Goal: Task Accomplishment & Management: Manage account settings

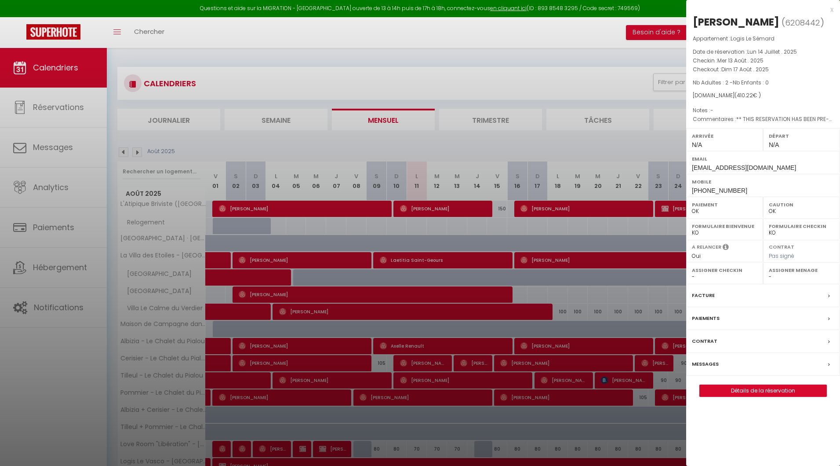
select select "0"
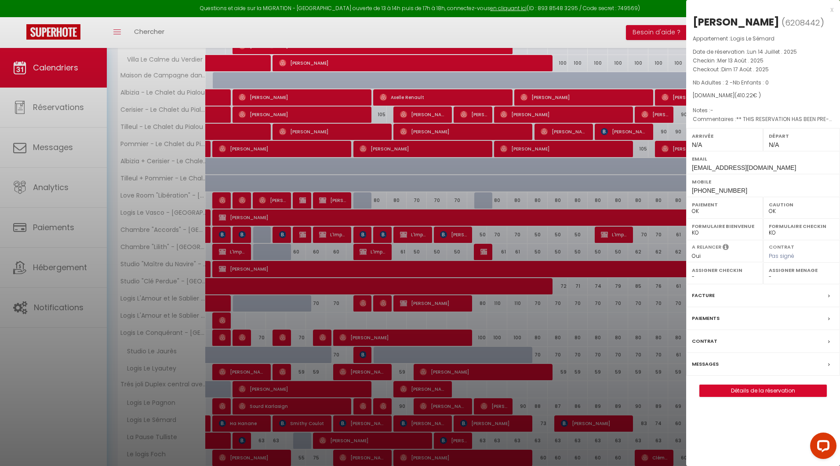
click at [276, 141] on div at bounding box center [420, 233] width 840 height 466
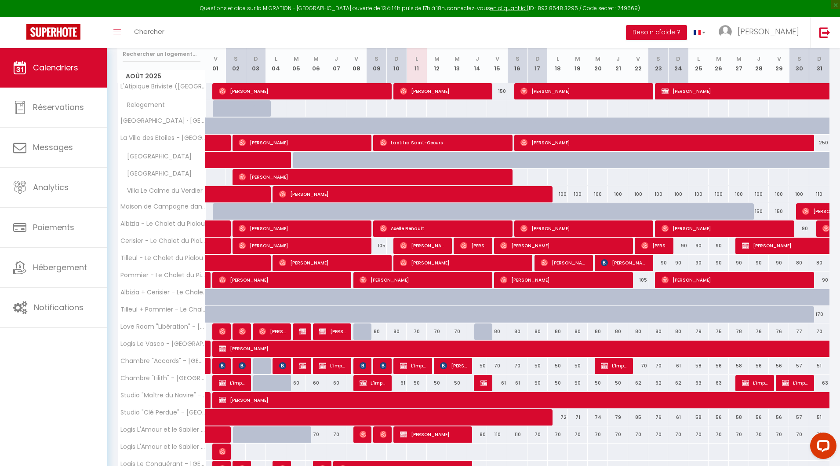
scroll to position [118, 0]
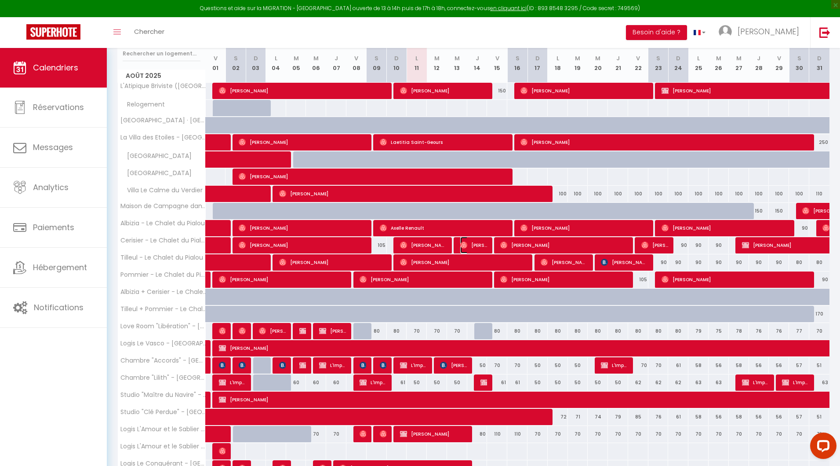
click at [469, 241] on span "[PERSON_NAME]" at bounding box center [473, 245] width 27 height 17
select select "17149"
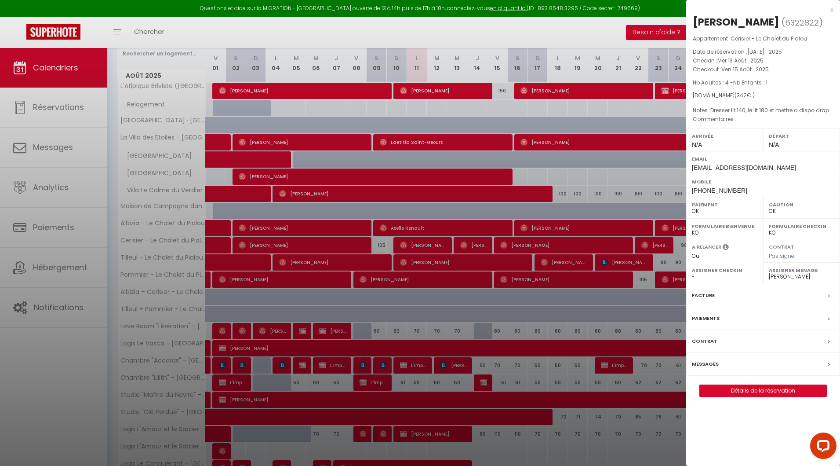
click at [233, 202] on div at bounding box center [420, 233] width 840 height 466
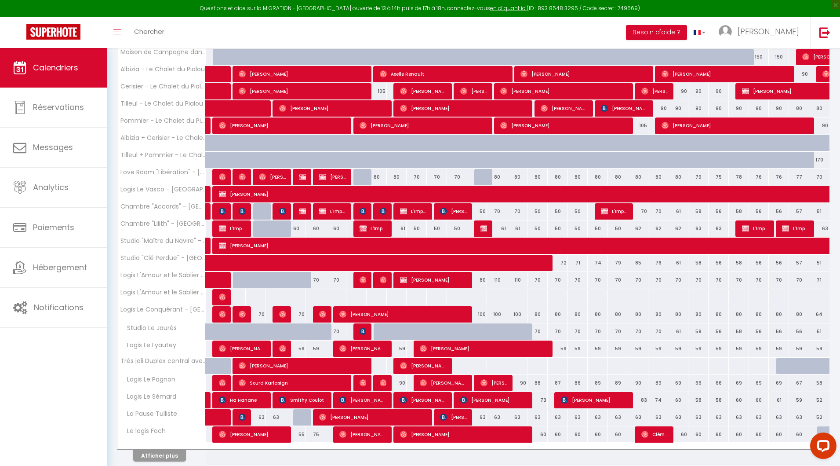
scroll to position [274, 0]
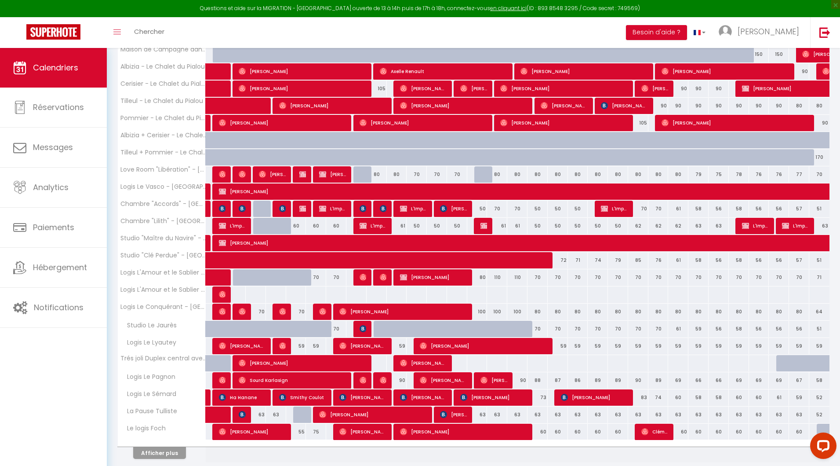
click at [463, 362] on div at bounding box center [457, 363] width 21 height 16
type input "Mer 13 Août 2025"
type input "[DEMOGRAPHIC_DATA][DATE]"
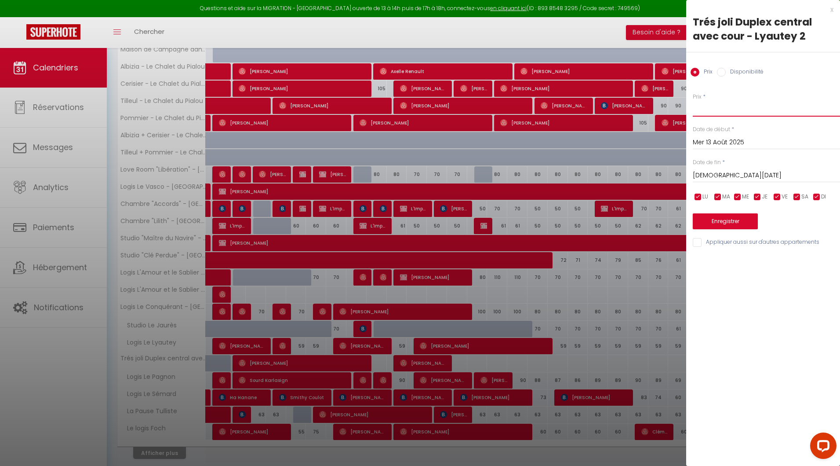
click at [704, 109] on input "Prix" at bounding box center [766, 109] width 147 height 16
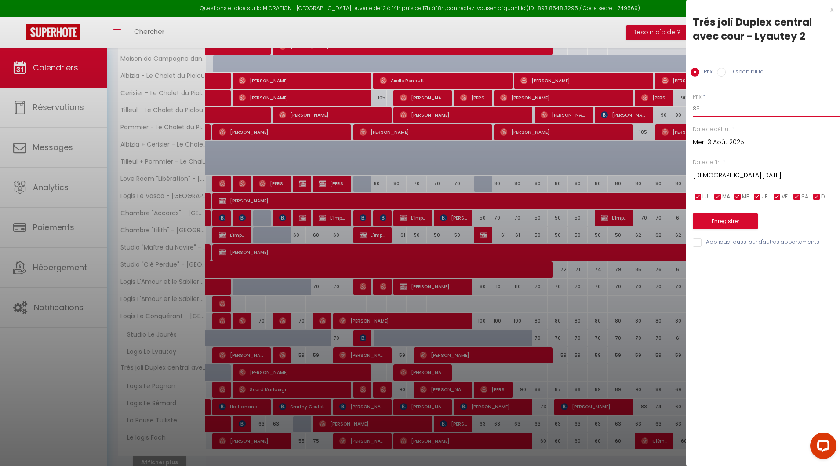
scroll to position [275, 0]
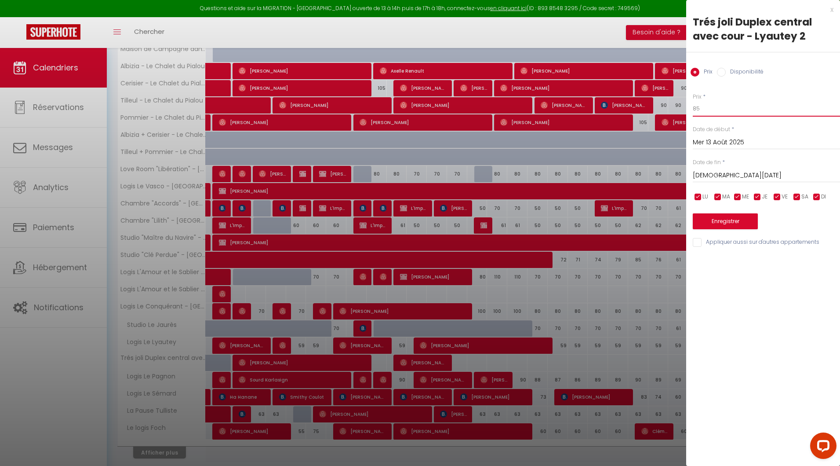
type input "85"
click at [718, 176] on input "[DEMOGRAPHIC_DATA][DATE]" at bounding box center [766, 175] width 147 height 11
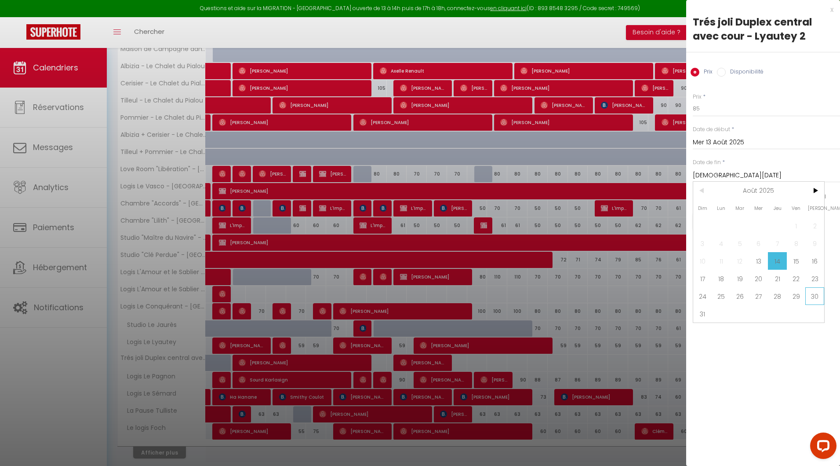
click at [810, 295] on span "30" at bounding box center [815, 296] width 19 height 18
type input "[DATE]"
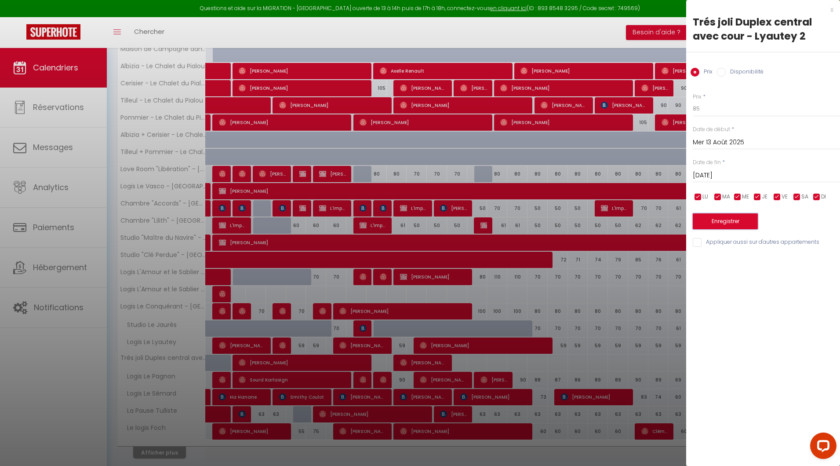
click at [712, 225] on button "Enregistrer" at bounding box center [725, 221] width 65 height 16
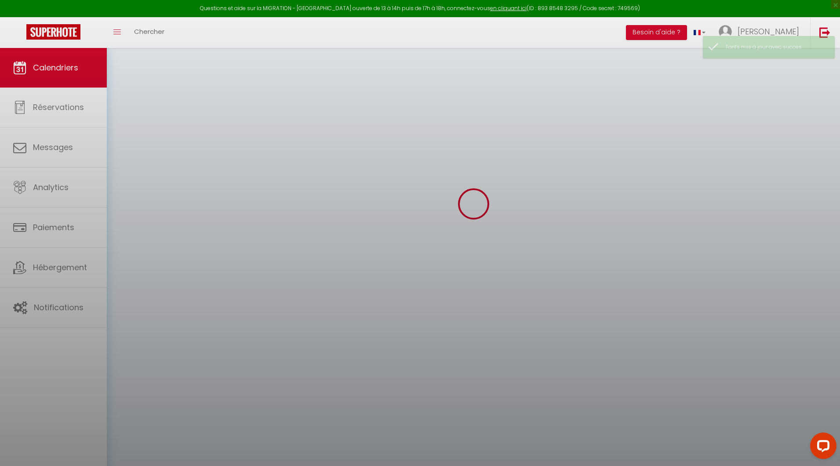
scroll to position [47, 0]
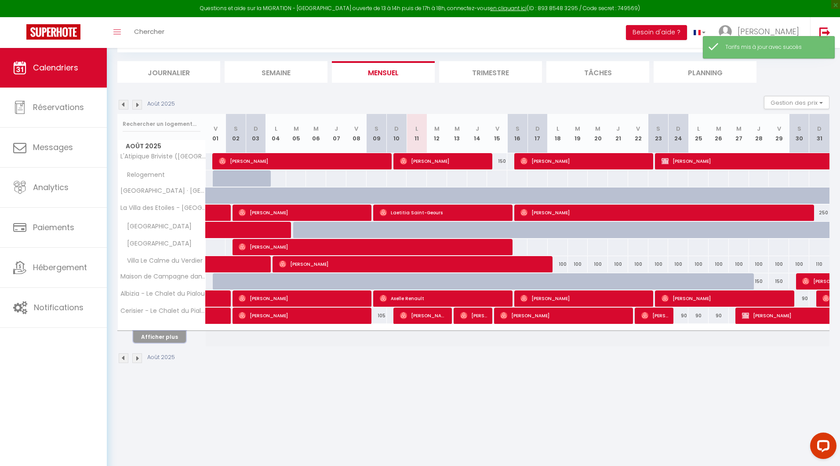
click at [168, 336] on button "Afficher plus" at bounding box center [159, 337] width 53 height 12
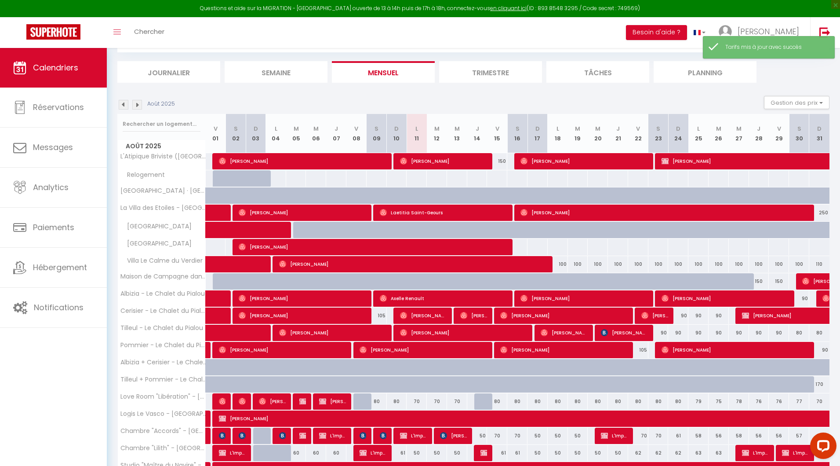
scroll to position [132, 0]
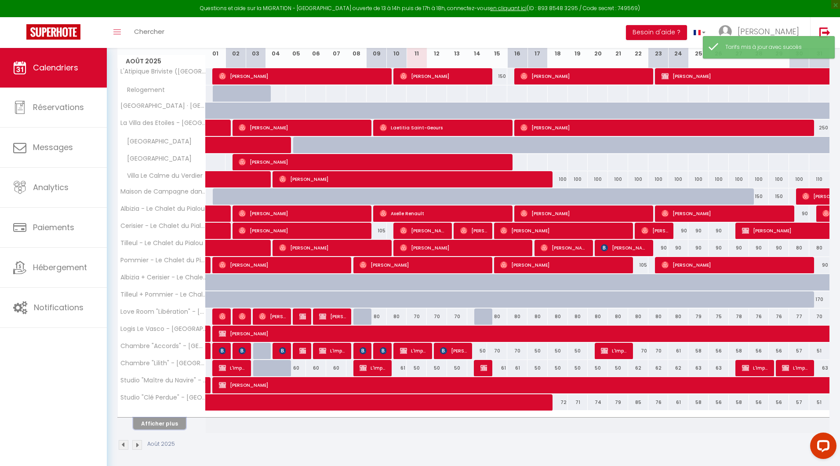
click at [160, 421] on button "Afficher plus" at bounding box center [159, 423] width 53 height 12
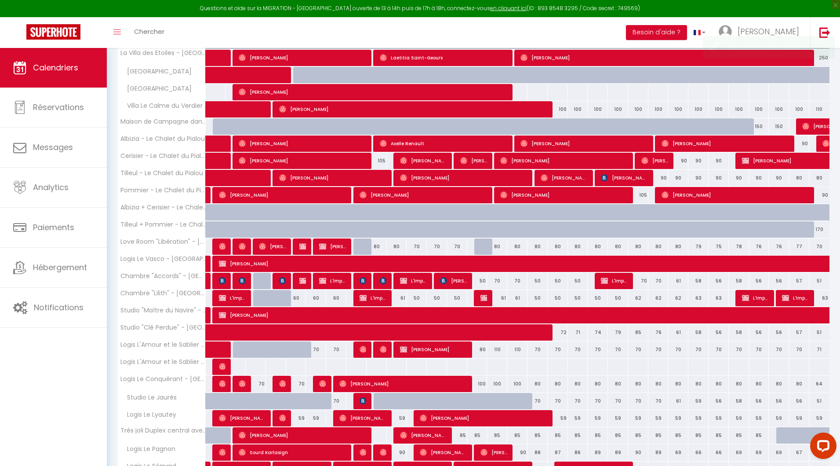
scroll to position [303, 0]
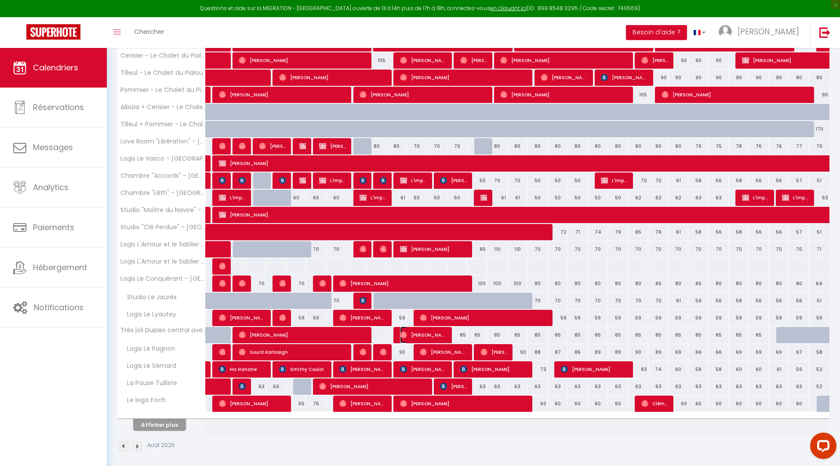
click at [444, 332] on span "[PERSON_NAME]" at bounding box center [423, 334] width 47 height 17
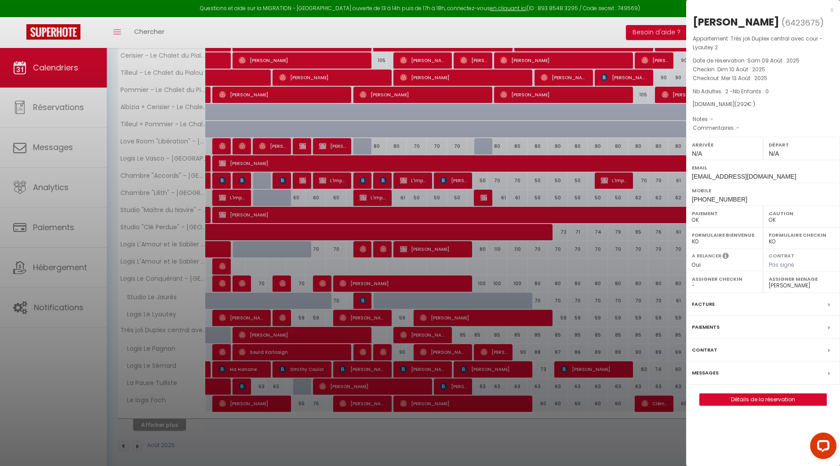
click at [330, 299] on div at bounding box center [420, 233] width 840 height 466
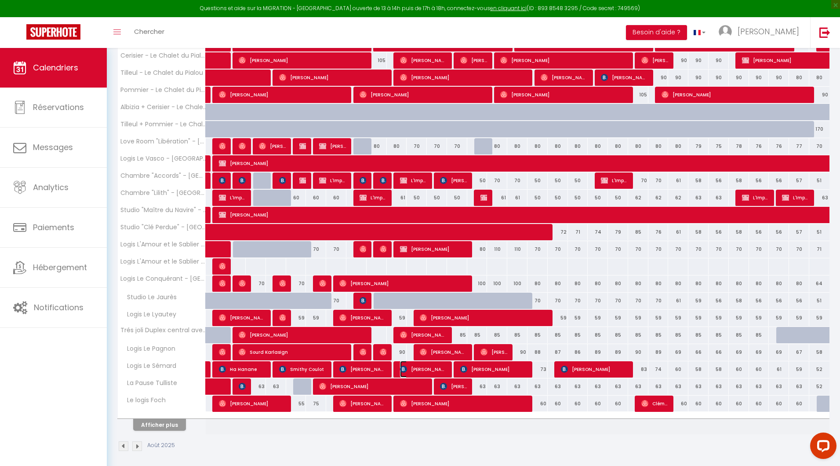
click at [409, 366] on span "[PERSON_NAME]" at bounding box center [423, 369] width 47 height 17
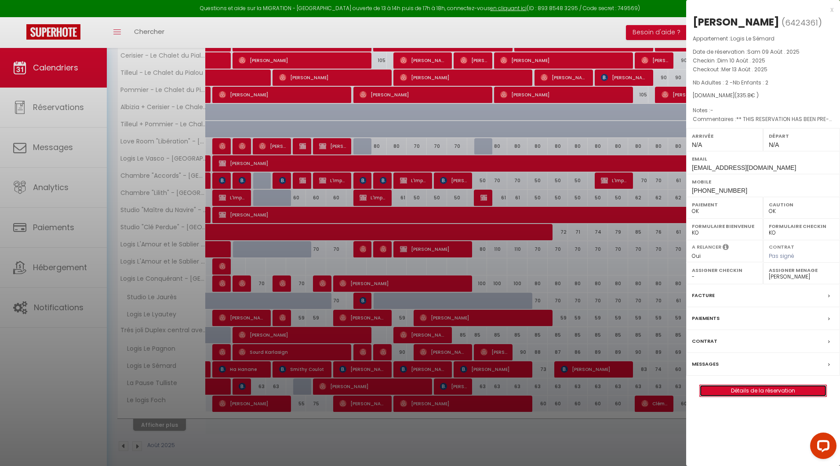
click at [735, 385] on link "Détails de la réservation" at bounding box center [763, 390] width 127 height 11
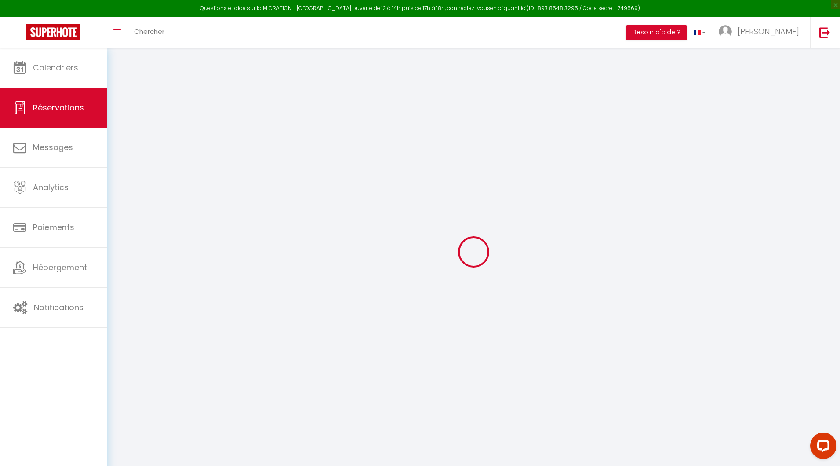
type input "Celine"
type input "Hotton"
type input "[EMAIL_ADDRESS][DOMAIN_NAME]"
type input "[PHONE_NUMBER]"
select select "FR"
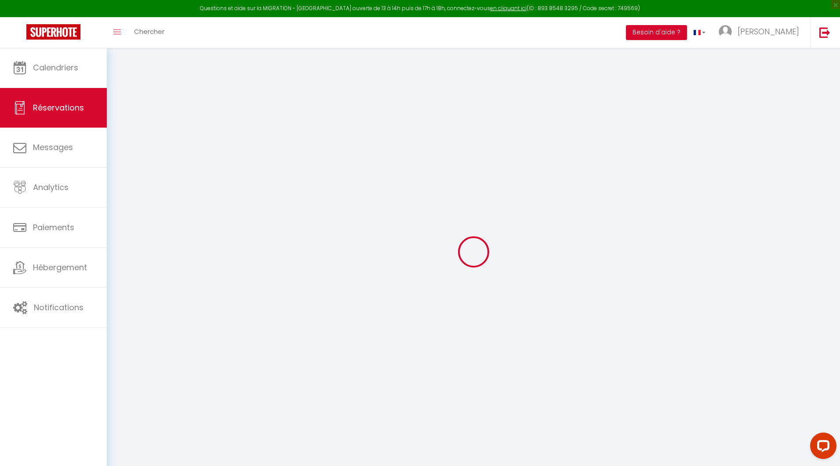
type input "54.83"
type input "4.7"
select select "26720"
select select "1"
select select
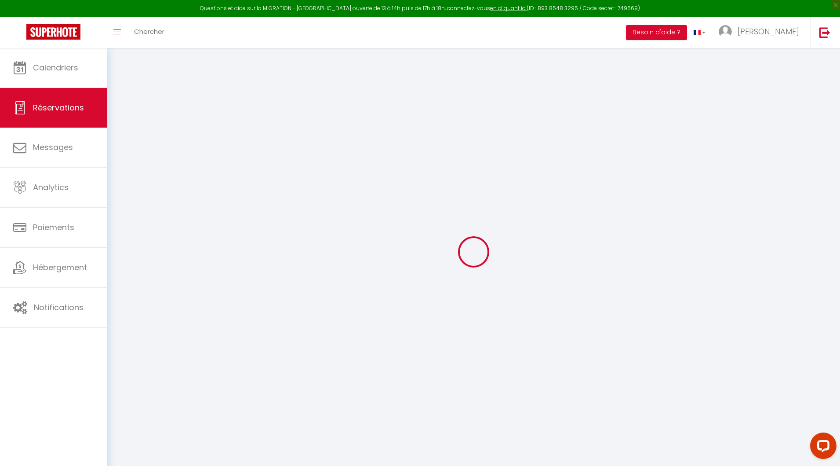
select select
type input "2"
select select "12"
select select "15"
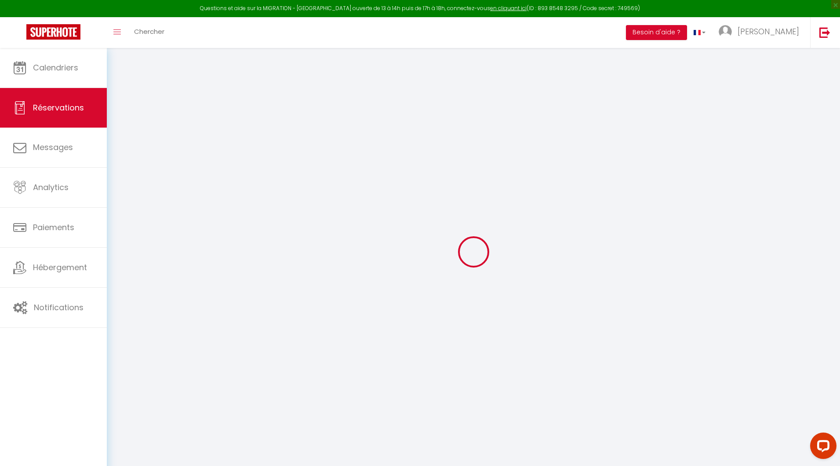
type input "292.5"
checkbox input "false"
type input "0"
select select "2"
type input "20"
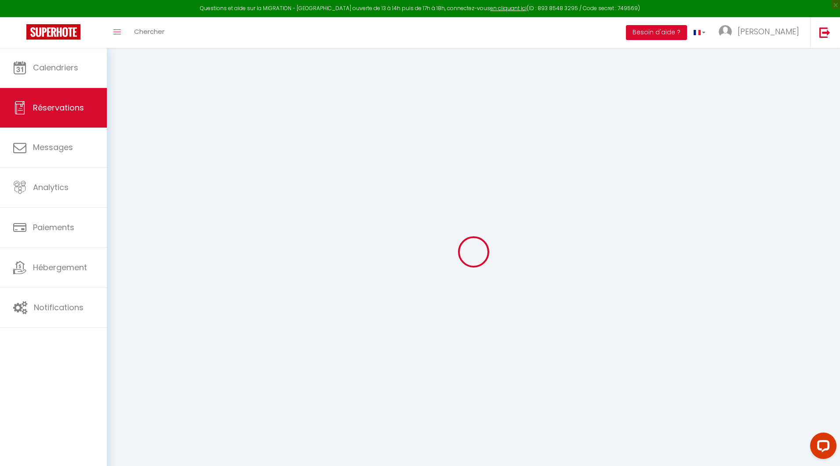
type input "10"
type input "0"
select select
checkbox input "false"
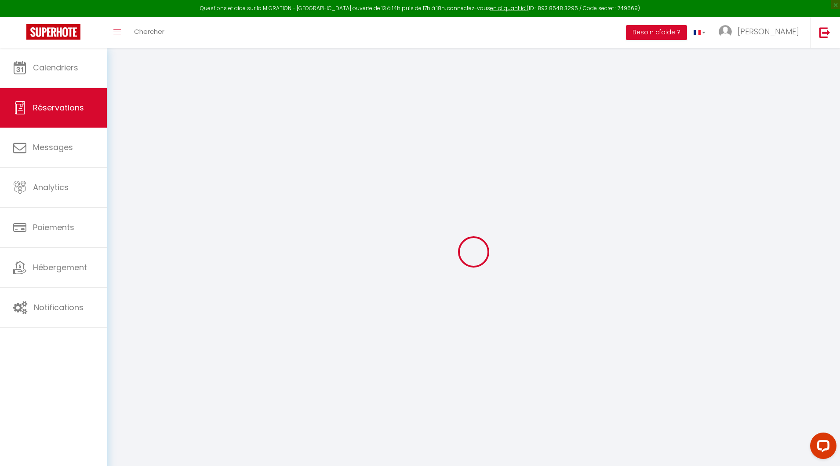
select select
checkbox input "false"
select select
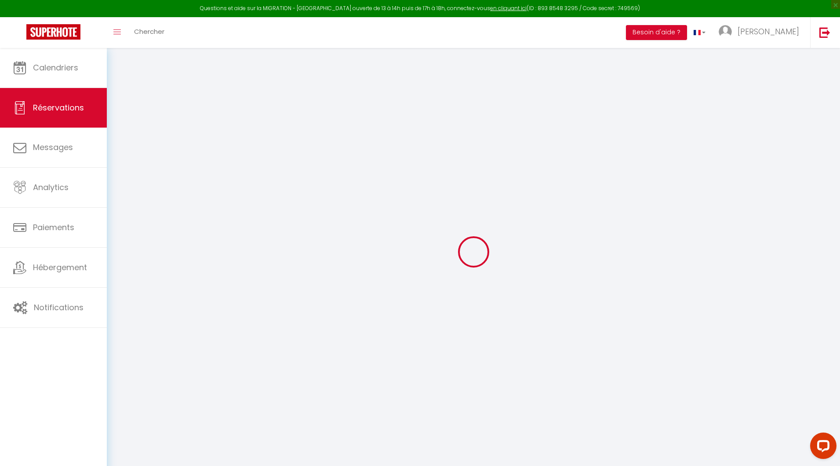
checkbox input "false"
select select
checkbox input "false"
type textarea "** THIS RESERVATION HAS BEEN PRE-PAID ** BOOKING NOTE : Payment charge is EUR 4…"
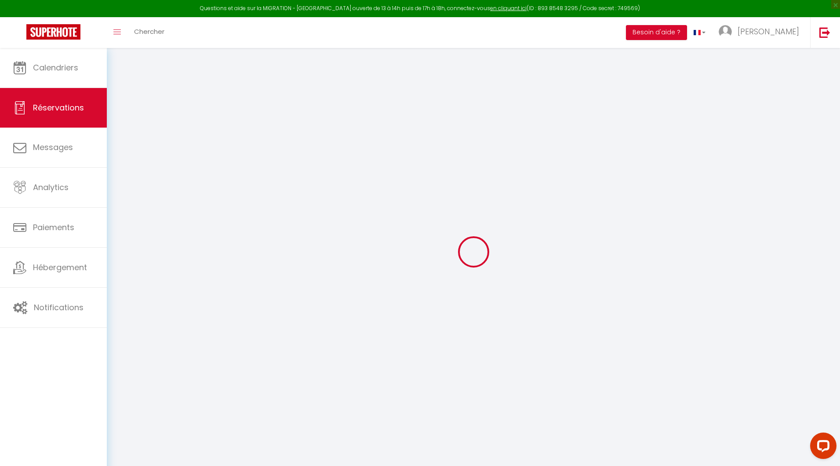
type input "30"
type input "13.3"
select select
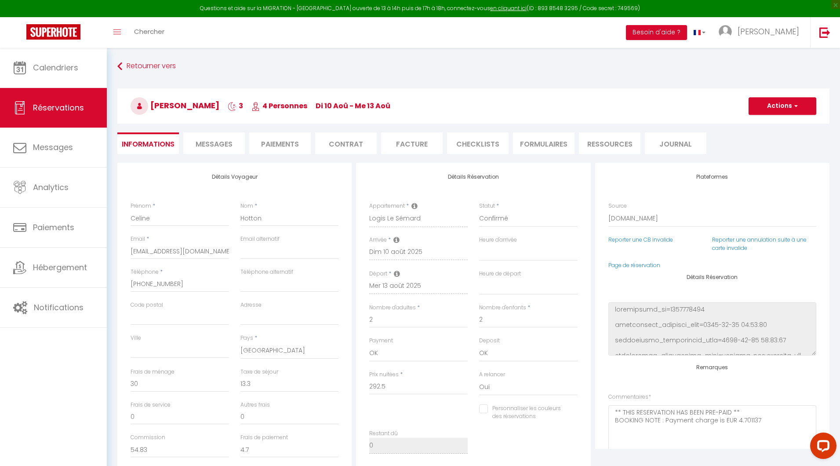
checkbox input "false"
select select
click at [229, 131] on div "Retourner vers [PERSON_NAME] 3 4 Personnes di 10 Aoû - me 13 Aoû Actions Enregi…" at bounding box center [474, 110] width 724 height 104
click at [220, 142] on span "Messages" at bounding box center [214, 144] width 37 height 10
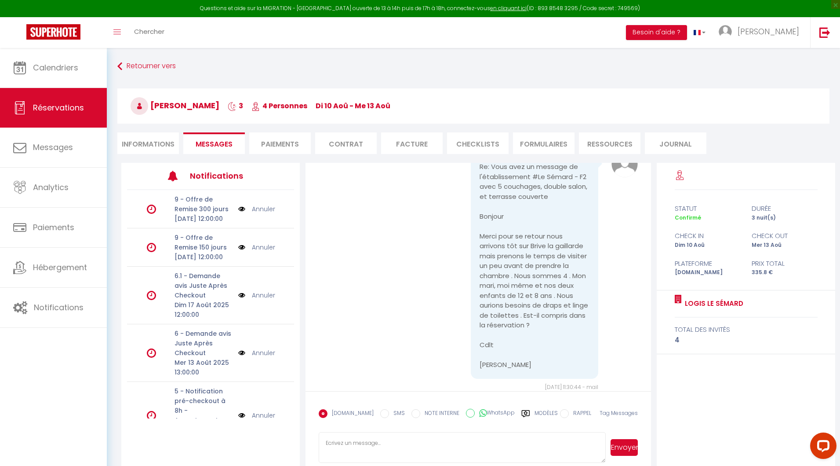
scroll to position [47, 0]
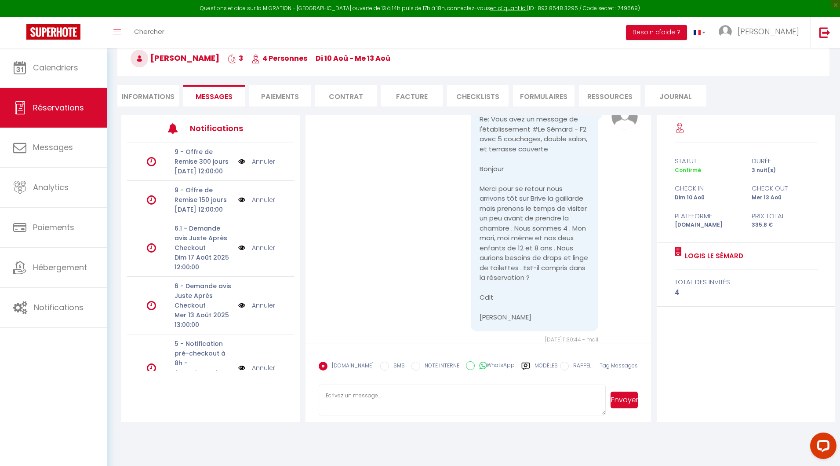
click at [373, 391] on textarea at bounding box center [462, 399] width 287 height 31
type textarea "Bonsoir [PERSON_NAME], merci de ces informations"
drag, startPoint x: 441, startPoint y: 393, endPoint x: 260, endPoint y: 393, distance: 181.6
click at [260, 393] on div "Notifications 9 - Offre de Remise 300 jours [DATE] 12:00:00 Annuler 9 - Offre d…" at bounding box center [478, 268] width 714 height 306
type textarea "[PERSON_NAME] [PERSON_NAME], j'espère que tout se passe bien ?"
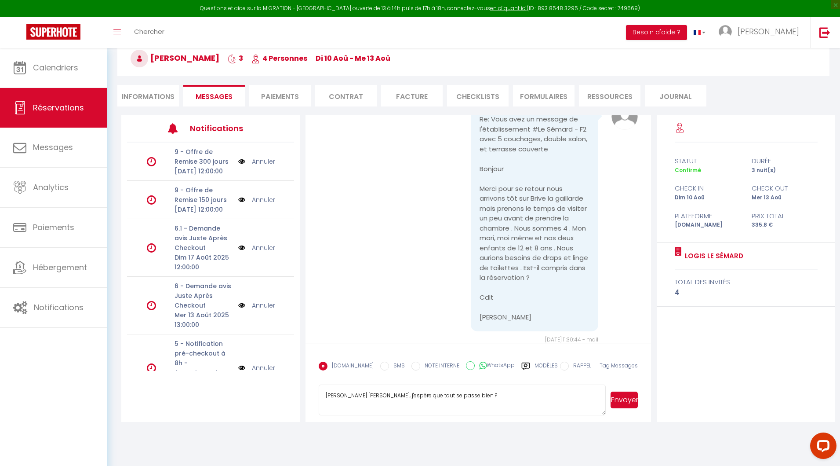
click at [623, 394] on button "Envoyer" at bounding box center [624, 399] width 27 height 17
click at [353, 397] on textarea at bounding box center [462, 399] width 287 height 31
paste textarea "[PERSON_NAME], afin de mieux nous organiser, pourriez vous nous indiquer en ret…"
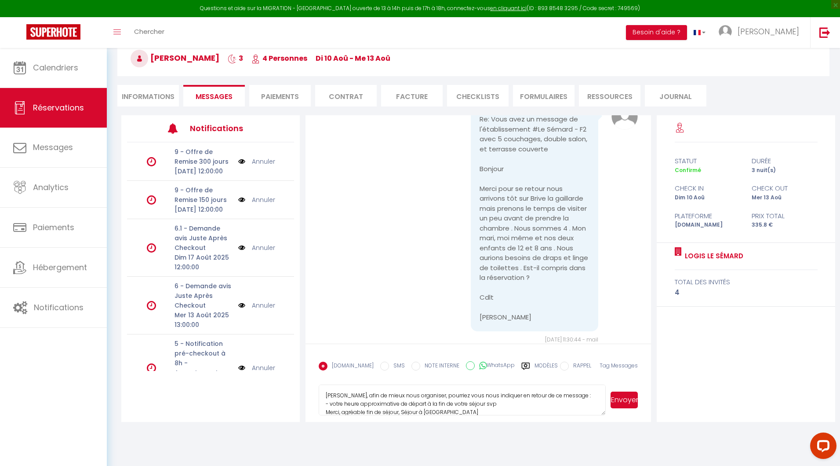
drag, startPoint x: 350, startPoint y: 395, endPoint x: 254, endPoint y: 395, distance: 96.3
click at [254, 395] on div "Notifications 9 - Offre de Remise 300 jours [DATE] 12:00:00 Annuler 9 - Offre d…" at bounding box center [478, 268] width 714 height 306
type textarea "Afin de mieux nous organiser, pourriez vous nous indiquer en retour de ce messa…"
click at [630, 397] on button "Envoyer" at bounding box center [624, 399] width 27 height 17
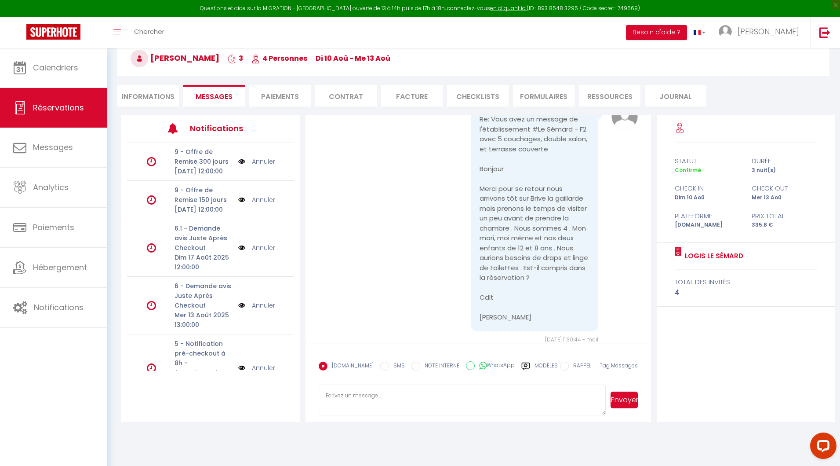
scroll to position [2067, 0]
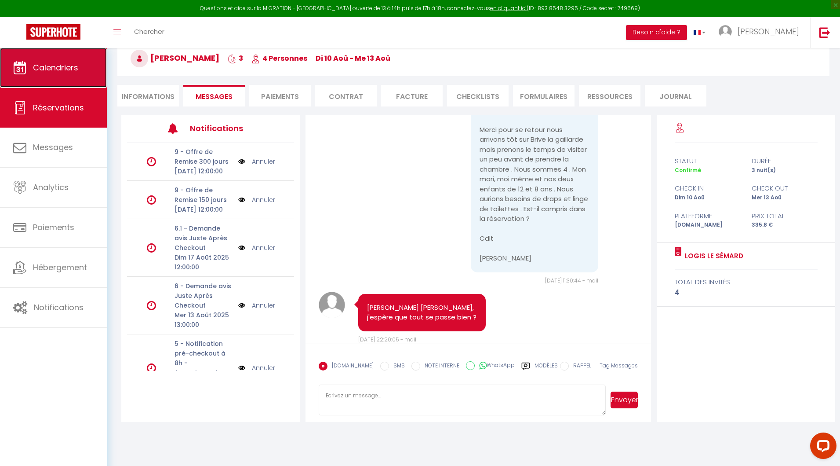
click at [52, 69] on span "Calendriers" at bounding box center [55, 67] width 45 height 11
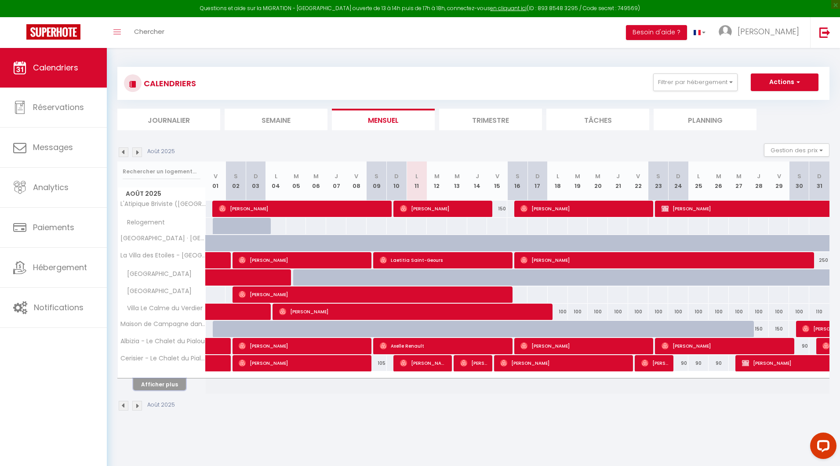
click at [157, 386] on button "Afficher plus" at bounding box center [159, 384] width 53 height 12
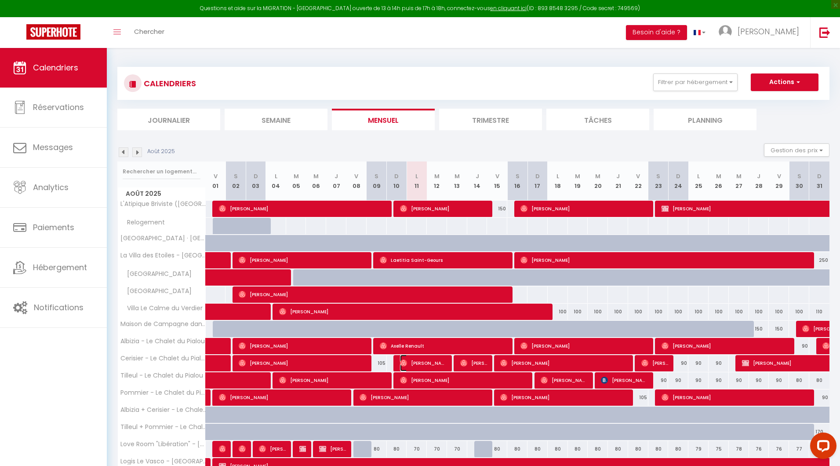
click at [420, 361] on span "[PERSON_NAME]" at bounding box center [423, 362] width 47 height 17
select select "OK"
select select "0"
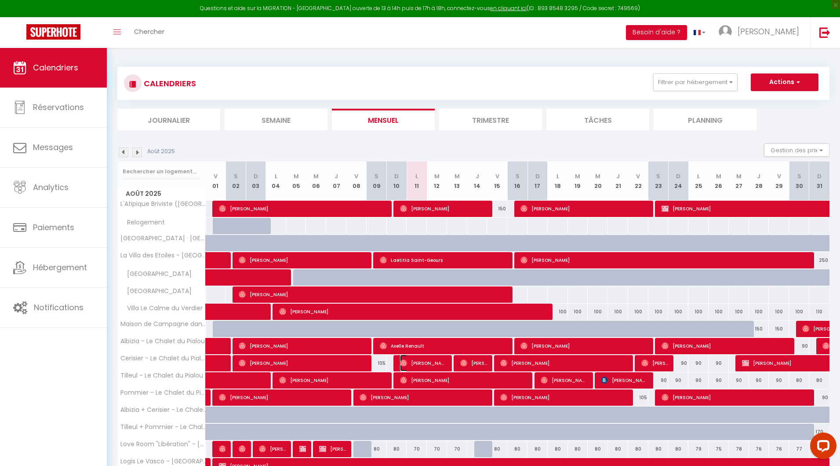
select select "1"
select select
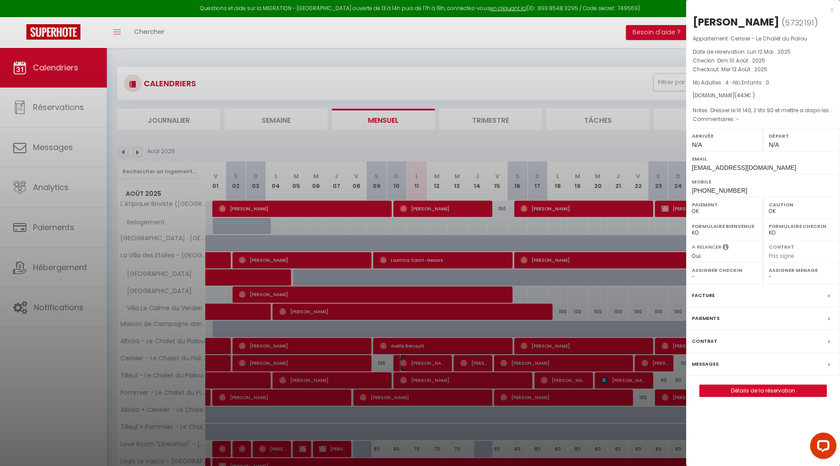
select select "17149"
click at [738, 391] on link "Détails de la réservation" at bounding box center [763, 390] width 127 height 11
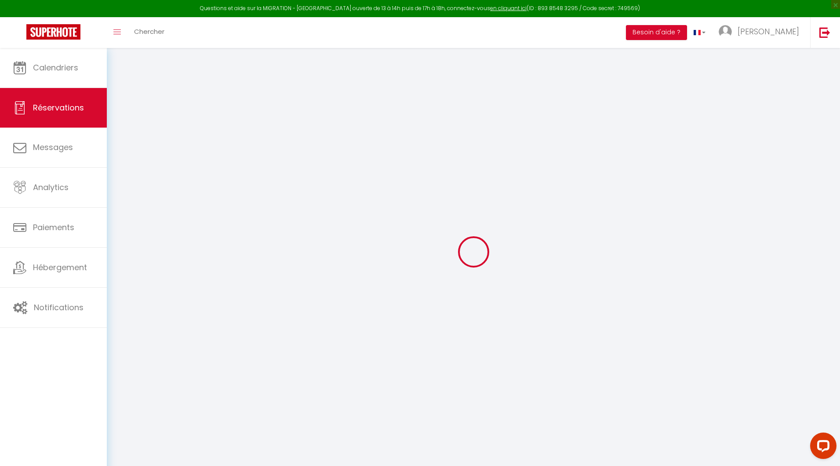
type input "[PERSON_NAME]"
type input "Warot"
type input "[EMAIL_ADDRESS][DOMAIN_NAME]"
type input "[PHONE_NUMBER]"
select select "FR"
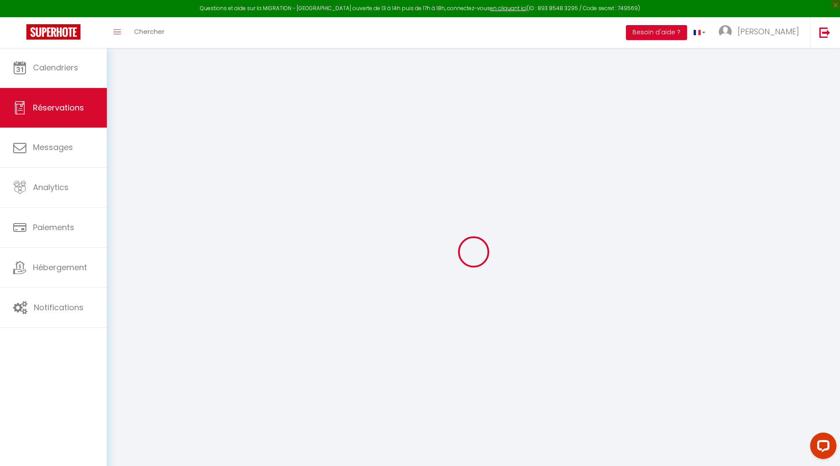
type input "13.89"
select select "45347"
select select "1"
select select
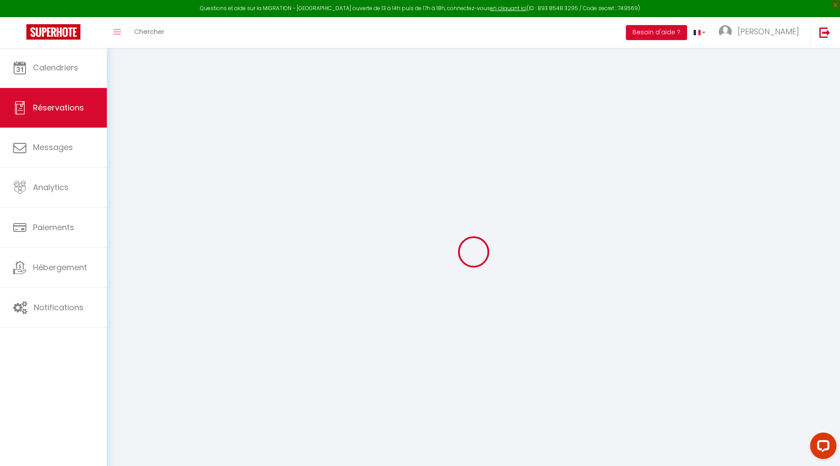
type input "4"
select select "12"
select select
type input "363"
checkbox input "false"
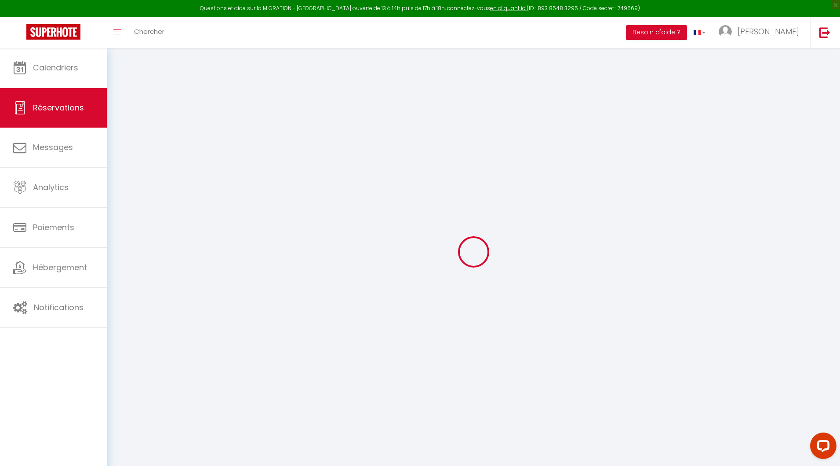
type input "0"
select select "1"
type input "40"
type input "0"
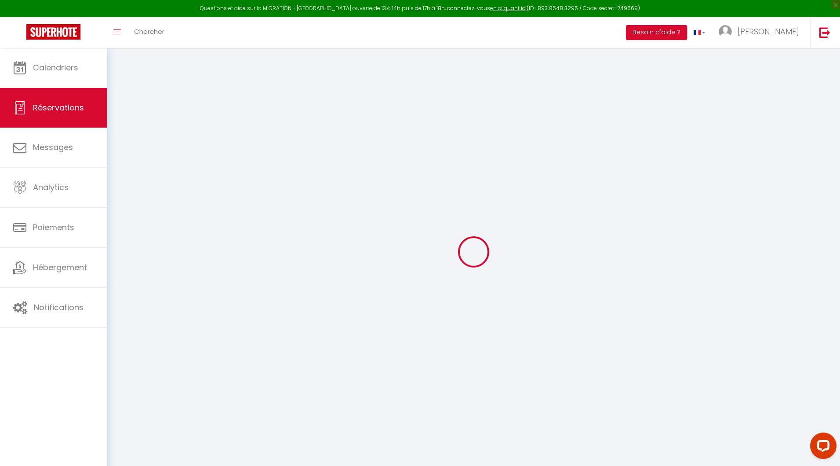
select select
select select "15"
checkbox input "false"
select select
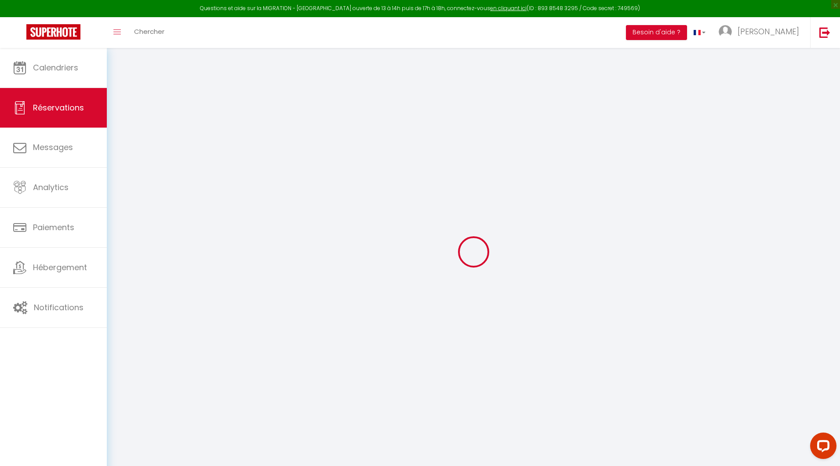
select select
checkbox input "false"
select select
checkbox input "false"
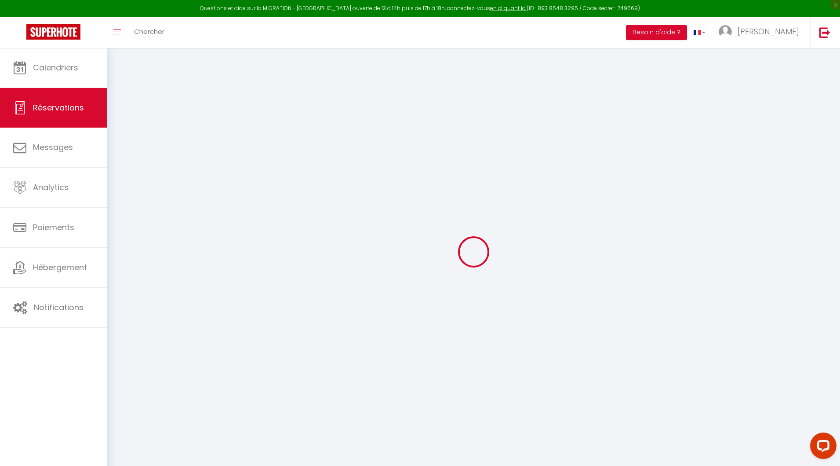
type textarea "Dresser le lit 140, 2 lits 90 et mettre a dispo les draps pour canapé lit"
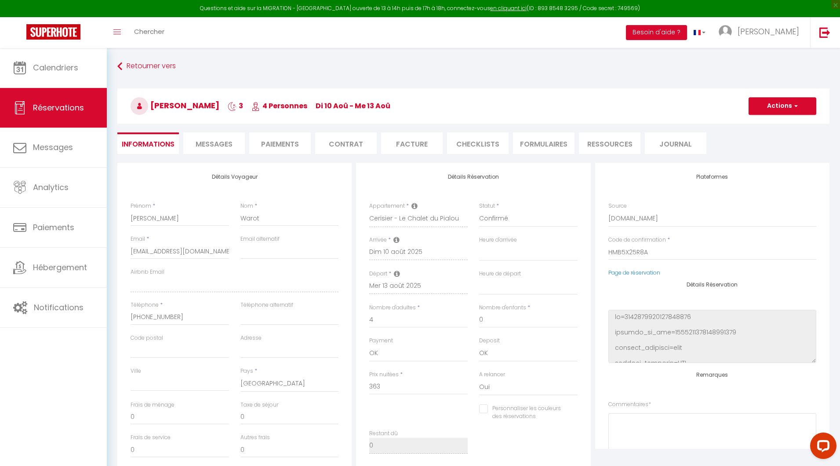
type input "80"
select select
checkbox input "false"
select select
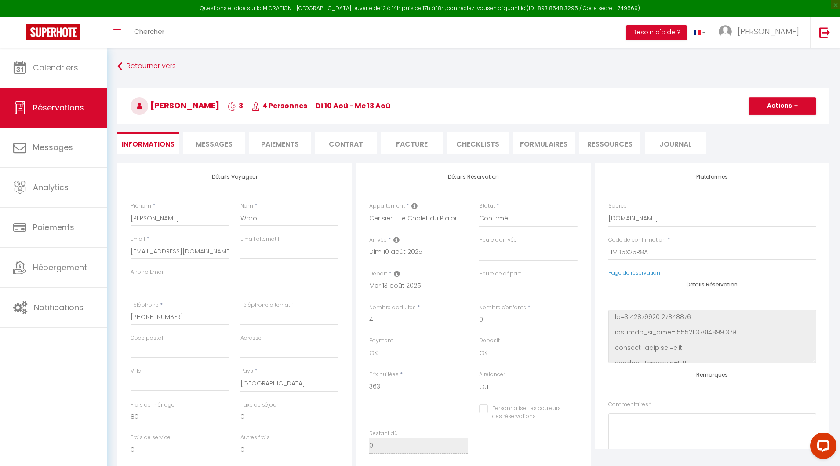
select select
click at [202, 147] on span "Messages" at bounding box center [214, 144] width 37 height 10
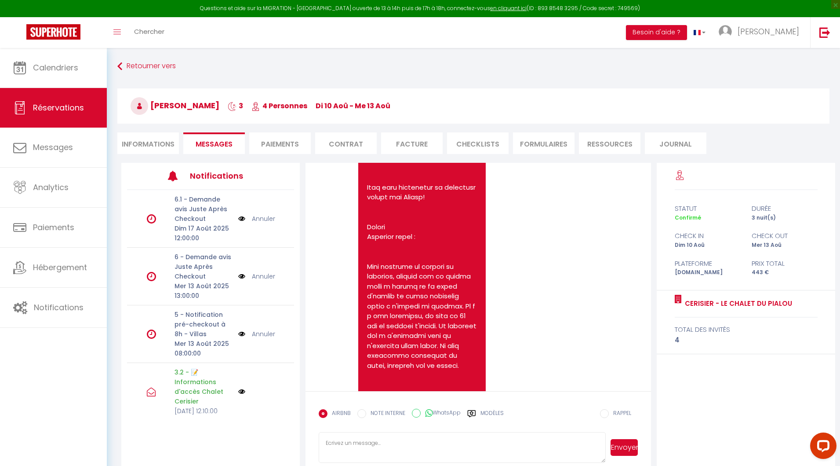
scroll to position [2763, 0]
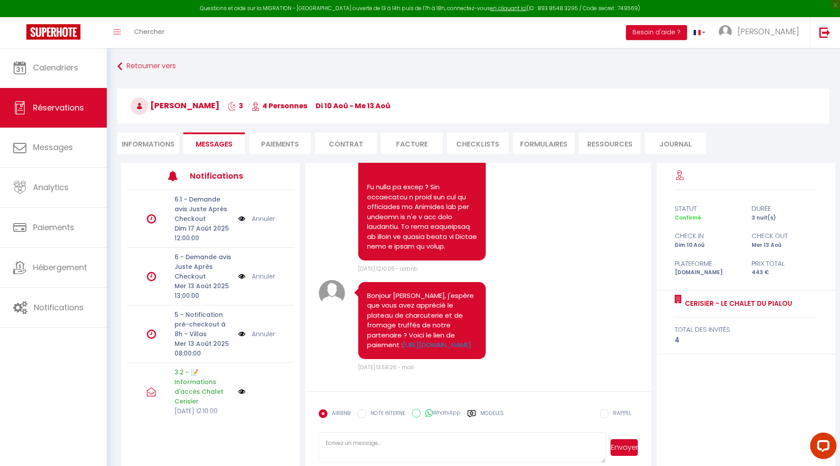
click at [346, 440] on textarea at bounding box center [462, 447] width 287 height 31
paste textarea "[PERSON_NAME], afin de mieux nous organiser, pourriez vous nous indiquer en ret…"
type textarea "[PERSON_NAME], afin de mieux nous organiser, pourriez vous nous indiquer en ret…"
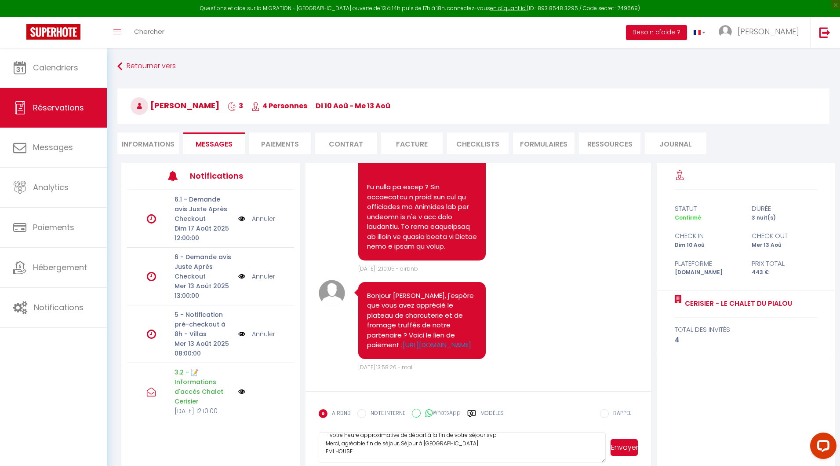
click at [631, 447] on button "Envoyer" at bounding box center [624, 447] width 27 height 17
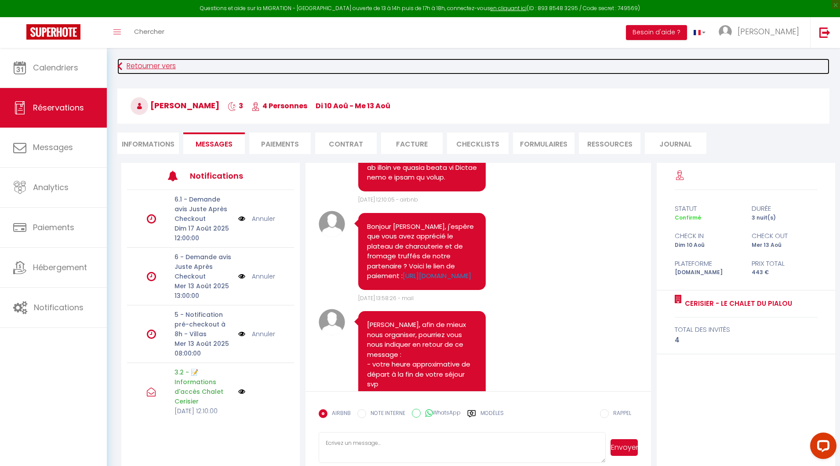
click at [126, 63] on link "Retourner vers" at bounding box center [473, 66] width 712 height 16
select select
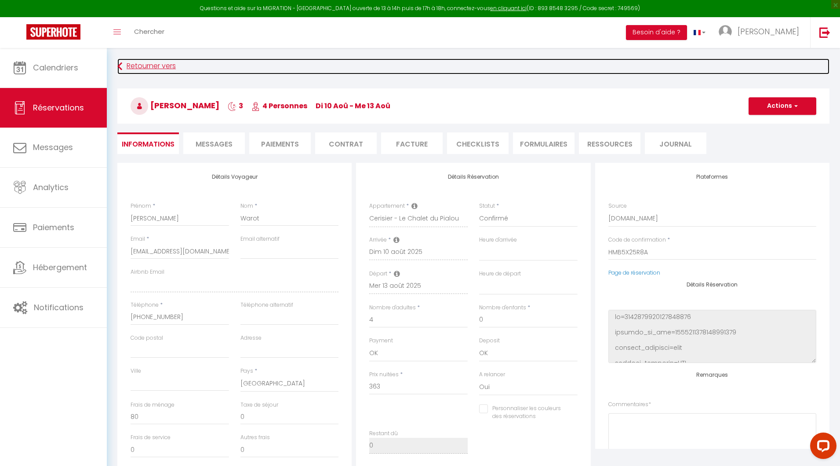
click at [126, 63] on link "Retourner vers" at bounding box center [473, 66] width 712 height 16
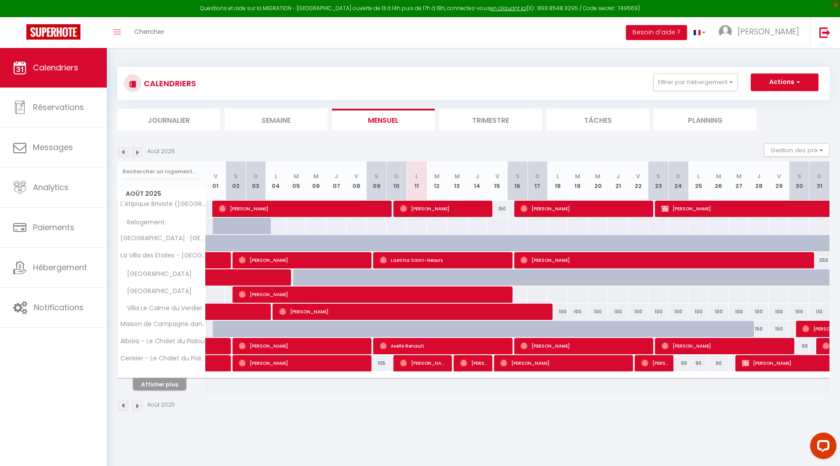
click at [160, 381] on button "Afficher plus" at bounding box center [159, 384] width 53 height 12
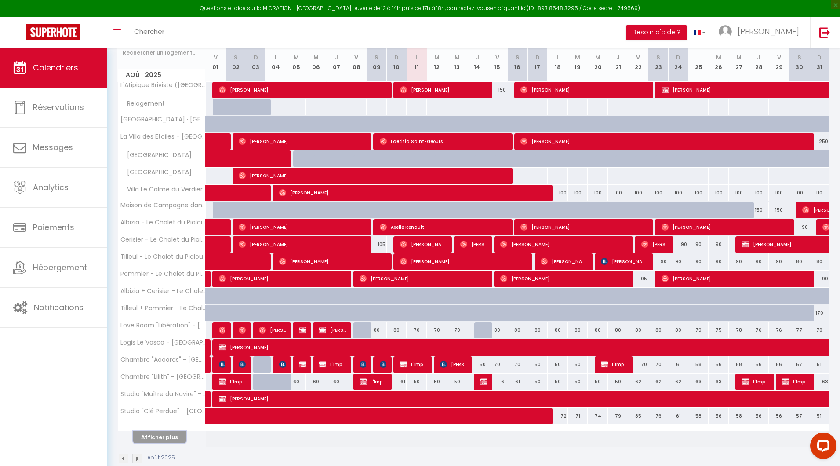
scroll to position [132, 0]
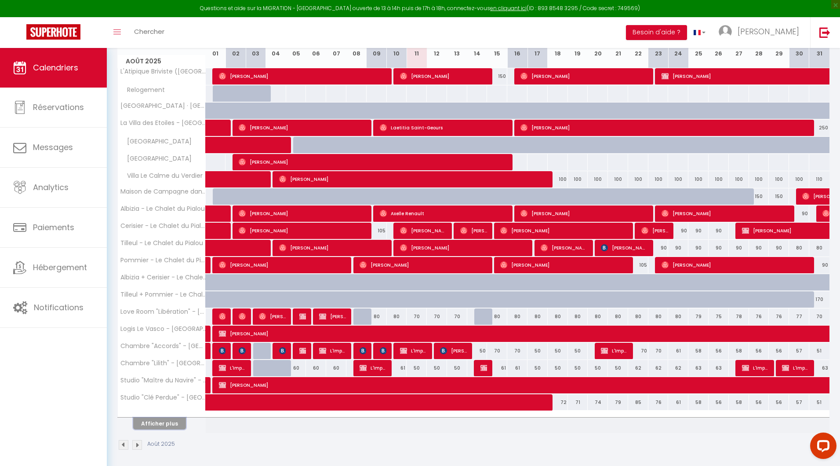
click at [153, 422] on button "Afficher plus" at bounding box center [159, 423] width 53 height 12
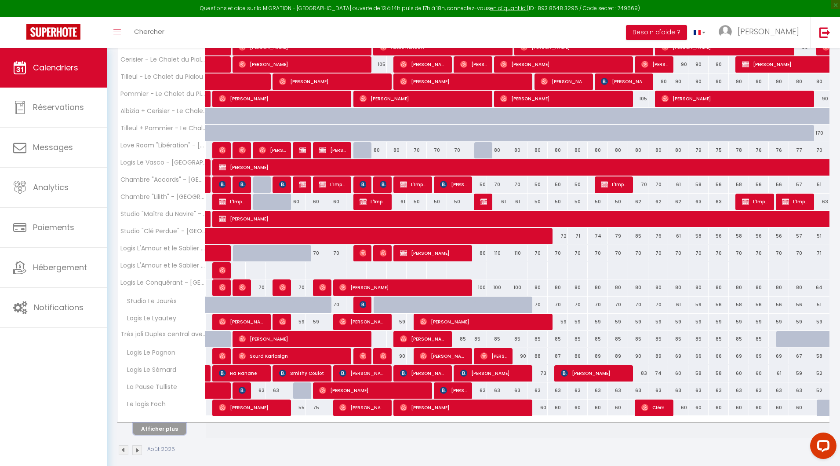
scroll to position [303, 0]
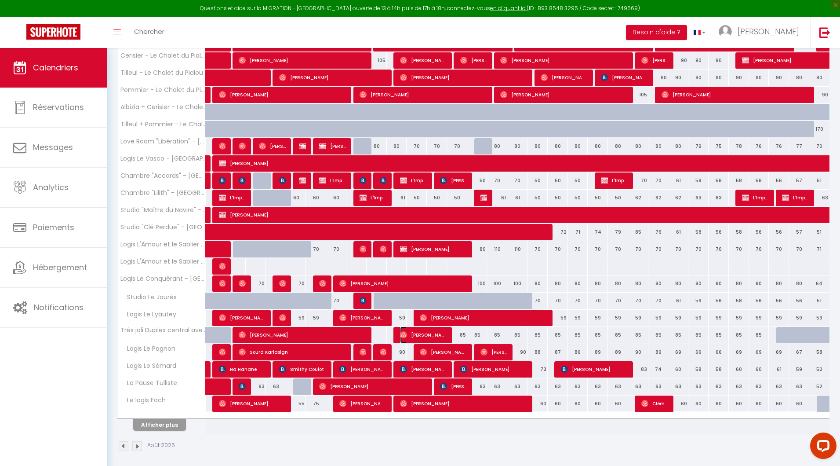
click at [423, 333] on span "[PERSON_NAME]" at bounding box center [423, 334] width 47 height 17
select select "OK"
select select "0"
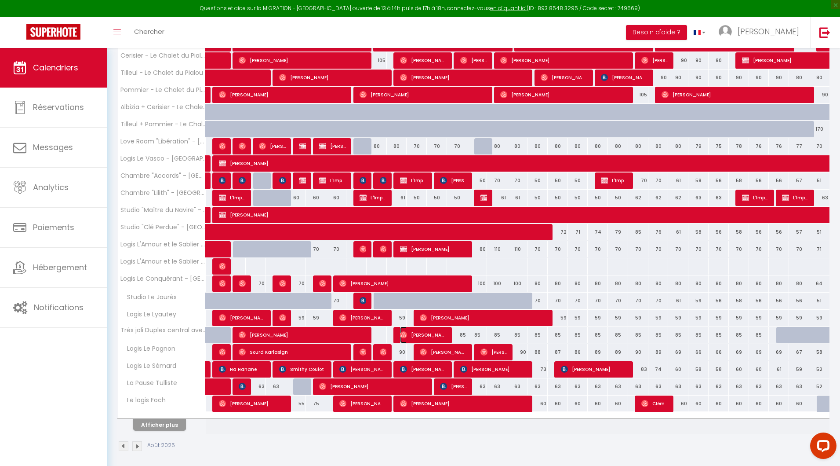
select select "1"
select select
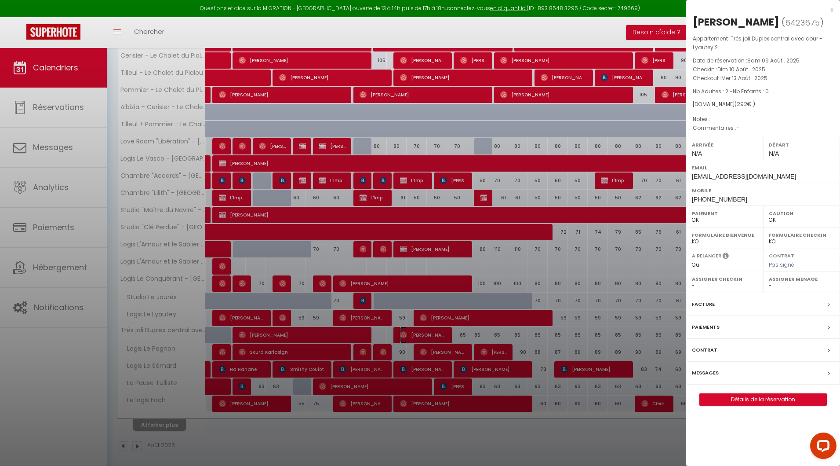
select select "17149"
click at [739, 401] on link "Détails de la réservation" at bounding box center [763, 399] width 127 height 11
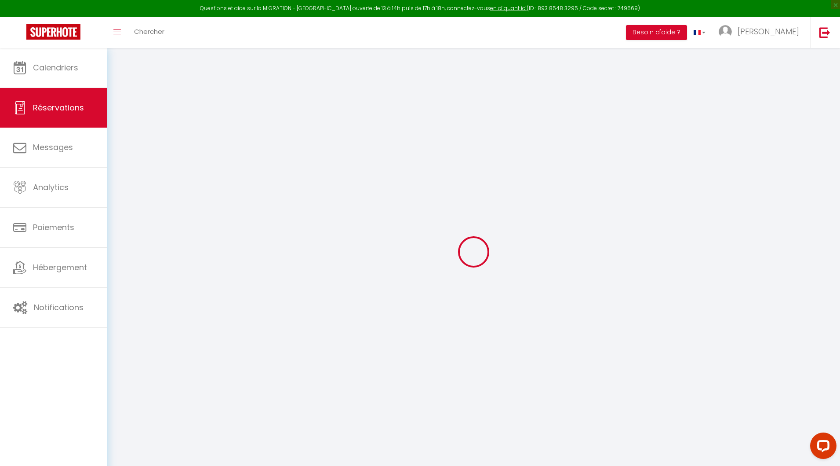
type input "[PERSON_NAME]"
type input "Jaragoyhen"
type input "[EMAIL_ADDRESS][DOMAIN_NAME]"
type input "[PHONE_NUMBER]"
select select
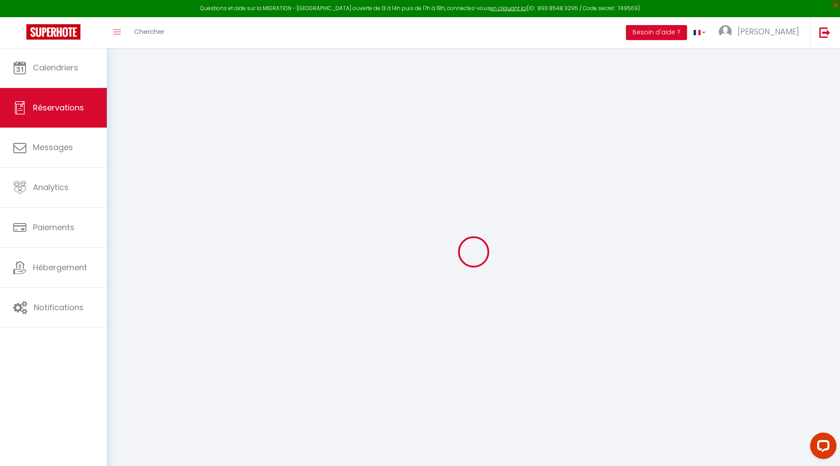
type input "42"
select select "73745"
select select "1"
select select
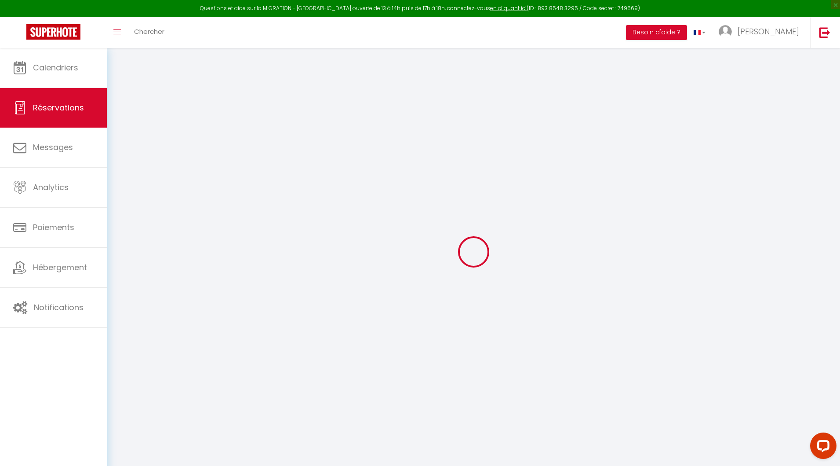
type input "2"
select select "12"
select select
type input "240"
checkbox input "false"
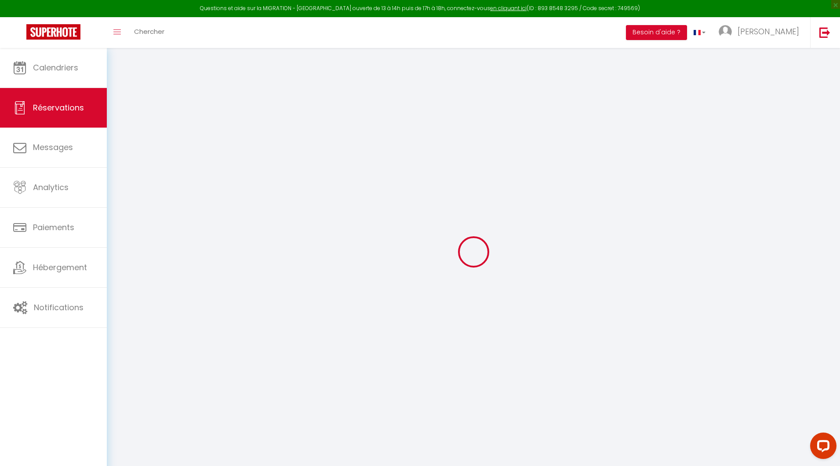
type input "0"
select select "1"
type input "20"
type input "15"
type input "0"
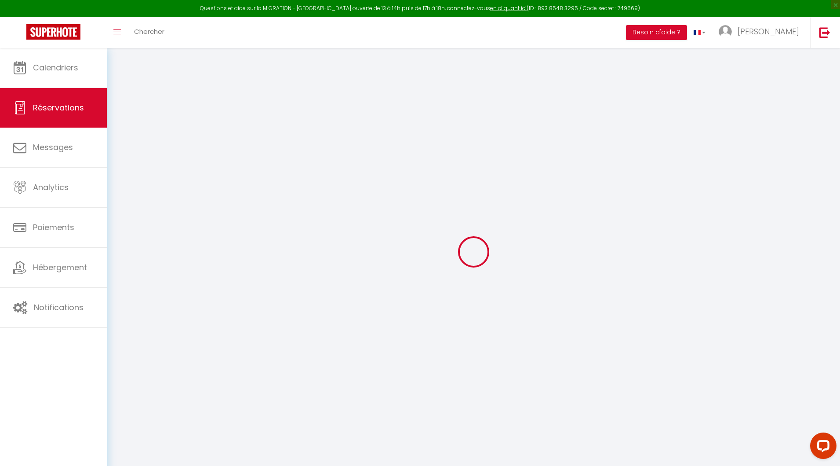
select select
select select "15"
checkbox input "false"
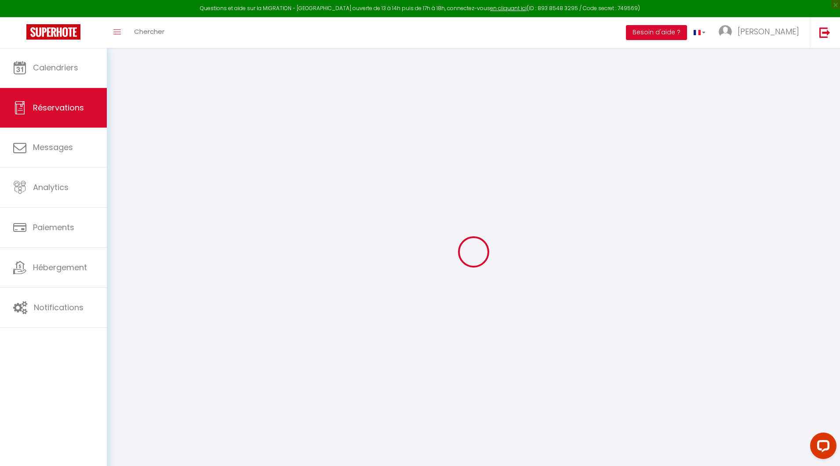
select select
checkbox input "false"
select select
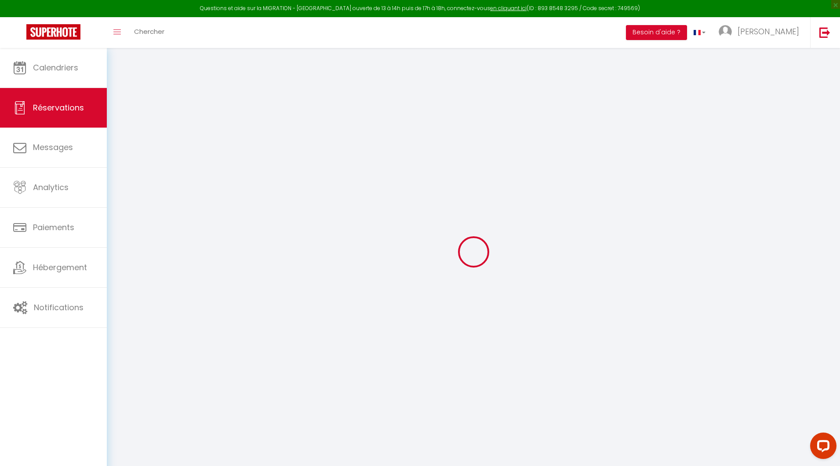
select select
checkbox input "false"
select select
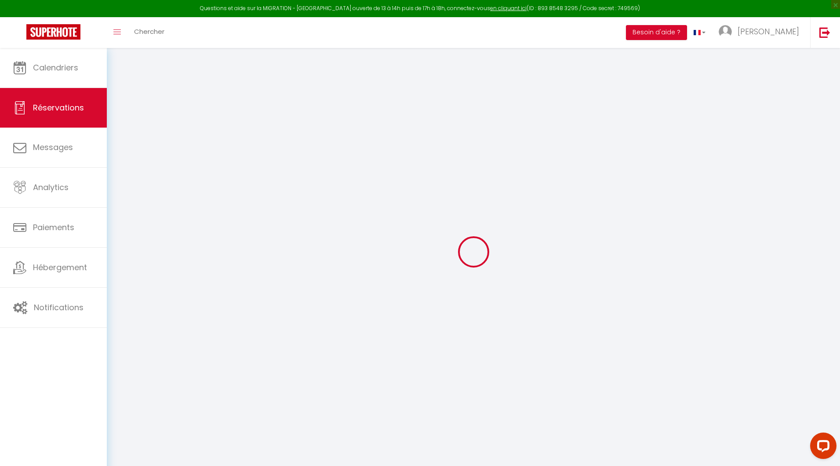
select select
checkbox input "false"
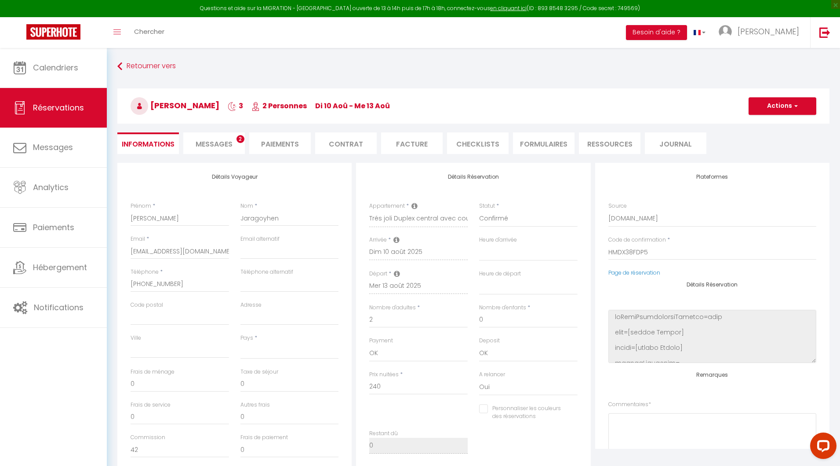
select select
type input "40"
type input "12"
select select
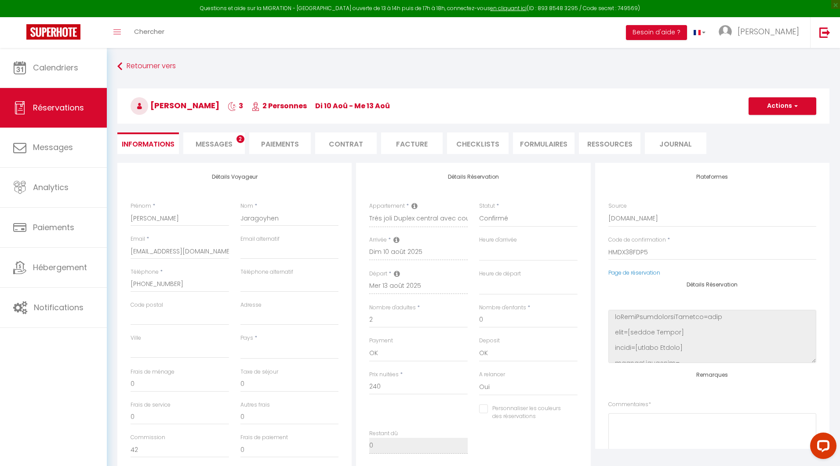
checkbox input "false"
select select
checkbox input "false"
select select
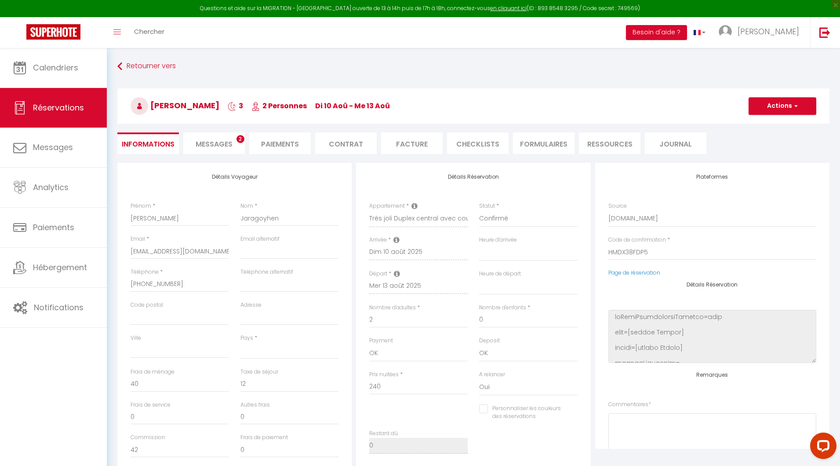
click at [208, 149] on li "Messages 2" at bounding box center [214, 143] width 62 height 22
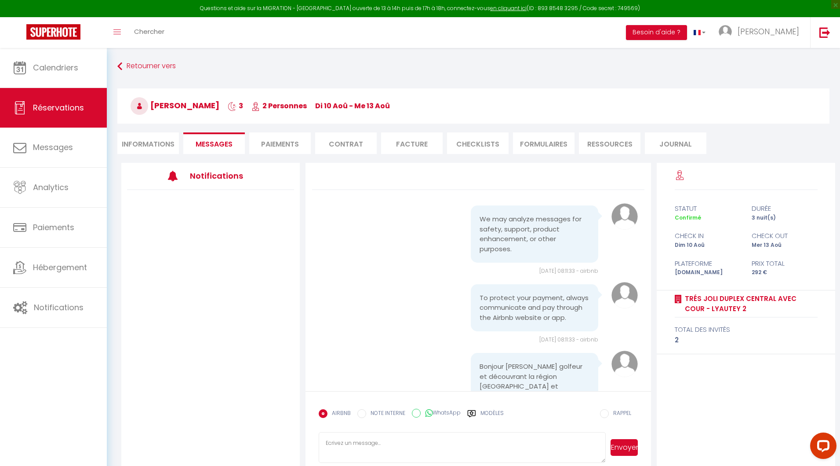
scroll to position [405, 0]
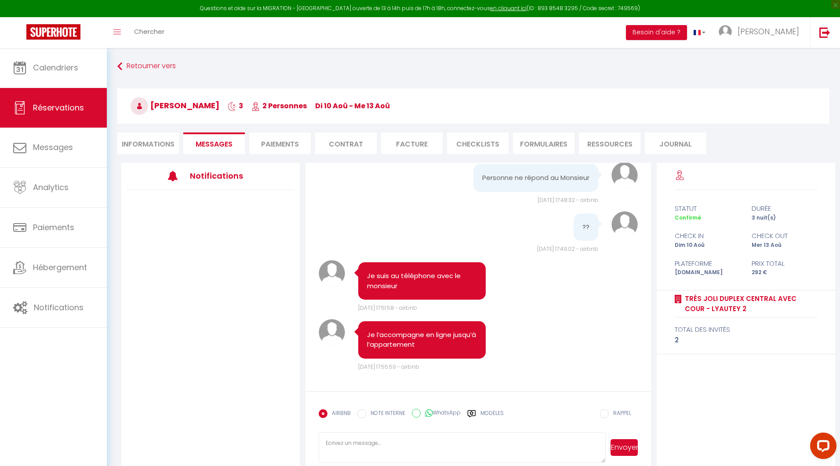
click at [355, 444] on textarea at bounding box center [462, 447] width 287 height 31
paste textarea "[PERSON_NAME], afin de mieux nous organiser, pourriez vous nous indiquer en ret…"
drag, startPoint x: 370, startPoint y: 453, endPoint x: 293, endPoint y: 453, distance: 76.9
click at [292, 453] on div "Notifications We may analyze messages for safety, support, product enhancement,…" at bounding box center [478, 316] width 714 height 306
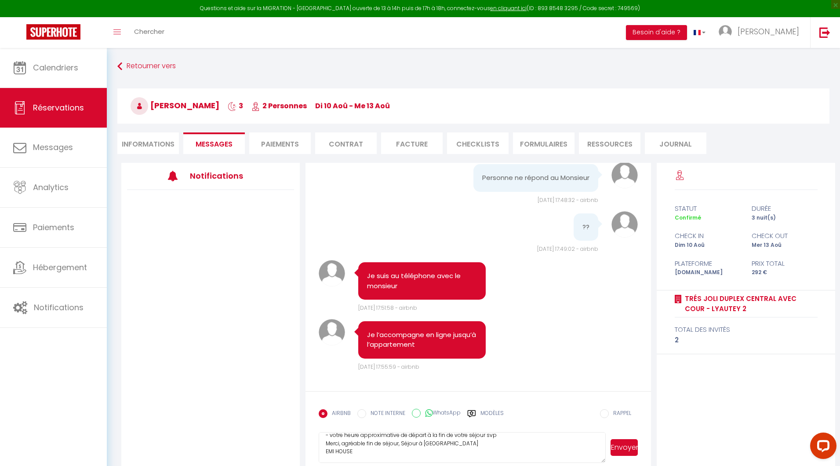
drag, startPoint x: 356, startPoint y: 447, endPoint x: 290, endPoint y: 447, distance: 66.0
click at [290, 447] on div "Notifications We may analyze messages for safety, support, product enhancement,…" at bounding box center [478, 316] width 714 height 306
drag, startPoint x: 442, startPoint y: 459, endPoint x: 297, endPoint y: 414, distance: 152.2
click at [297, 414] on div "Notifications We may analyze messages for safety, support, product enhancement,…" at bounding box center [478, 316] width 714 height 306
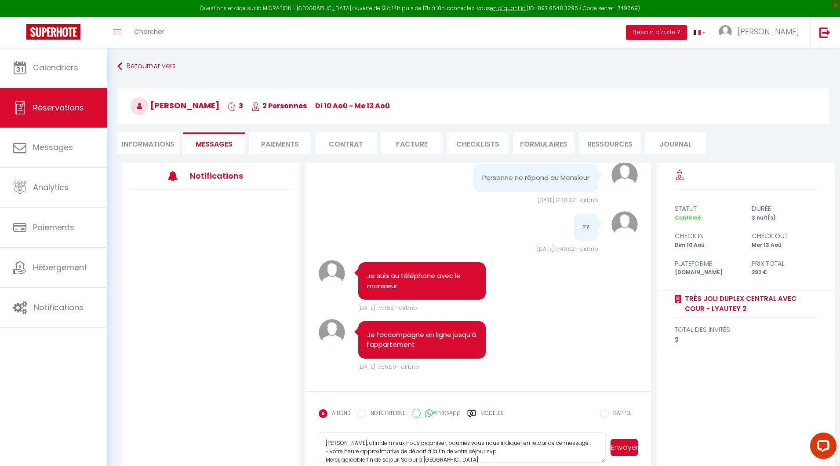
type textarea "[PERSON_NAME], afin de mieux nous organiser, pourriez vous nous indiquer en ret…"
click at [629, 447] on button "Envoyer" at bounding box center [624, 447] width 27 height 17
select select
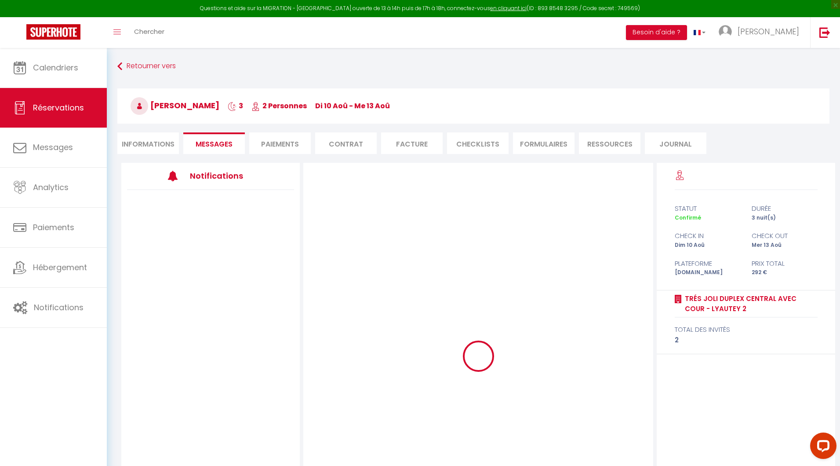
select select
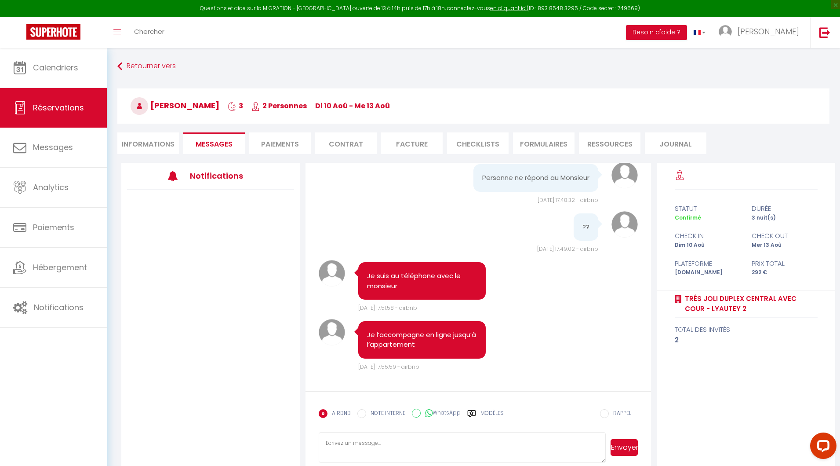
select select
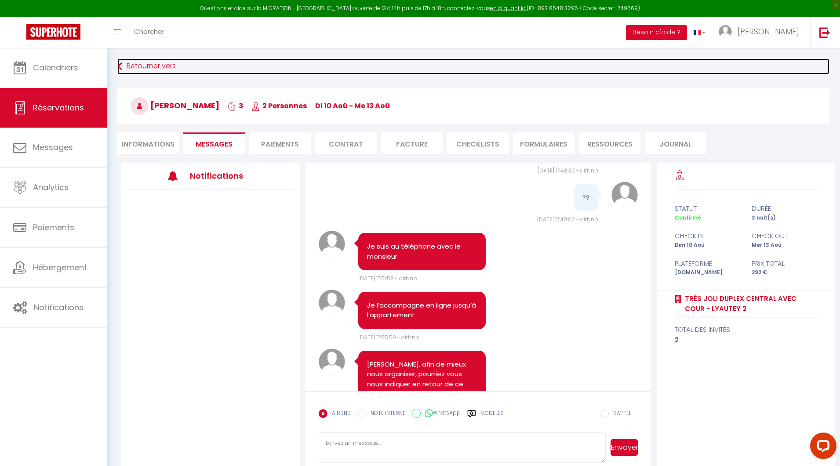
click at [139, 67] on link "Retourner vers" at bounding box center [473, 66] width 712 height 16
select select
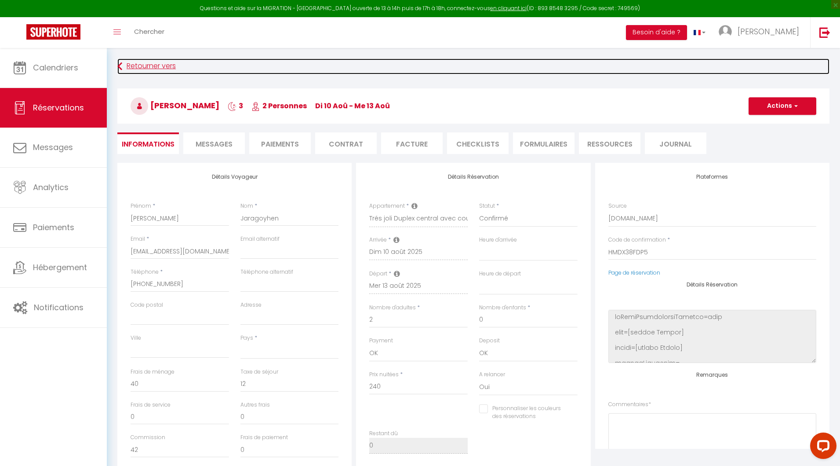
select select
checkbox input "false"
click at [158, 69] on link "Retourner vers" at bounding box center [473, 66] width 712 height 16
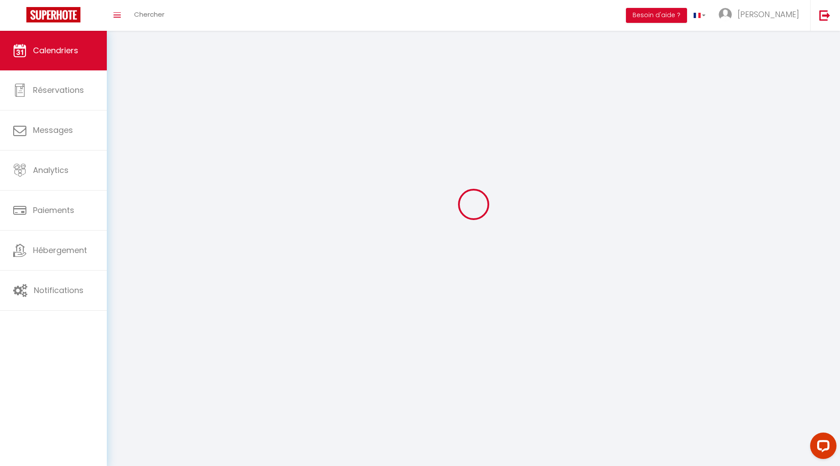
scroll to position [47, 0]
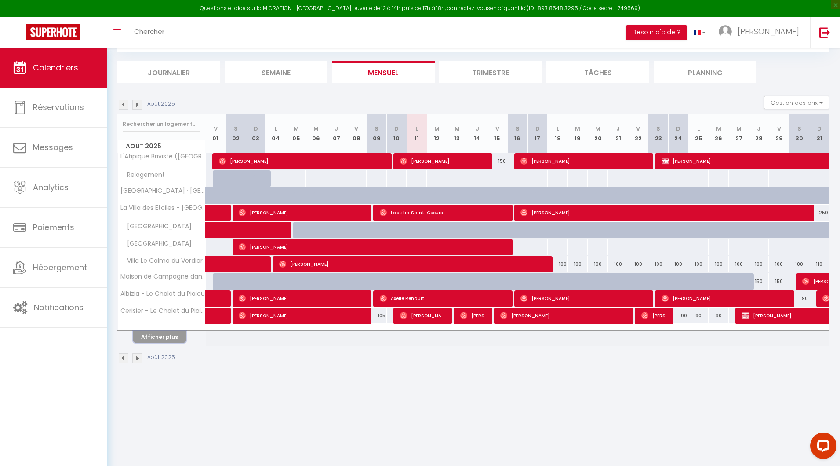
click at [154, 339] on button "Afficher plus" at bounding box center [159, 337] width 53 height 12
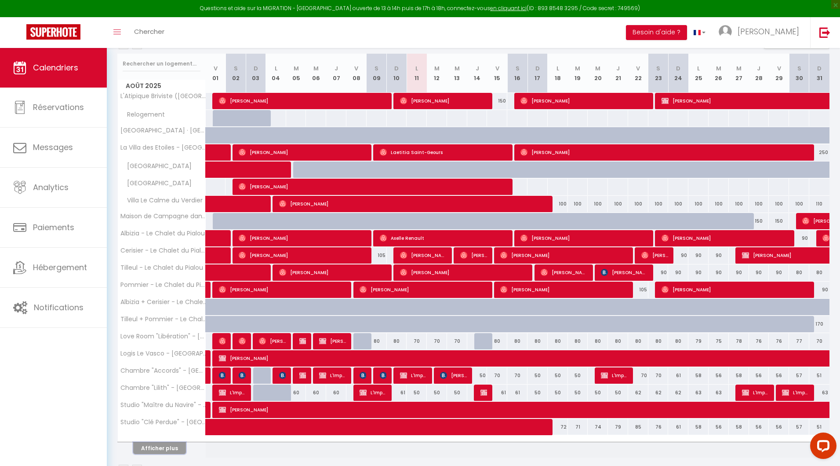
scroll to position [132, 0]
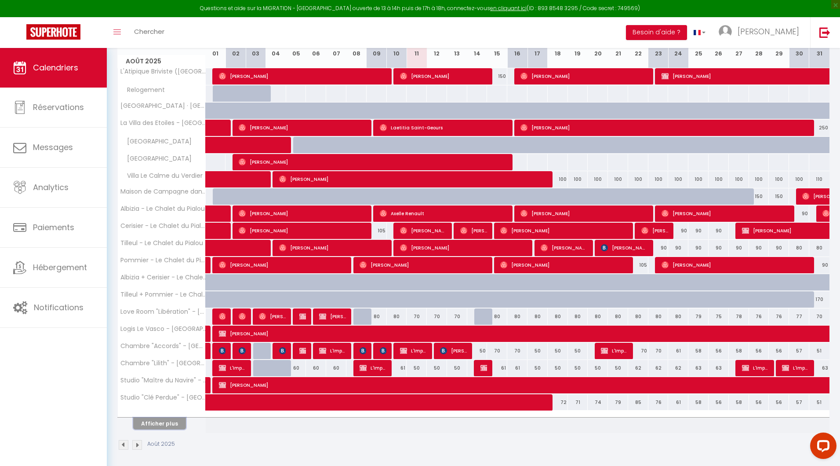
click at [176, 417] on button "Afficher plus" at bounding box center [159, 423] width 53 height 12
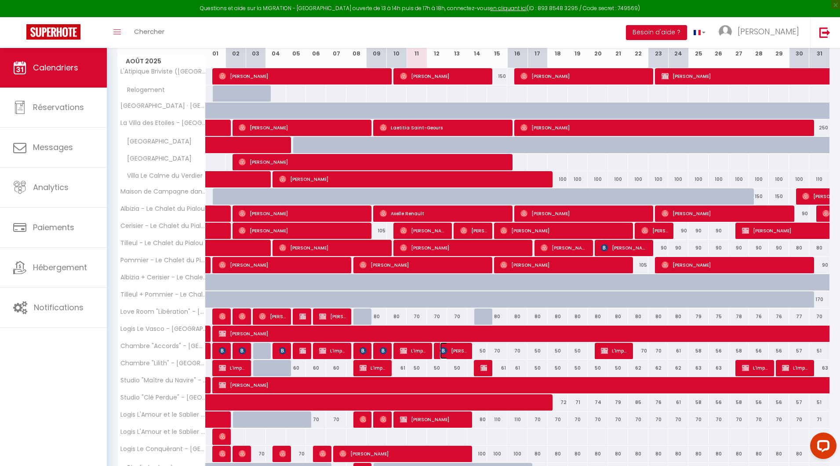
click at [463, 351] on span "[PERSON_NAME]" at bounding box center [453, 350] width 27 height 17
select select "OK"
select select "KO"
select select "0"
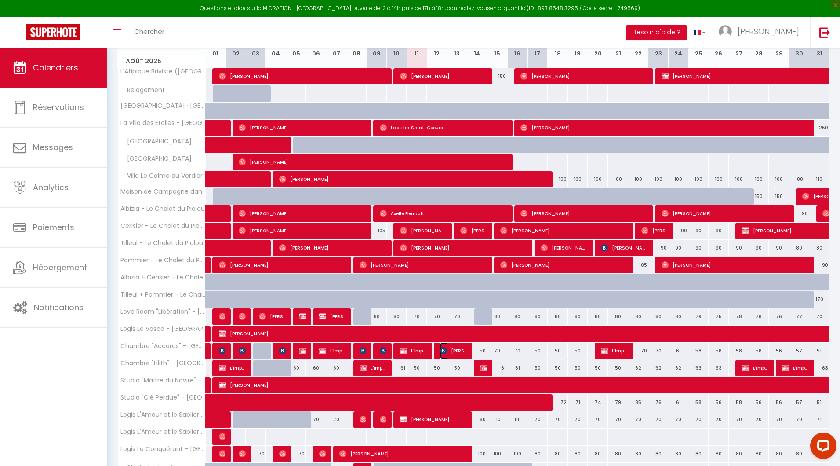
select select "1"
select select
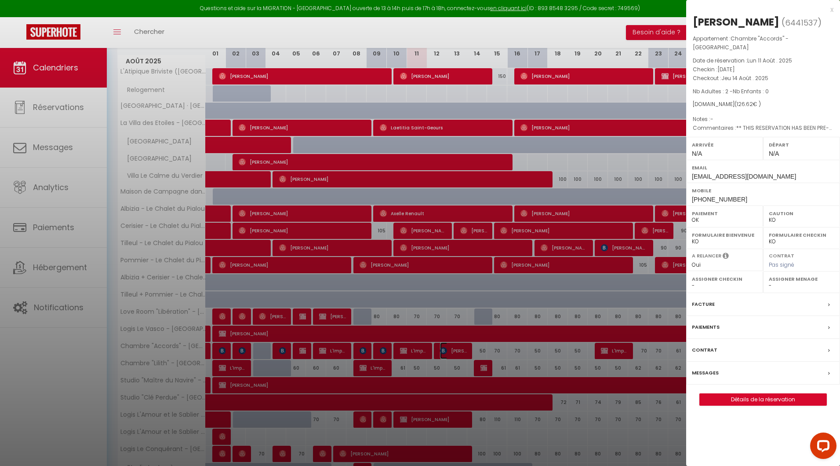
select select "45985"
click at [758, 394] on link "Détails de la réservation" at bounding box center [763, 399] width 127 height 11
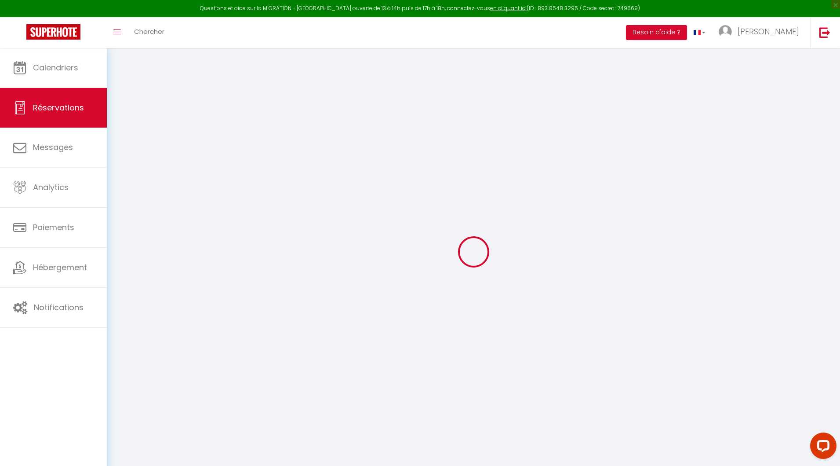
select select
checkbox input "false"
select select
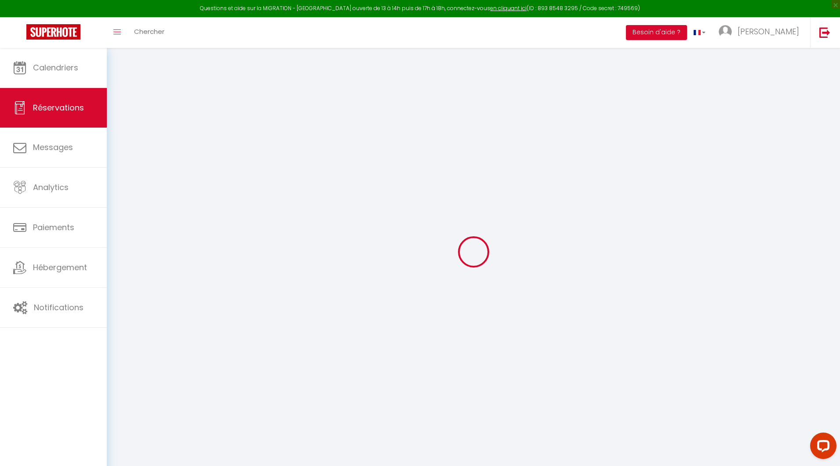
checkbox input "false"
type textarea "** THIS RESERVATION HAS BEEN PRE-PAID ** BOOKING NOTE : Payment charge is EUR 1…"
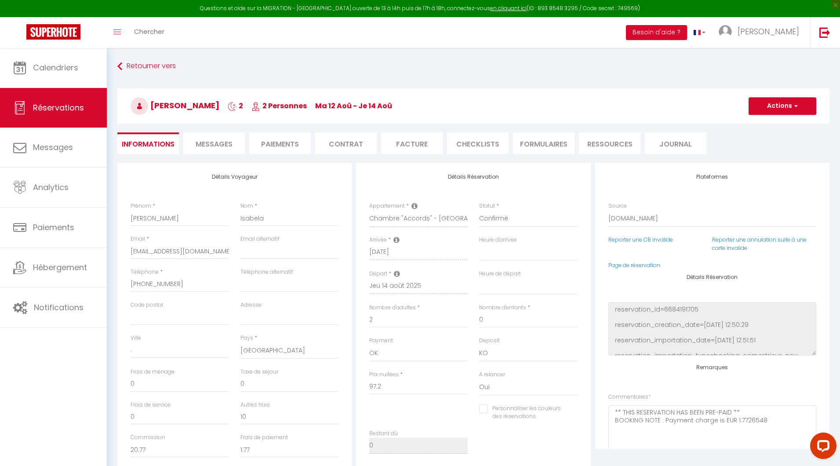
type input "15"
type input "4.42"
select select
checkbox input "false"
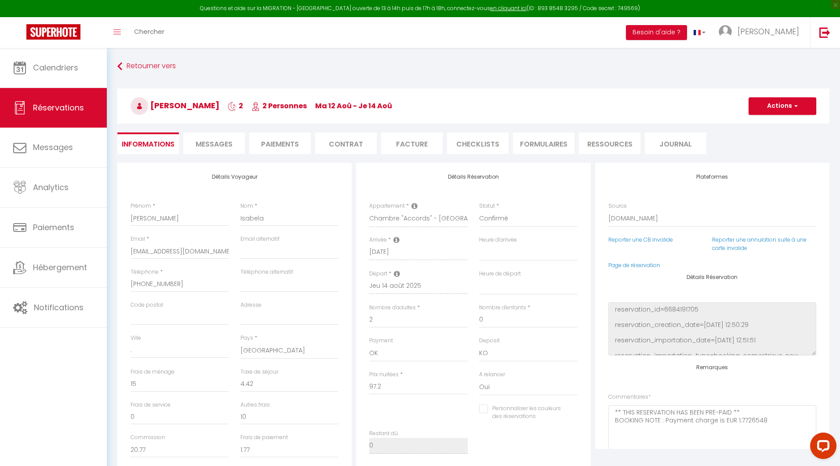
select select
click at [220, 145] on span "Messages" at bounding box center [214, 144] width 37 height 10
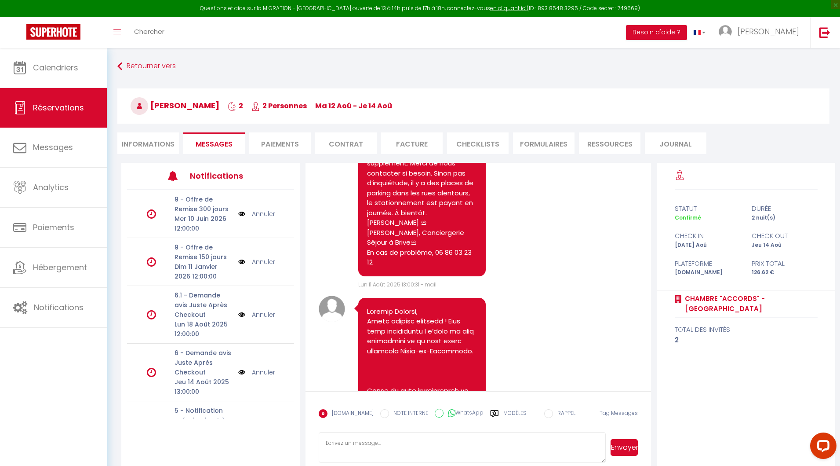
scroll to position [497, 0]
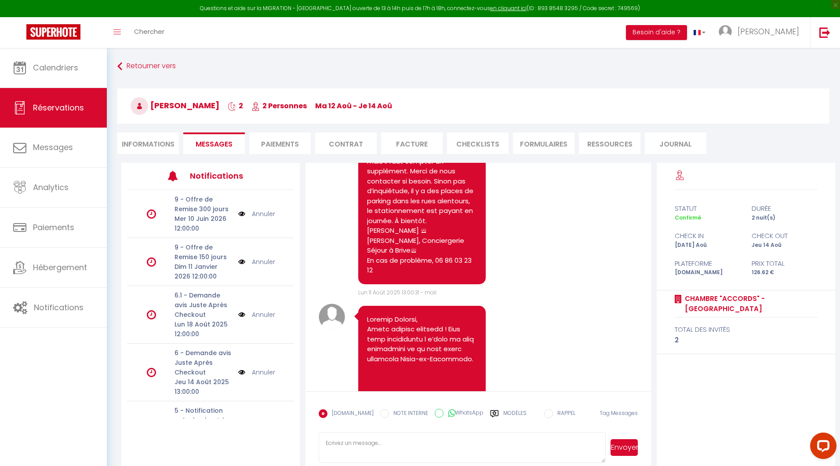
click at [343, 441] on textarea at bounding box center [462, 447] width 287 height 31
paste textarea "[PERSON_NAME], afin de mieux nous organiser, pourriez vous nous indiquer en ret…"
type textarea "[PERSON_NAME], afin de mieux nous organiser, pourriez vous nous indiquer en ret…"
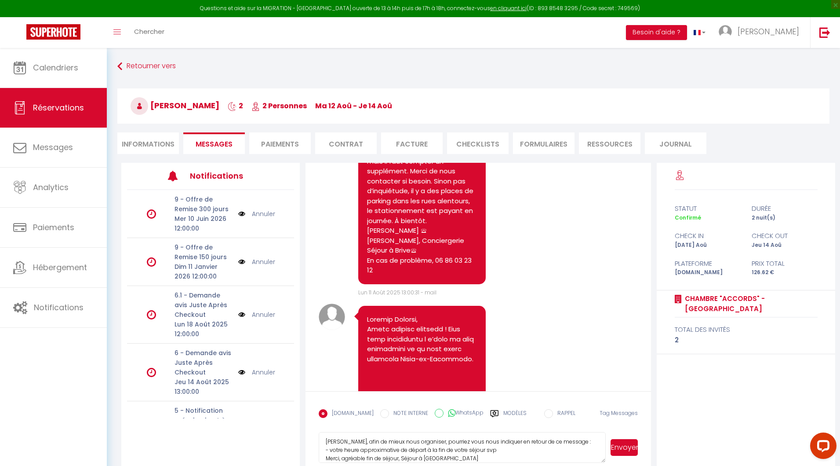
click at [624, 445] on button "Envoyer" at bounding box center [624, 447] width 27 height 17
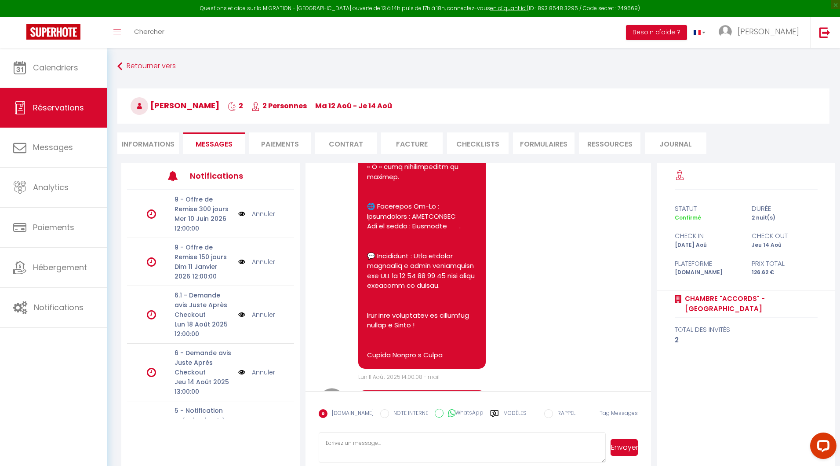
scroll to position [1183, 0]
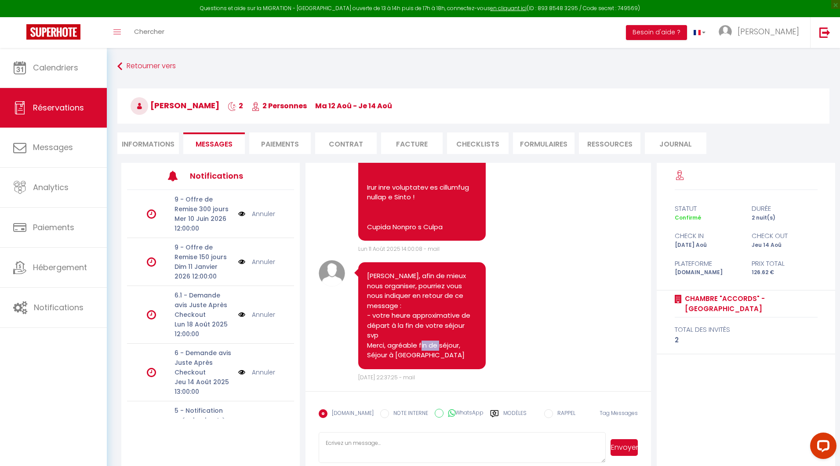
click at [440, 338] on pre "[PERSON_NAME], afin de mieux nous organiser, pourriez vous nous indiquer en ret…" at bounding box center [422, 315] width 110 height 89
click at [457, 343] on pre "[PERSON_NAME], afin de mieux nous organiser, pourriez vous nous indiquer en ret…" at bounding box center [422, 315] width 110 height 89
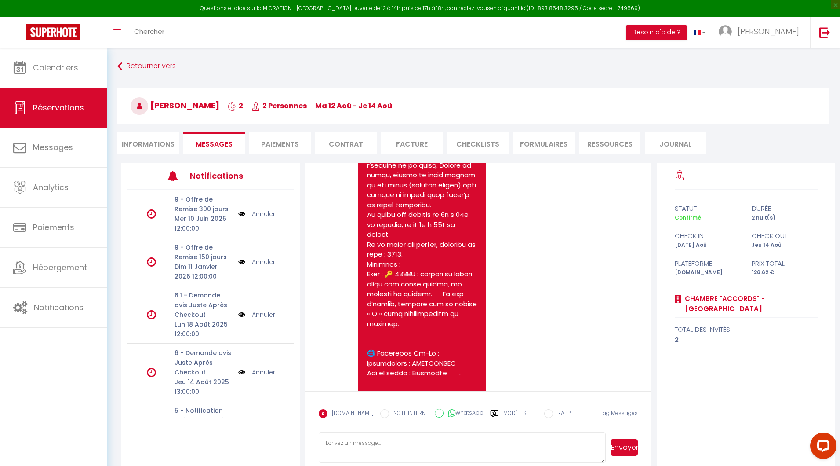
scroll to position [908, 0]
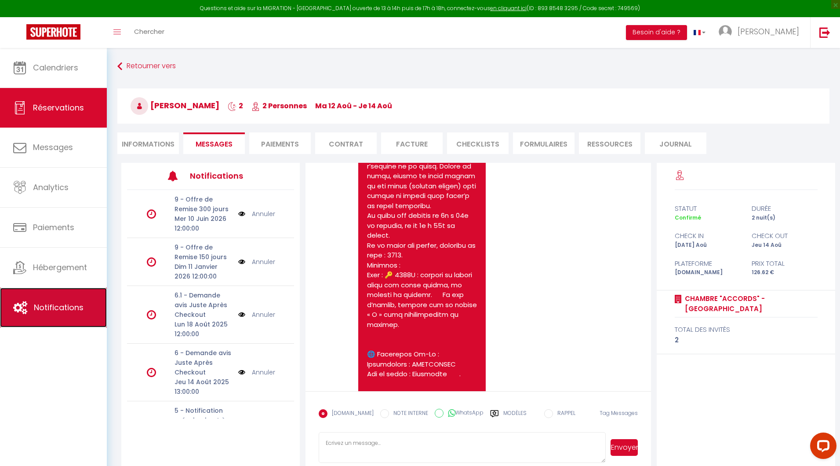
click at [44, 300] on link "Notifications" at bounding box center [53, 308] width 107 height 40
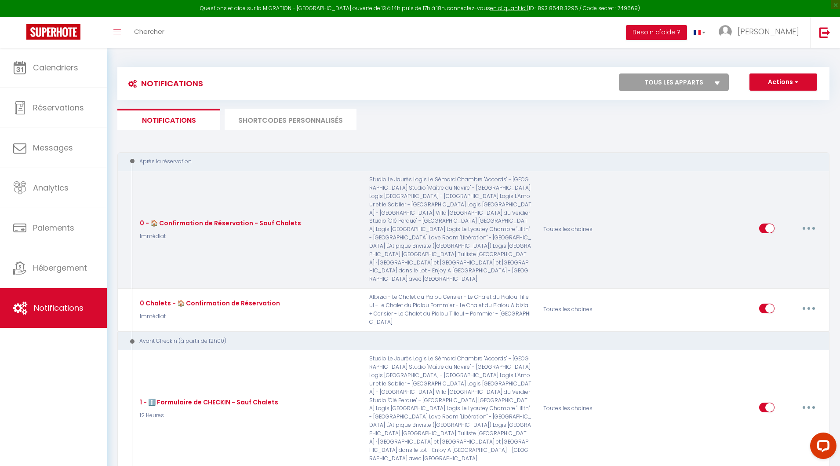
click at [812, 221] on button "button" at bounding box center [809, 228] width 25 height 14
click at [774, 241] on link "Editer" at bounding box center [786, 248] width 65 height 15
type input "0 - 🏠 Confirmation de Réservation - Sauf Chalets"
select select "Immédiat"
select select "if_booking_is_paid"
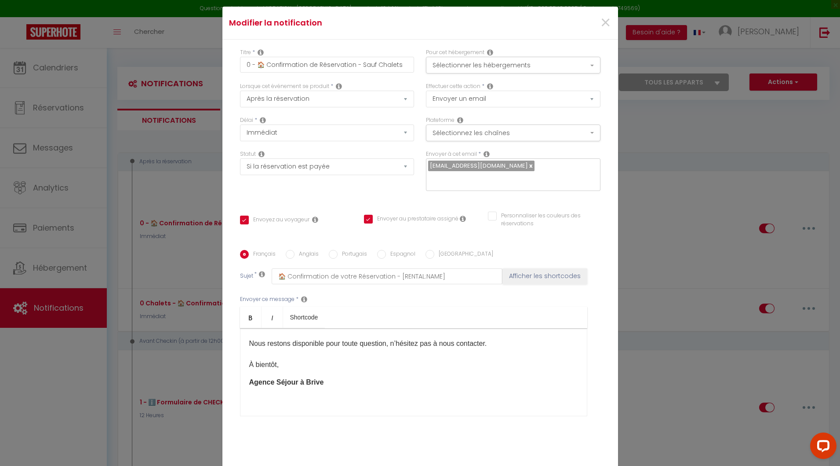
scroll to position [153, 0]
click at [600, 28] on span "×" at bounding box center [605, 23] width 11 height 26
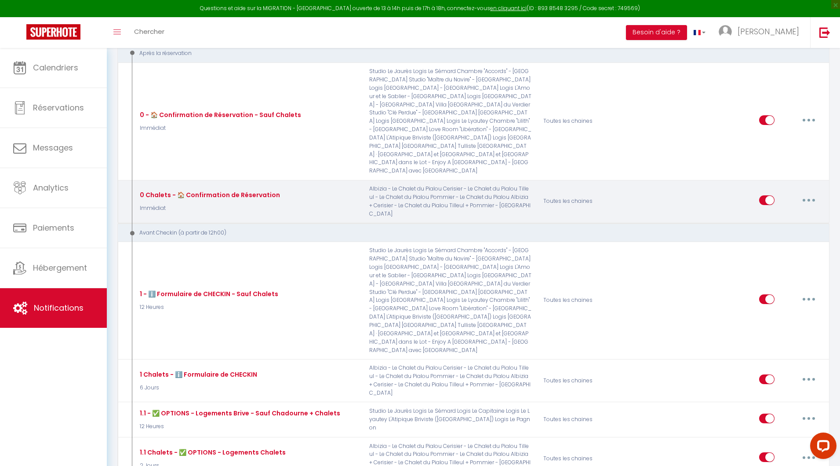
scroll to position [113, 0]
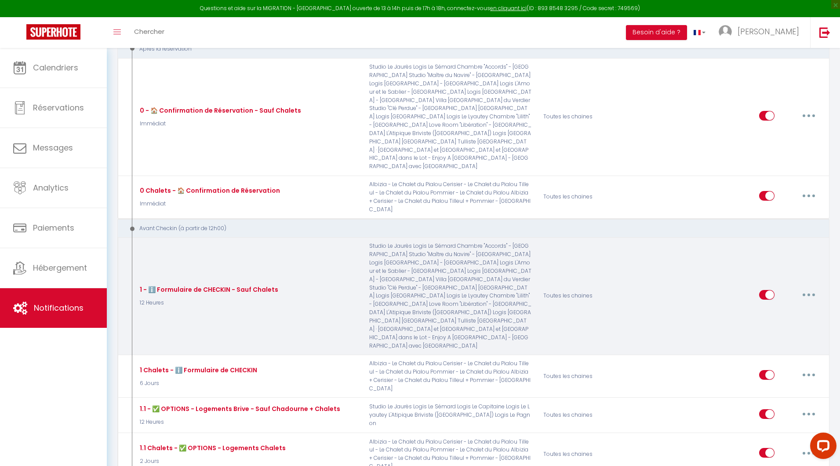
click at [809, 293] on icon "button" at bounding box center [809, 294] width 3 height 3
click at [766, 307] on link "Editer" at bounding box center [786, 314] width 65 height 15
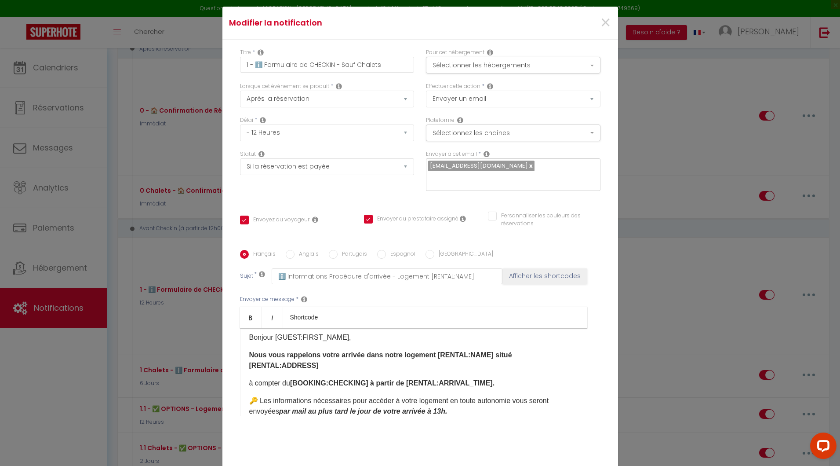
scroll to position [0, 0]
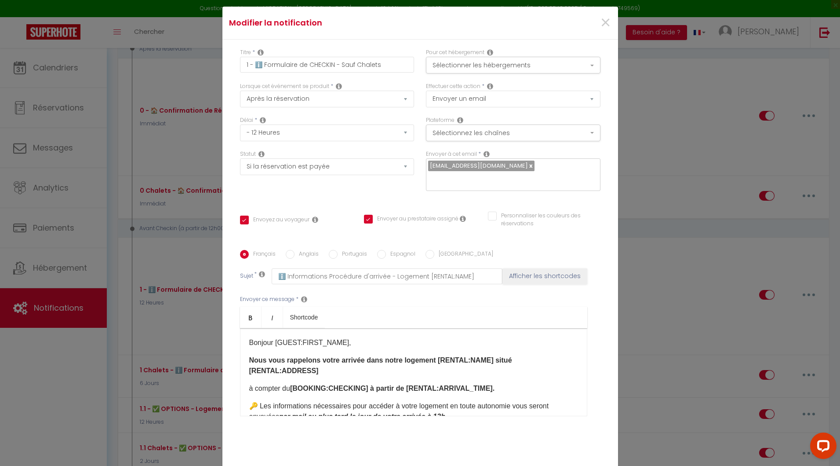
click at [313, 367] on p "Nous vous rappelons votre arrivée dans notre logement [RENTAL:NAME]​ situé [REN…" at bounding box center [413, 365] width 329 height 21
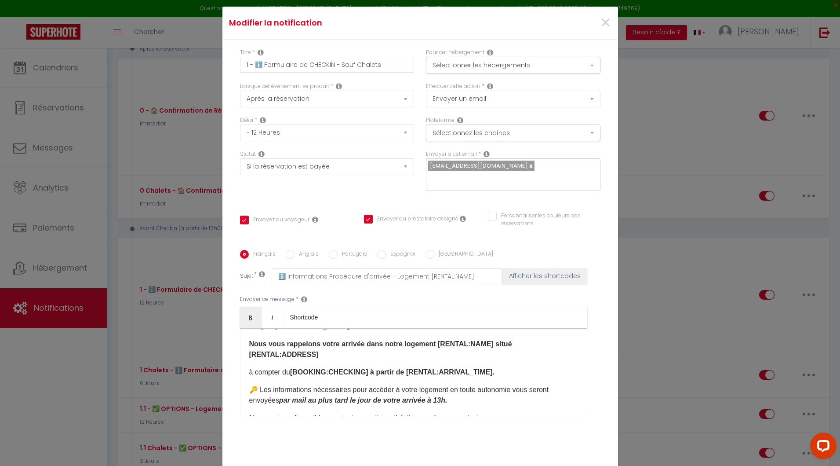
scroll to position [18, 0]
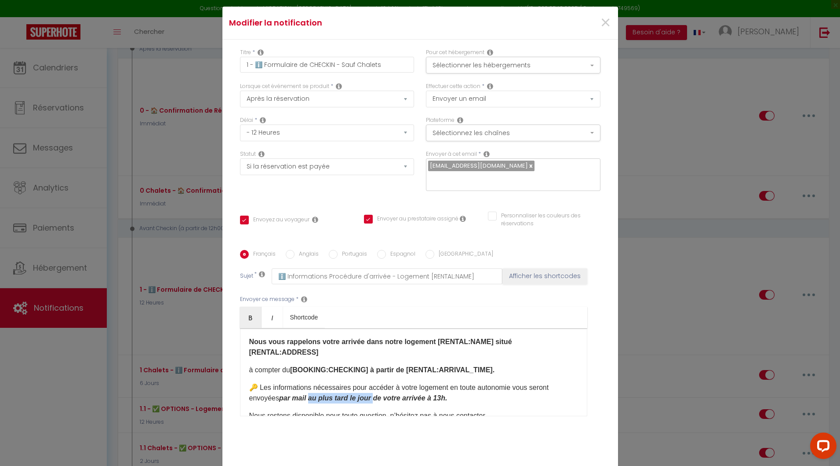
drag, startPoint x: 372, startPoint y: 381, endPoint x: 306, endPoint y: 386, distance: 66.1
click at [306, 386] on p "🔑 Les informations nécessaires pour accéder à votre logement en toute autonomie…" at bounding box center [413, 392] width 329 height 21
click at [410, 394] on em "par mail la veille de votre arrivée à 13h." at bounding box center [344, 397] width 131 height 7
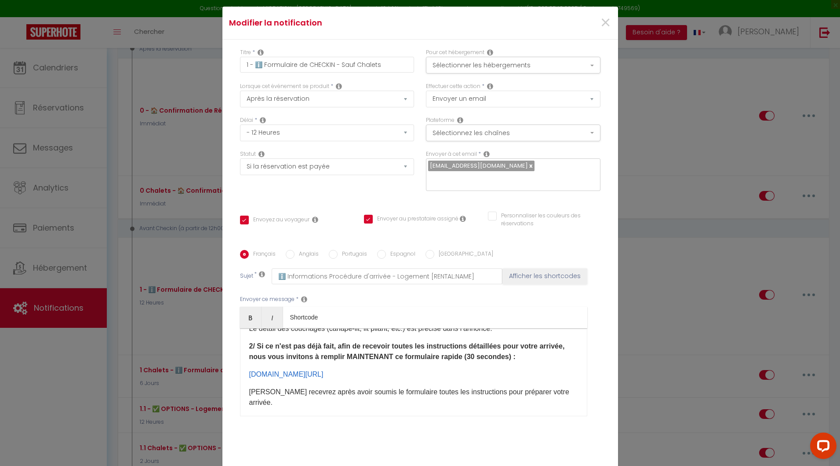
scroll to position [189, 0]
drag, startPoint x: 420, startPoint y: 366, endPoint x: 234, endPoint y: 370, distance: 185.6
click at [240, 370] on div "Bonjour [GUEST:FIRST_NAME], Nous vous rappelons votre arrivée dans notre logeme…" at bounding box center [413, 372] width 347 height 88
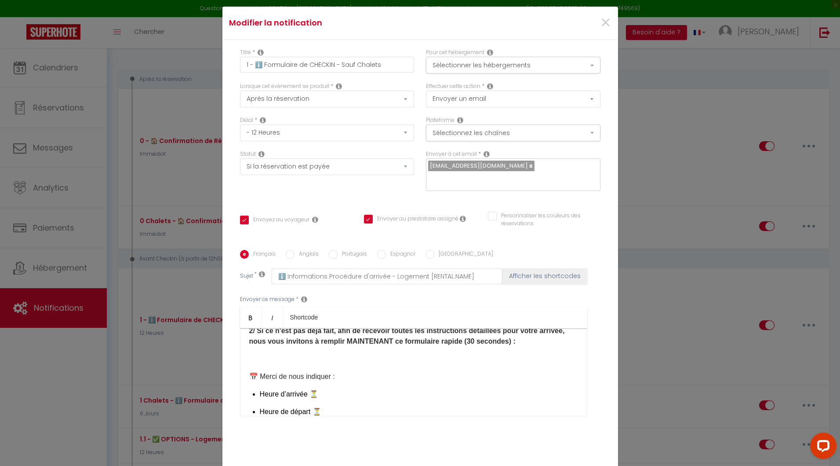
scroll to position [197, 0]
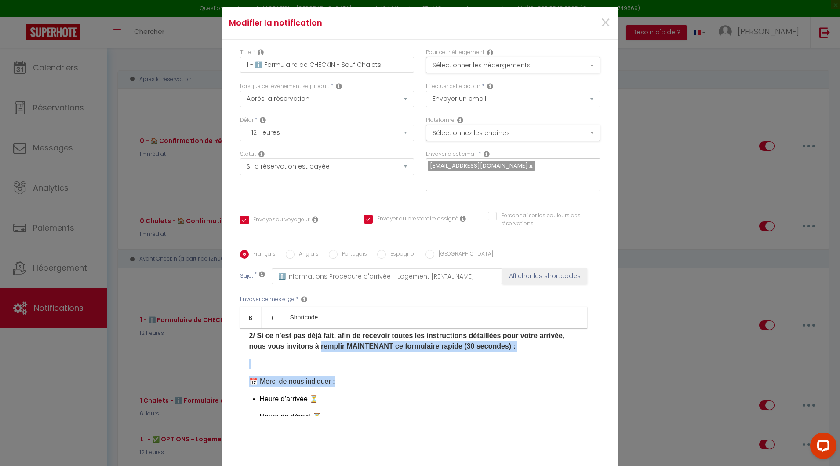
drag, startPoint x: 339, startPoint y: 374, endPoint x: 312, endPoint y: 342, distance: 41.9
click at [312, 342] on div "Bonjour [GUEST:FIRST_NAME], Nous vous rappelons votre arrivée dans notre logeme…" at bounding box center [413, 372] width 347 height 88
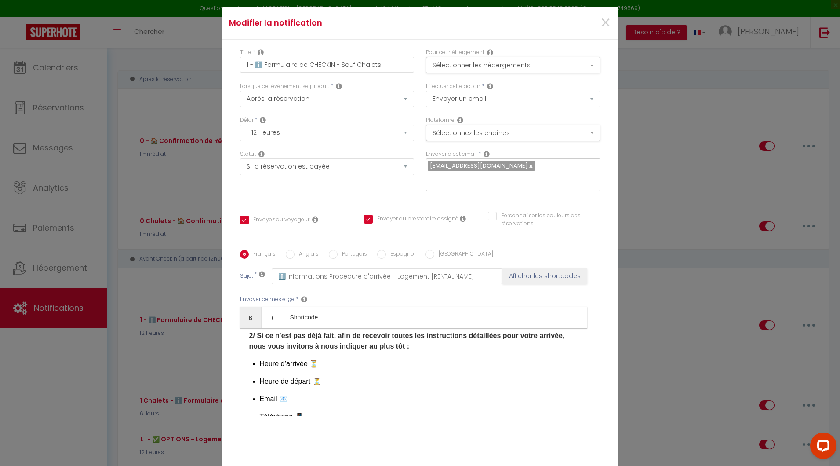
click at [260, 366] on ul "Heure d’arrivée ⏳ Heure de départ ⏳ Email 📧 Téléphone 📱" at bounding box center [419, 389] width 318 height 63
click at [247, 364] on div "Bonjour [GUEST:FIRST_NAME], Nous vous rappelons votre arrivée dans notre logeme…" at bounding box center [413, 372] width 347 height 88
click at [316, 359] on p "Heure d’arrivée ⏳" at bounding box center [419, 363] width 318 height 11
click at [321, 376] on p "Heure de départ ⏳" at bounding box center [419, 381] width 318 height 11
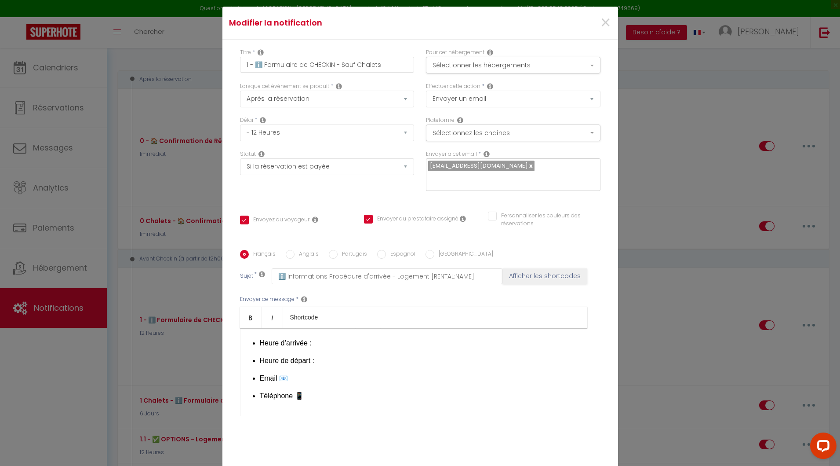
scroll to position [218, 0]
click at [287, 372] on p "Email 📧" at bounding box center [419, 377] width 318 height 11
click at [300, 390] on p "Téléphone 📱" at bounding box center [419, 395] width 318 height 11
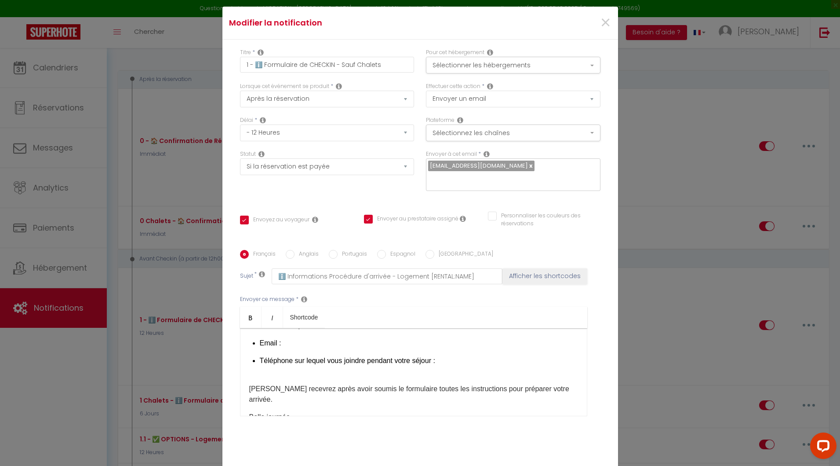
scroll to position [275, 0]
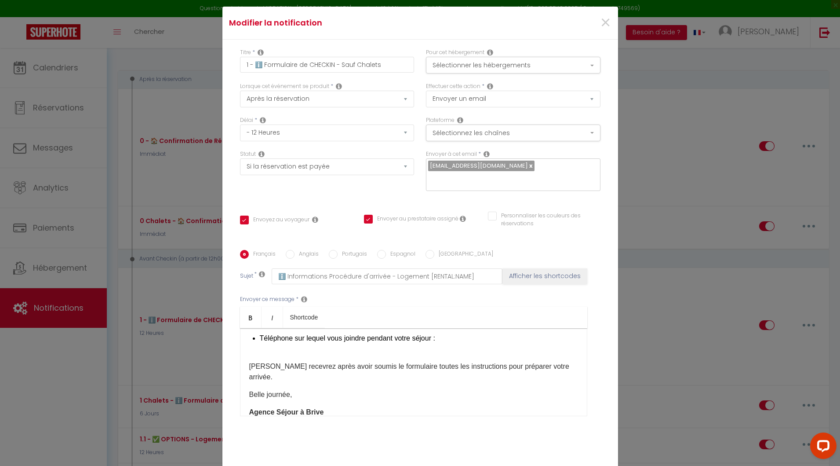
click at [262, 365] on div "Bonjour [GUEST:FIRST_NAME], Nous vous rappelons votre arrivée dans notre logeme…" at bounding box center [413, 372] width 347 height 88
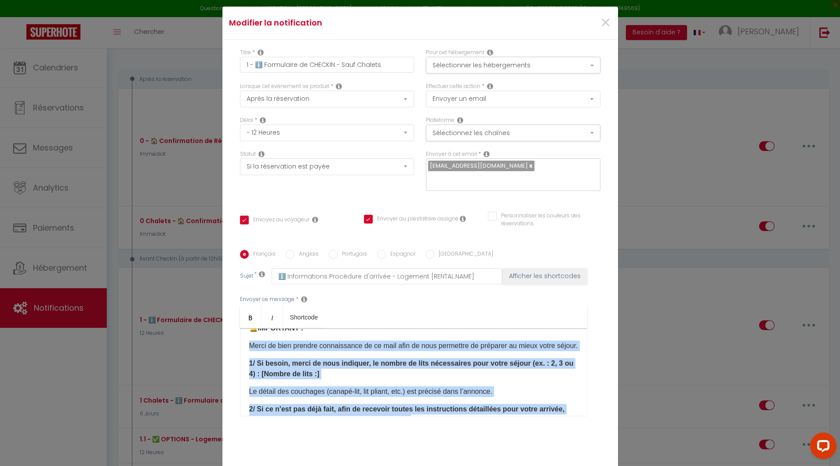
scroll to position [120, 0]
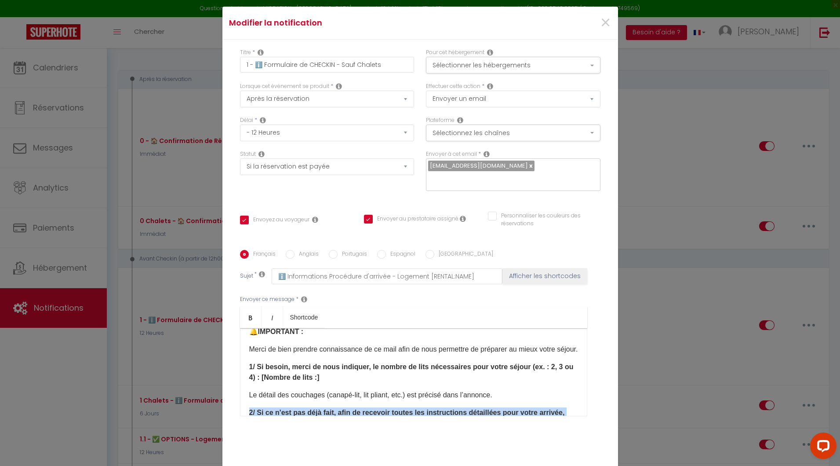
drag, startPoint x: 449, startPoint y: 405, endPoint x: 241, endPoint y: 399, distance: 208.0
click at [241, 399] on div "Bonjour [GUEST:FIRST_NAME], Nous vous rappelons votre arrivée dans notre logeme…" at bounding box center [413, 372] width 347 height 88
copy div "2/ Si ce n'est pas déjà fait, afin de recevoir toutes les instructions détaillé…"
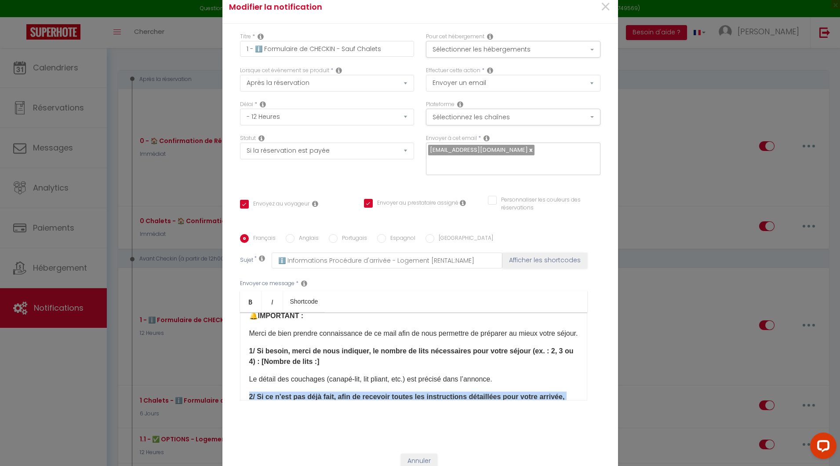
scroll to position [0, 0]
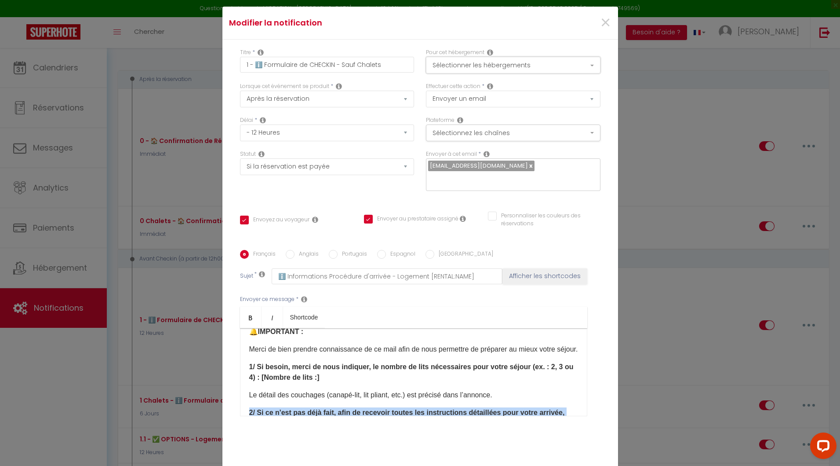
click at [461, 70] on button "Sélectionner les hébergements" at bounding box center [513, 65] width 175 height 17
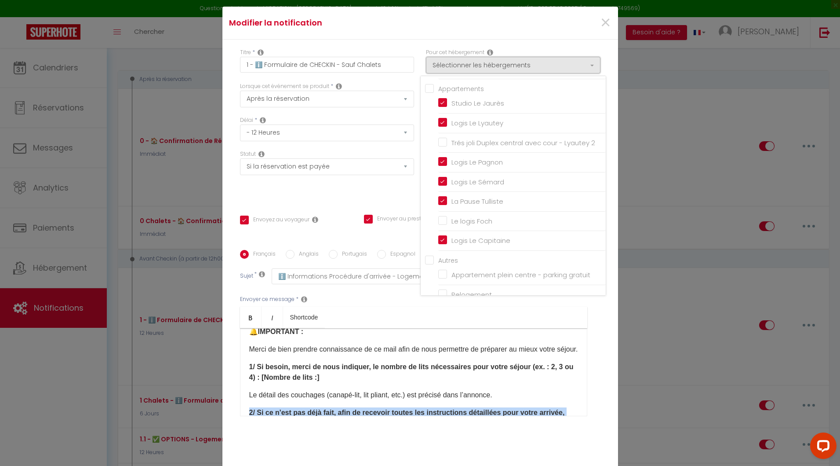
scroll to position [562, 0]
click at [438, 216] on input "Le logis Foch" at bounding box center [522, 220] width 168 height 9
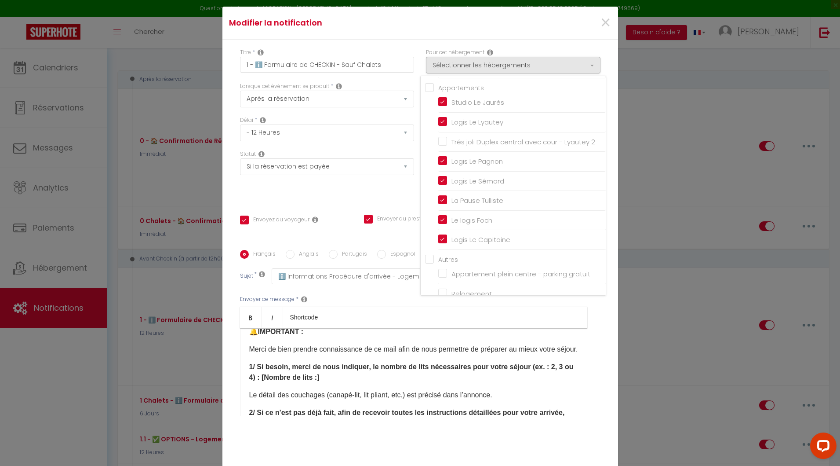
click at [609, 342] on div "Titre * 1 - ℹ️ Formulaire de CHECKIN - Sauf Chalets Pour cet hébergement Sélect…" at bounding box center [420, 250] width 396 height 421
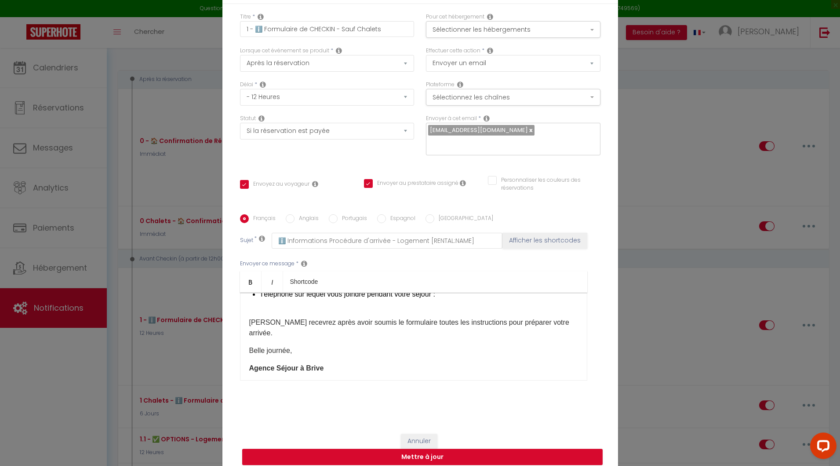
scroll to position [50, 0]
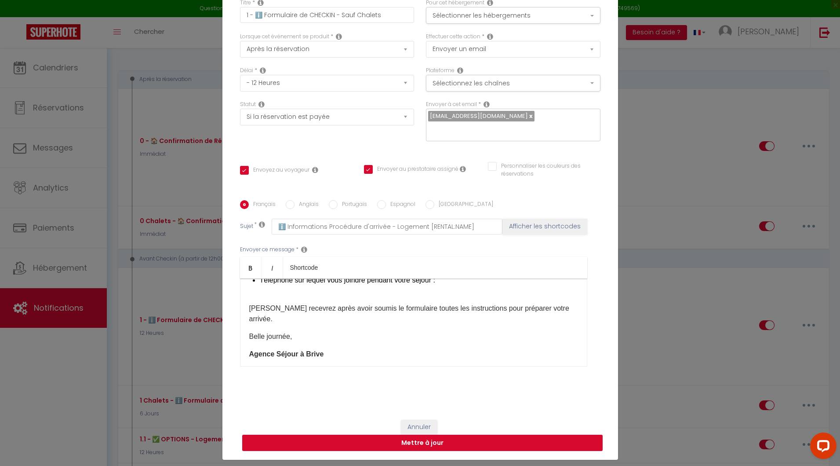
click at [416, 438] on button "Mettre à jour" at bounding box center [422, 442] width 361 height 17
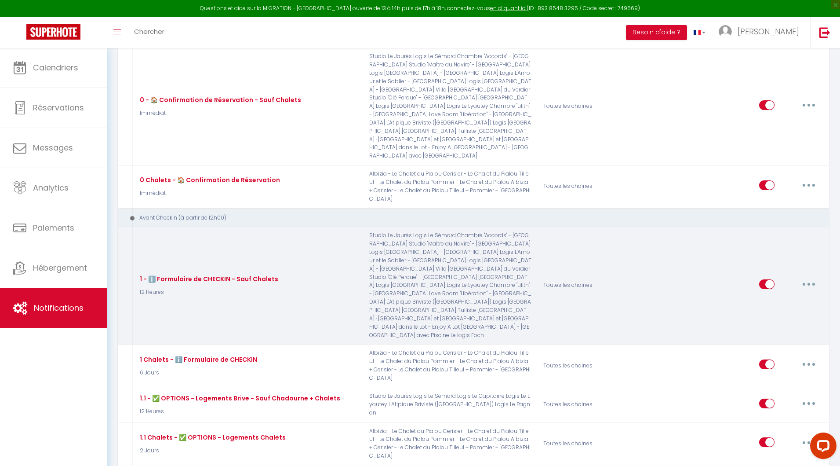
scroll to position [129, 0]
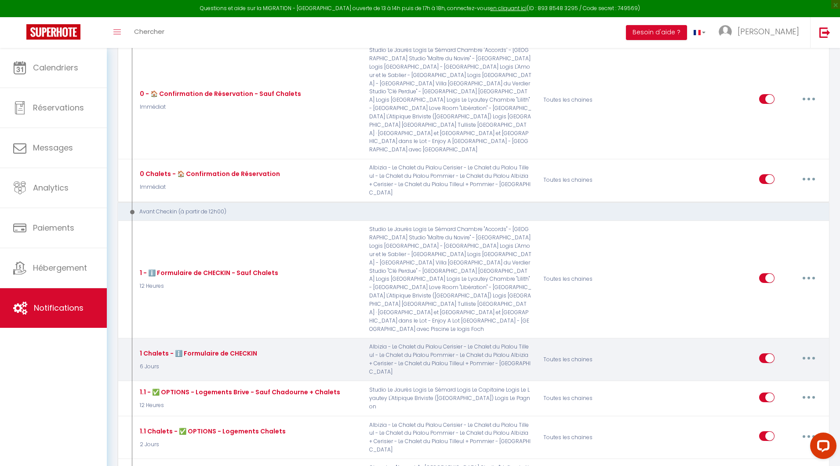
click at [808, 351] on button "button" at bounding box center [809, 358] width 25 height 14
click at [764, 371] on link "Editer" at bounding box center [786, 378] width 65 height 15
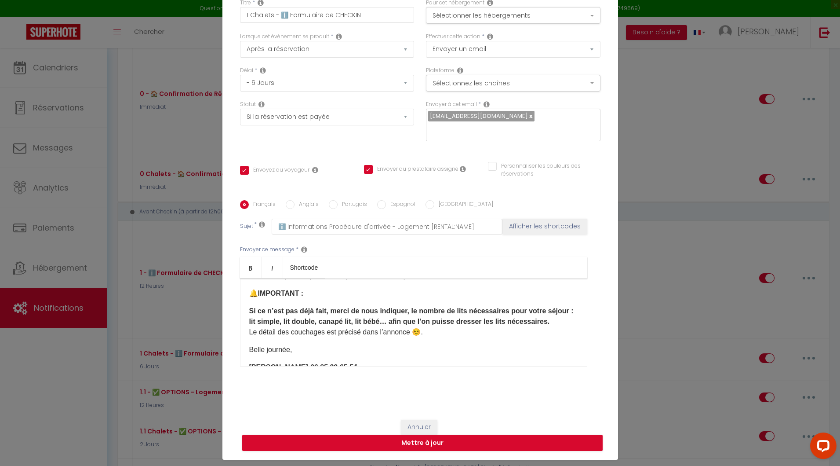
scroll to position [103, 0]
click at [425, 325] on p "Si ce n’est pas déjà fait, merci de nous indiquer, le nombre de lits nécessaire…" at bounding box center [413, 320] width 329 height 32
click at [337, 343] on p "​" at bounding box center [413, 348] width 329 height 11
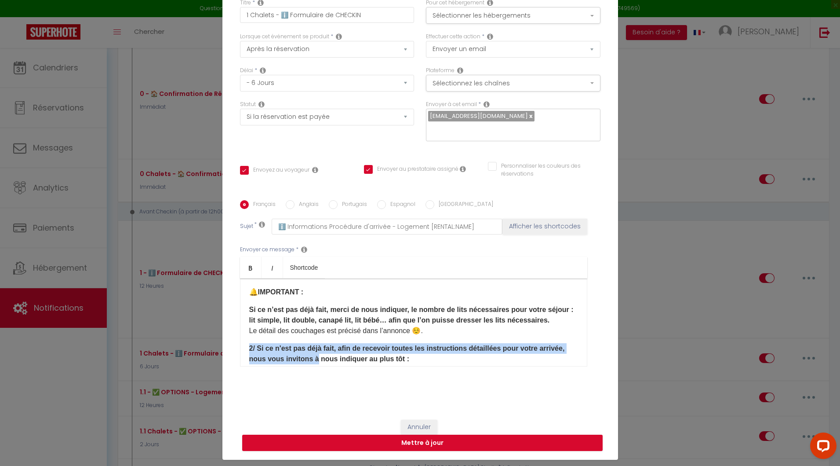
drag, startPoint x: 311, startPoint y: 353, endPoint x: 237, endPoint y: 337, distance: 75.1
click at [240, 337] on div "Bonjour [GUEST:FIRST_NAME], Nous vous rappelons votre arrivée dans notre logeme…" at bounding box center [413, 322] width 347 height 88
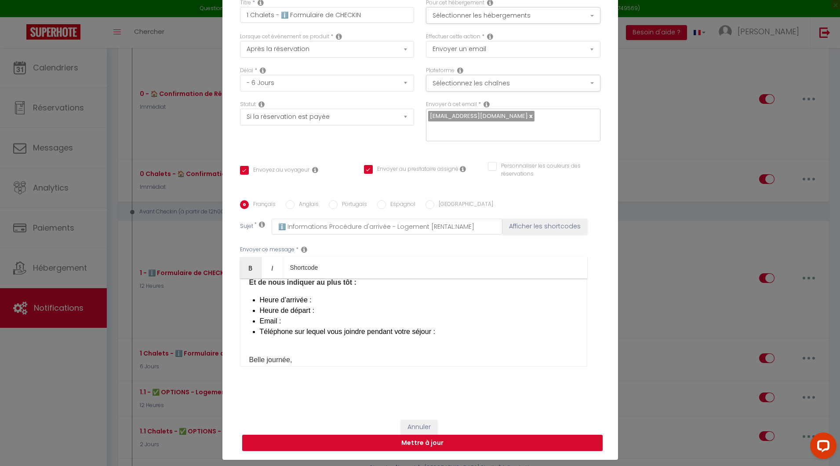
scroll to position [170, 0]
click at [260, 293] on li "Heure d’arrivée :" at bounding box center [419, 298] width 318 height 11
click at [260, 304] on li "Heure de départ :" at bounding box center [419, 309] width 318 height 11
click at [260, 314] on li "Email :" at bounding box center [419, 319] width 318 height 11
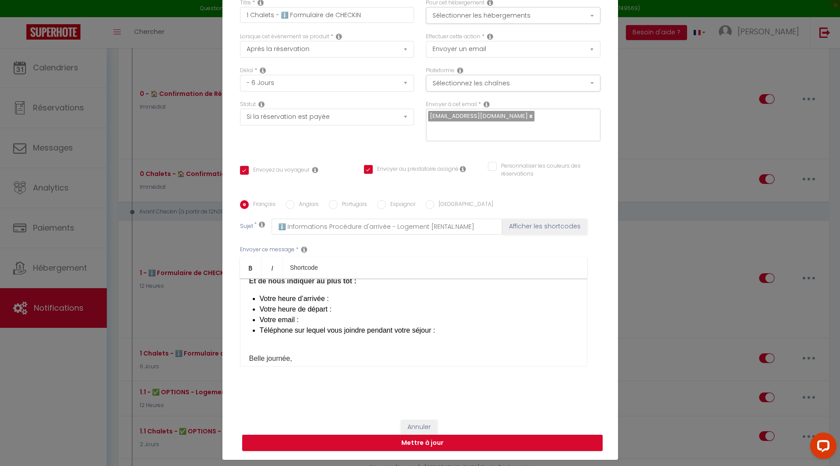
click at [260, 325] on li "Téléphone sur lequel vous joindre pendant votre séjour :" at bounding box center [419, 330] width 318 height 11
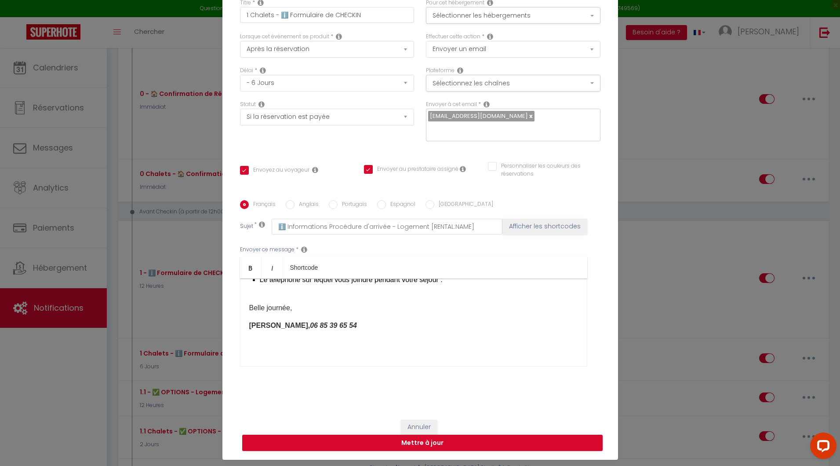
scroll to position [238, 0]
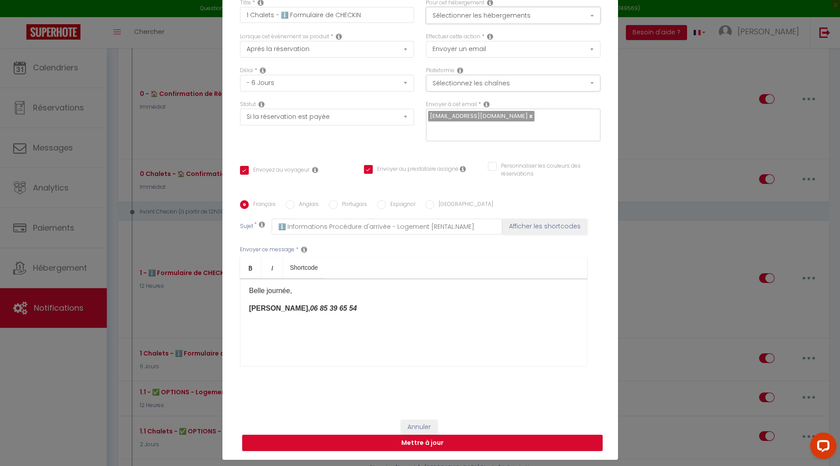
click at [503, 19] on button "Sélectionner les hébergements" at bounding box center [513, 15] width 175 height 17
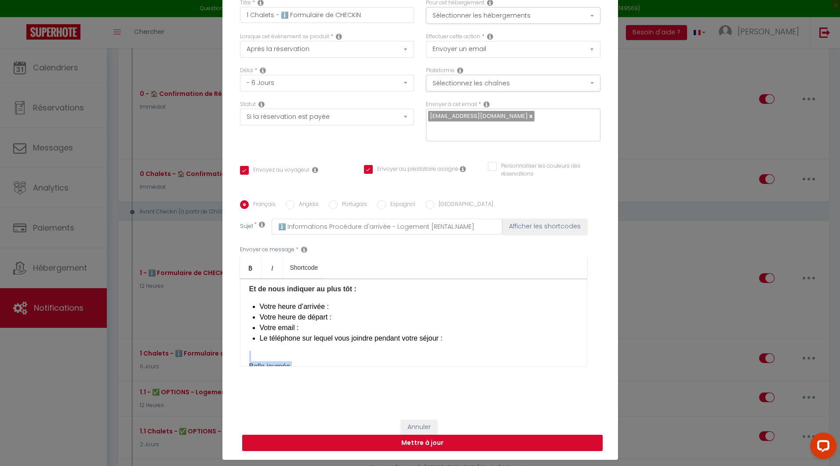
scroll to position [171, 0]
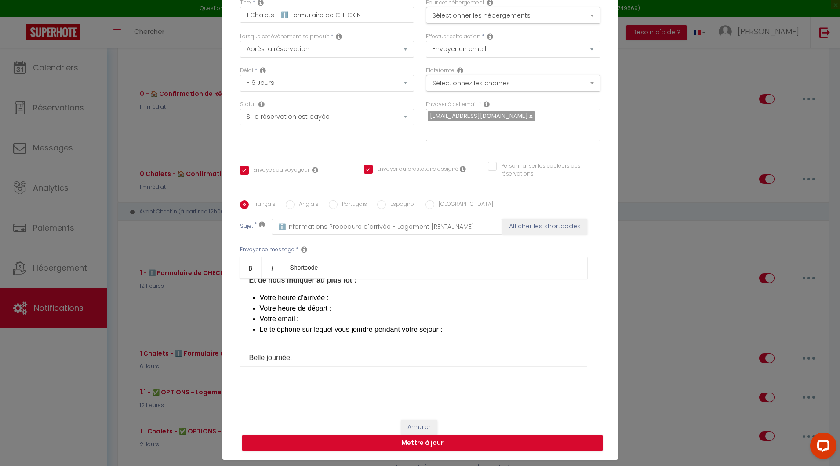
drag, startPoint x: 446, startPoint y: 355, endPoint x: 300, endPoint y: 328, distance: 148.9
click at [300, 328] on div "Bonjour [GUEST:FIRST_NAME], Nous vous rappelons votre arrivée dans notre logeme…" at bounding box center [413, 322] width 347 height 88
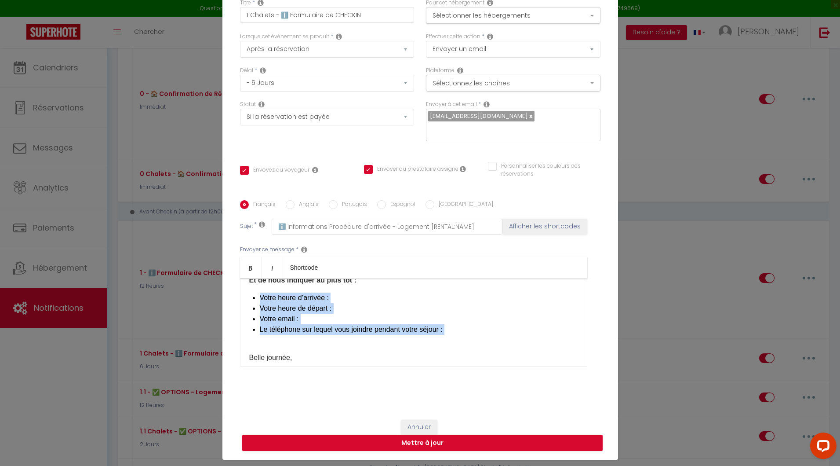
drag, startPoint x: 461, startPoint y: 331, endPoint x: 241, endPoint y: 294, distance: 222.9
click at [241, 294] on div "Bonjour [GUEST:FIRST_NAME], Nous vous rappelons votre arrivée dans notre logeme…" at bounding box center [413, 322] width 347 height 88
copy ul "Votre heure d’arrivée : Votre heure de départ : Votre email : Le téléphone sur …"
click at [423, 435] on button "Mettre à jour" at bounding box center [422, 442] width 361 height 17
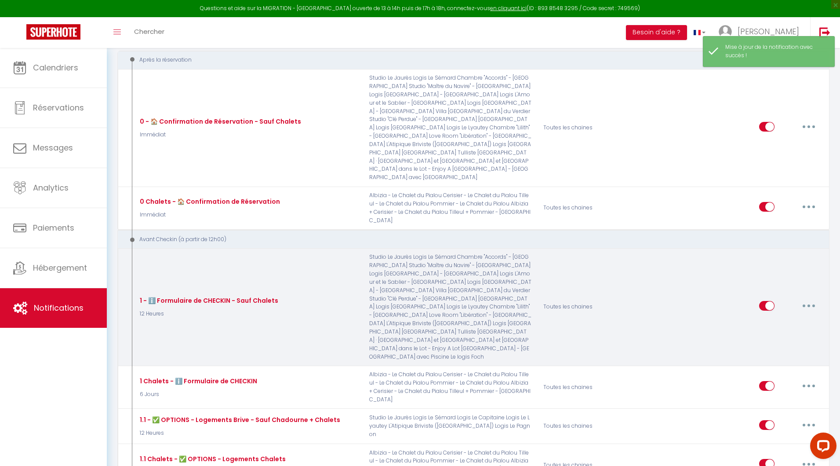
scroll to position [100, 0]
click at [820, 300] on button "button" at bounding box center [809, 307] width 25 height 14
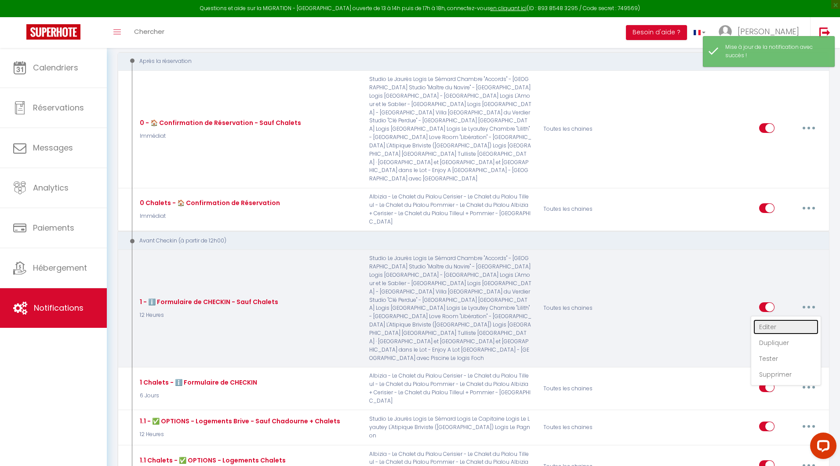
click at [774, 319] on link "Editer" at bounding box center [786, 326] width 65 height 15
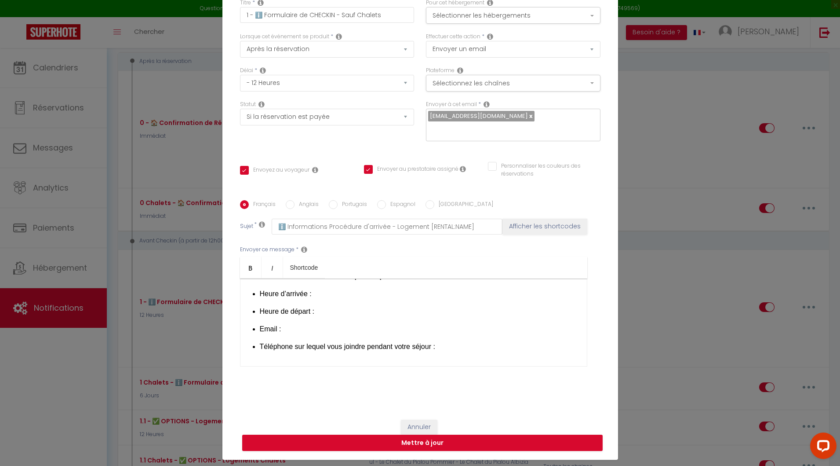
scroll to position [219, 0]
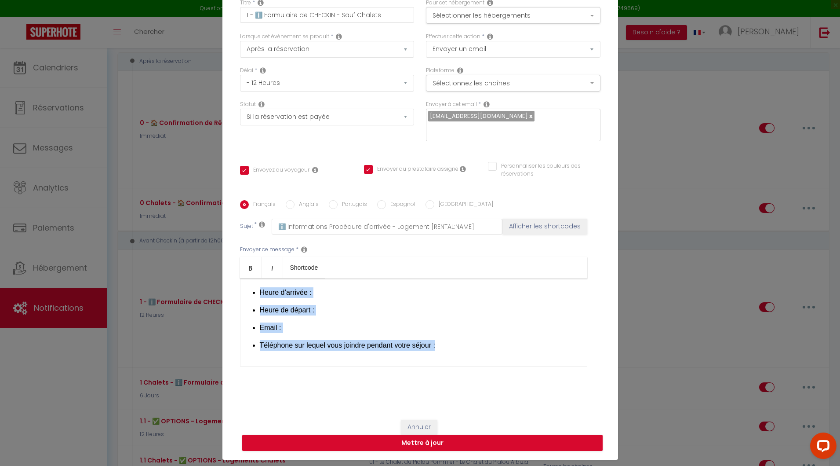
drag, startPoint x: 444, startPoint y: 341, endPoint x: 254, endPoint y: 288, distance: 196.8
click at [260, 288] on ul "Heure d’arrivée : Heure de départ : Email : Téléphone sur lequel vous joindre p…" at bounding box center [419, 318] width 318 height 63
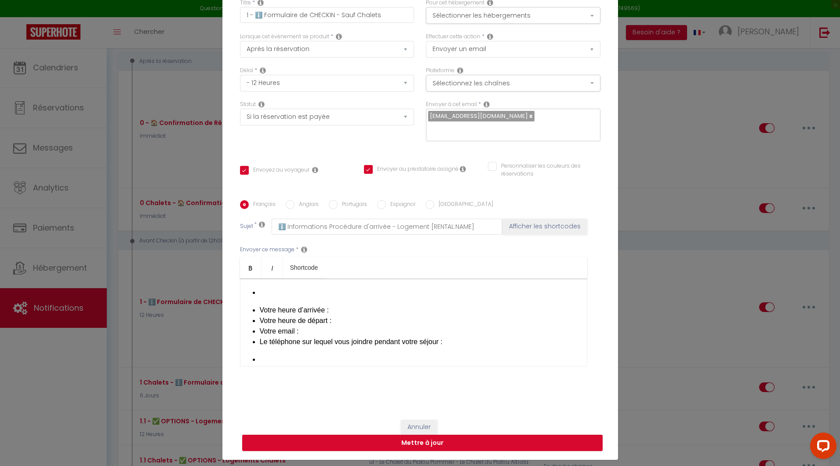
click at [267, 290] on li at bounding box center [419, 292] width 318 height 11
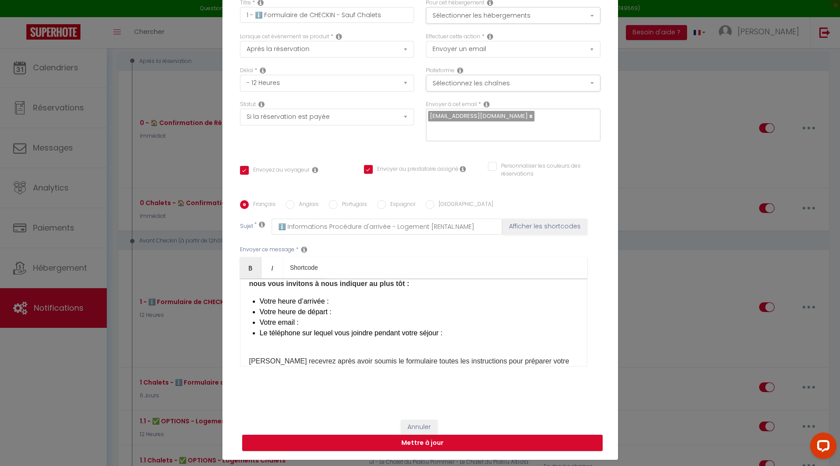
click at [295, 337] on div "Bonjour [GUEST:FIRST_NAME], Nous vous rappelons votre arrivée dans notre logeme…" at bounding box center [413, 322] width 347 height 88
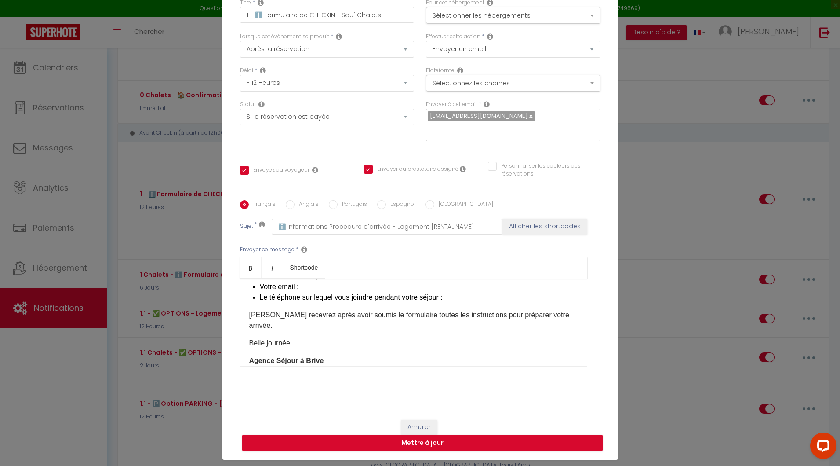
scroll to position [252, 0]
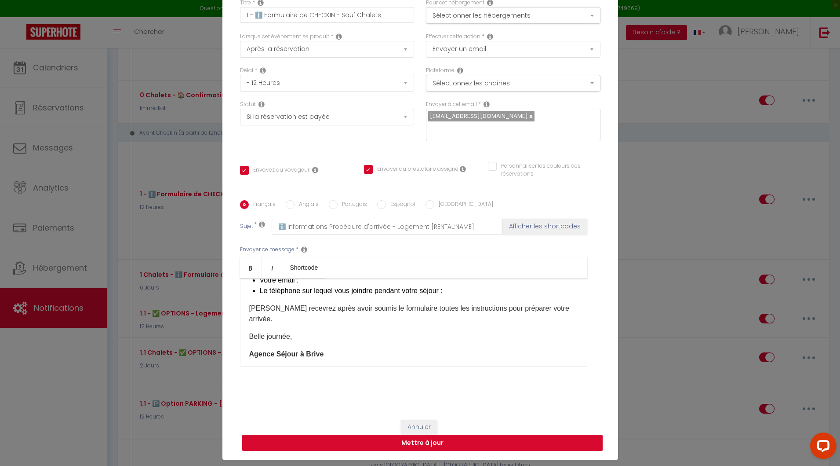
click at [412, 434] on button "Mettre à jour" at bounding box center [422, 442] width 361 height 17
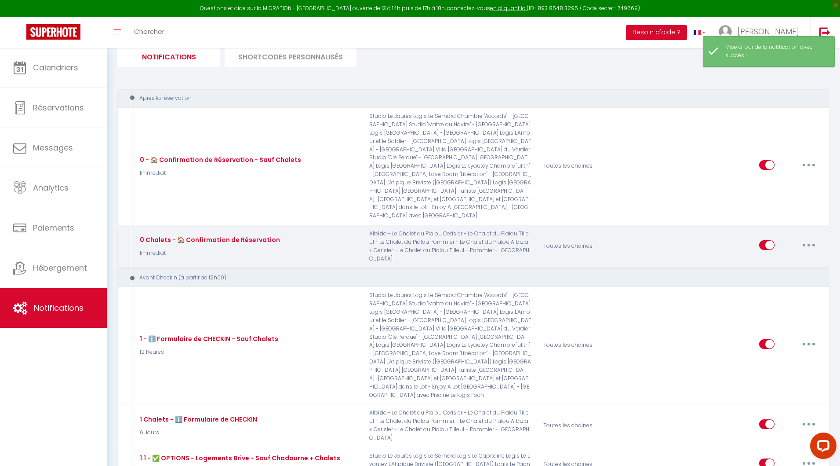
scroll to position [55, 0]
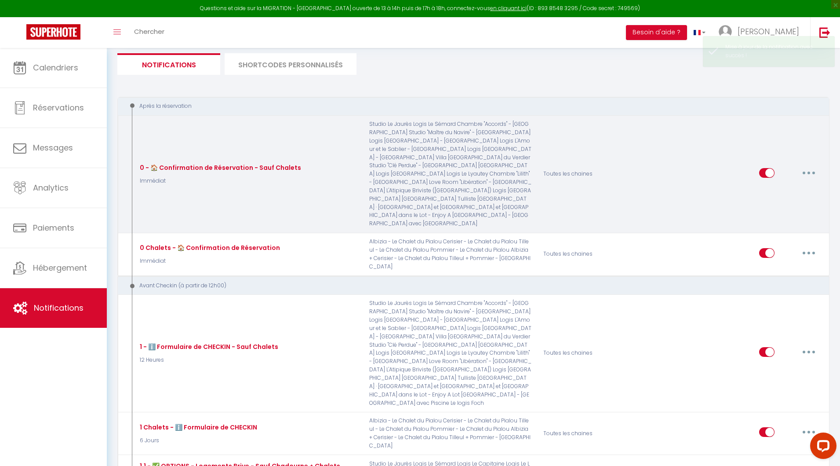
click at [807, 166] on button "button" at bounding box center [809, 173] width 25 height 14
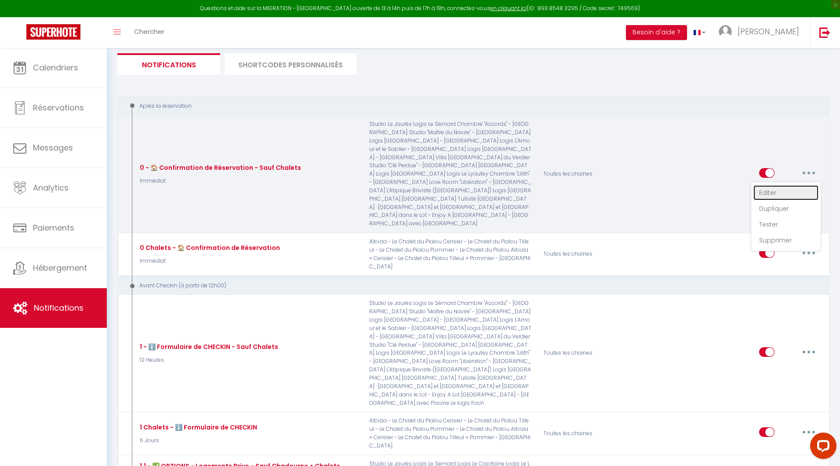
click at [773, 185] on link "Editer" at bounding box center [786, 192] width 65 height 15
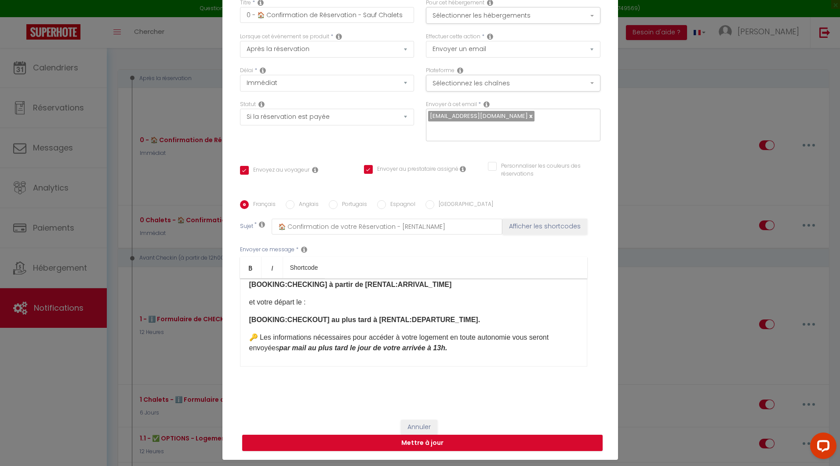
scroll to position [0, 0]
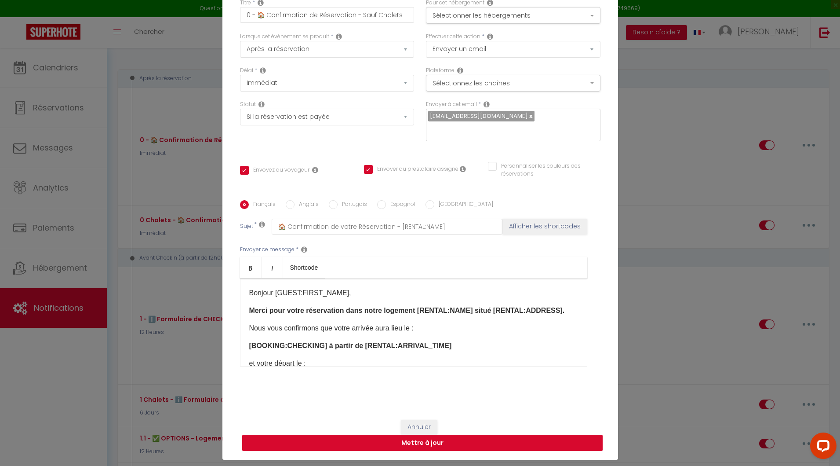
click at [409, 435] on button "Mettre à jour" at bounding box center [422, 442] width 361 height 17
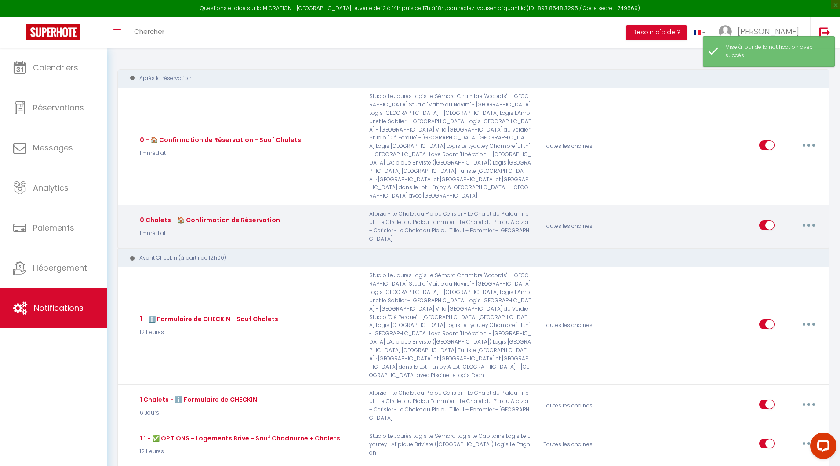
click at [799, 218] on button "button" at bounding box center [809, 225] width 25 height 14
click at [758, 237] on link "Editer" at bounding box center [786, 244] width 65 height 15
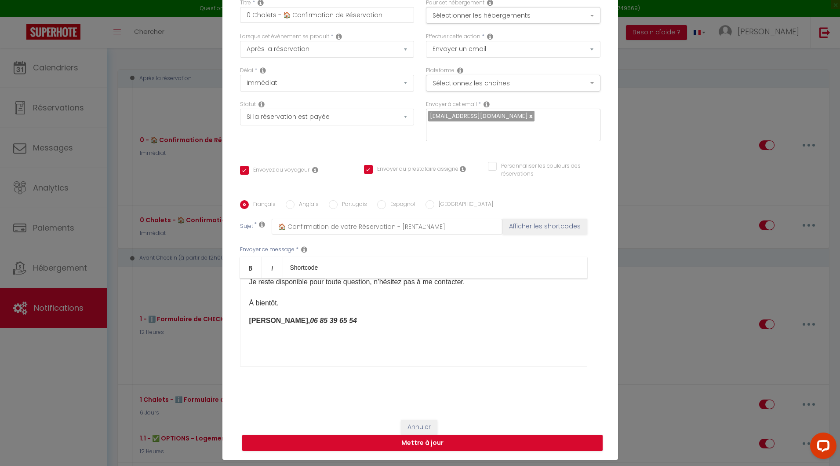
scroll to position [153, 0]
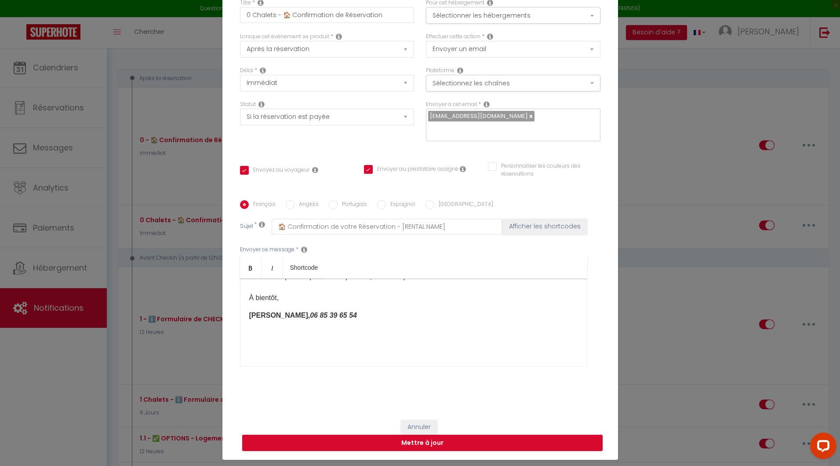
click at [648, 304] on div "Modifier la notification × Titre * 0 Chalets - 🏠 Confirmation de Réservation Po…" at bounding box center [420, 233] width 840 height 466
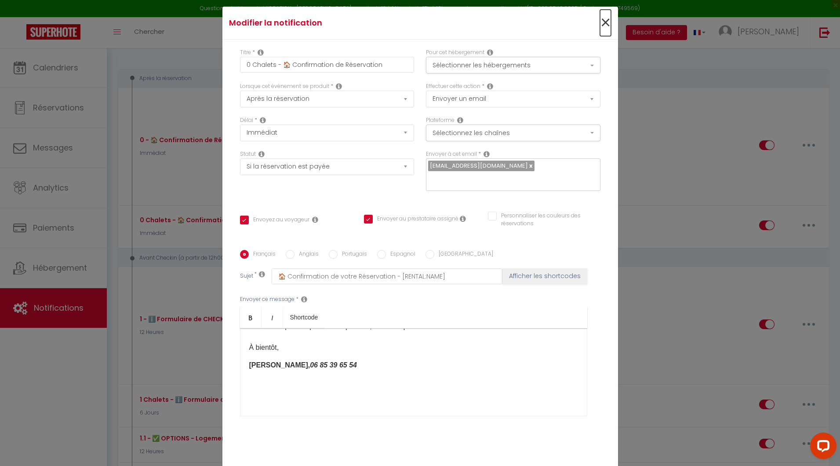
click at [600, 26] on span "×" at bounding box center [605, 23] width 11 height 26
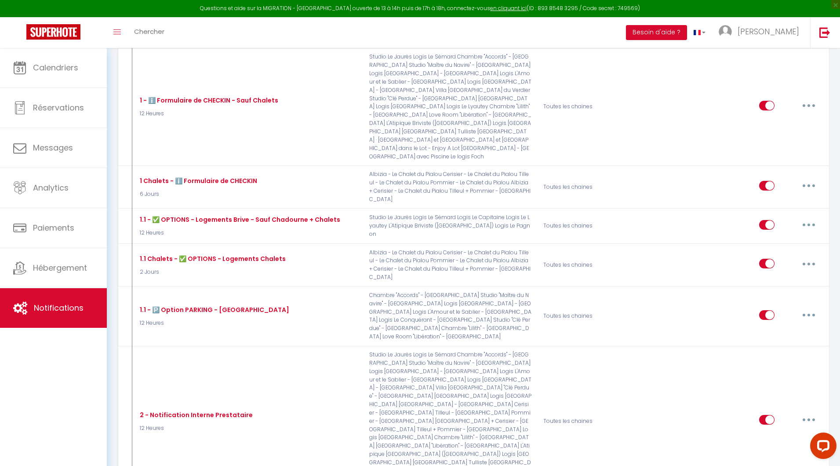
scroll to position [305, 0]
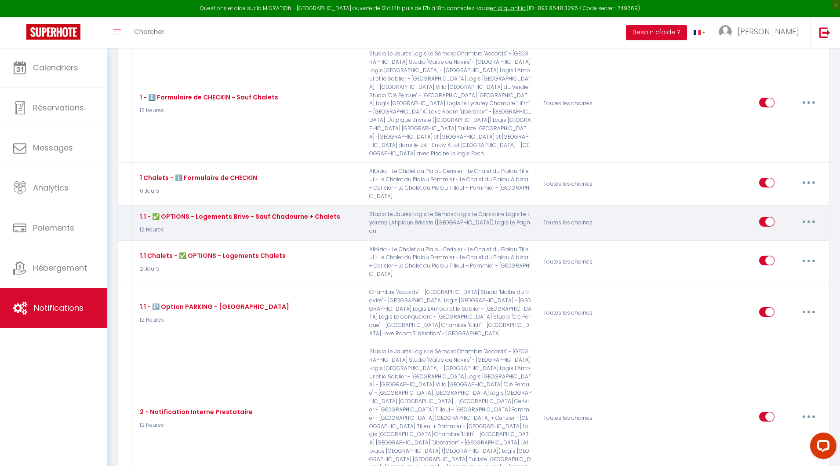
click at [806, 215] on button "button" at bounding box center [809, 222] width 25 height 14
click at [766, 234] on link "Editer" at bounding box center [786, 241] width 65 height 15
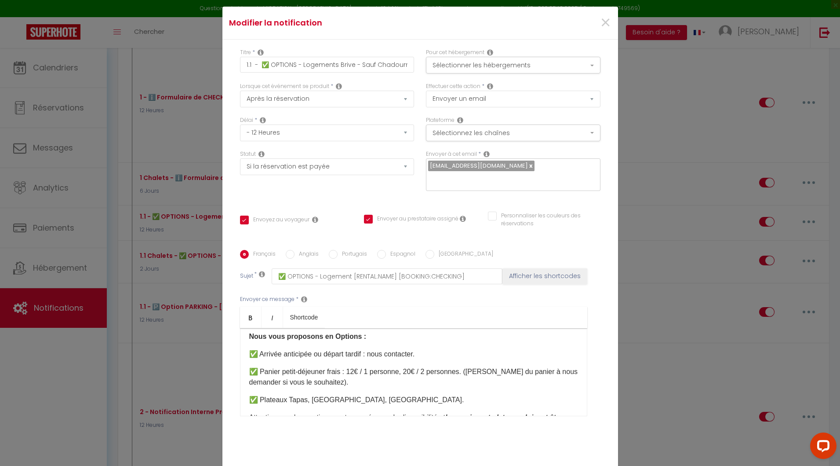
scroll to position [26, 0]
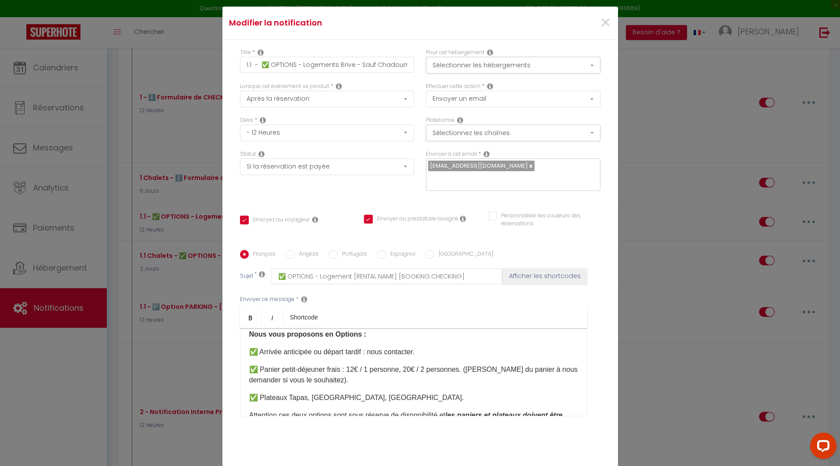
click at [385, 392] on p "✅ Plateaux Tapas, [GEOGRAPHIC_DATA], [GEOGRAPHIC_DATA]." at bounding box center [413, 397] width 329 height 11
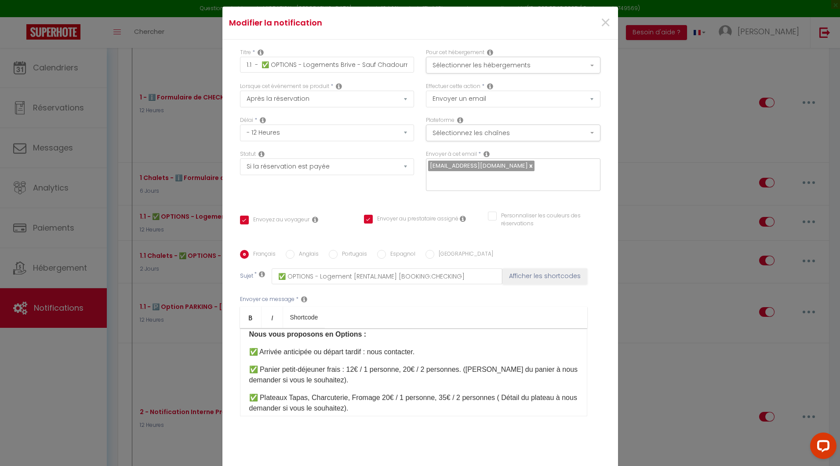
click at [300, 394] on span "✅ Plateaux Tapas, Charcuterie, Fromage 20€ / 1 personne, 35€ / 2 personnes ( Dé…" at bounding box center [413, 403] width 328 height 18
drag, startPoint x: 303, startPoint y: 390, endPoint x: 284, endPoint y: 389, distance: 18.9
click at [284, 394] on span "✅ Plateaux Tapas, Charcuterie, Fromage 20€ / 1 personne, 35€ / 2 personnes ( Dé…" at bounding box center [413, 403] width 328 height 18
click at [355, 394] on span "✅ Plateaux Charcuterie, Fromage 20€ / 1 personne, 35€ / 2 personnes ( Détail du…" at bounding box center [402, 403] width 306 height 18
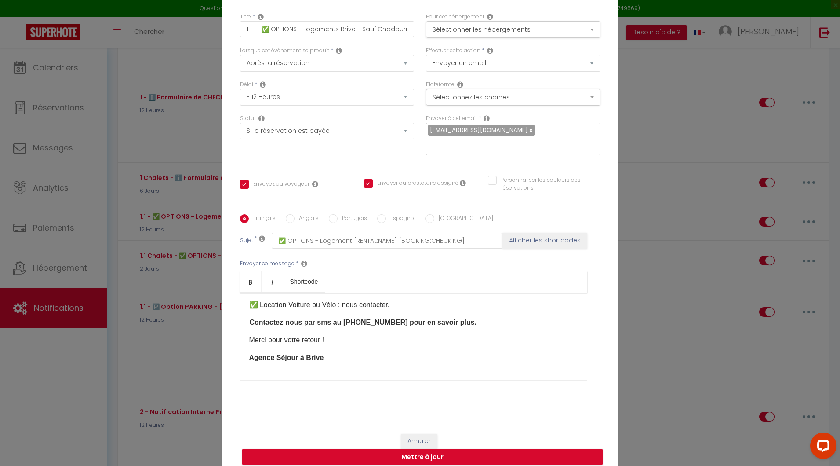
scroll to position [44, 0]
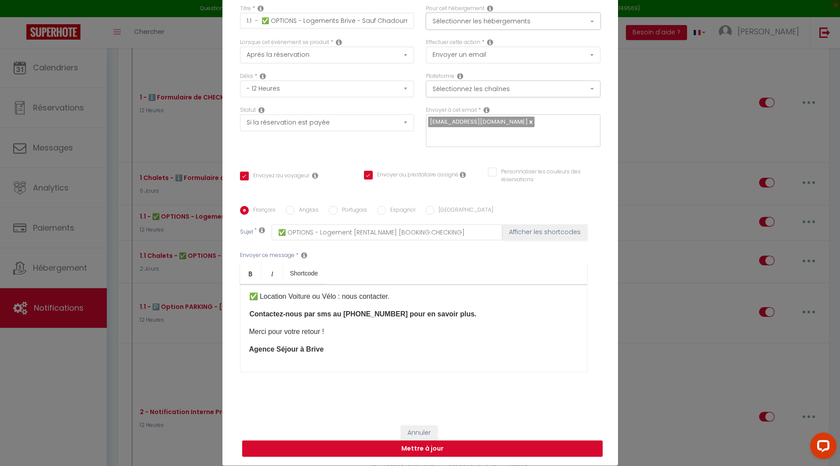
click at [482, 26] on button "Sélectionner les hébergements" at bounding box center [513, 21] width 175 height 17
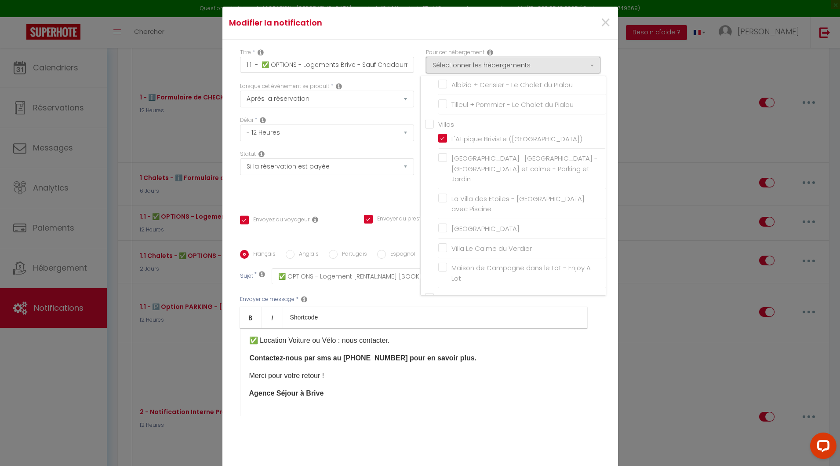
scroll to position [354, 0]
click at [447, 192] on label "La Villa des Etoiles - [GEOGRAPHIC_DATA] avec Piscine" at bounding box center [523, 202] width 153 height 21
click at [438, 198] on input "La Villa des Etoiles - [GEOGRAPHIC_DATA] avec Piscine" at bounding box center [522, 202] width 168 height 9
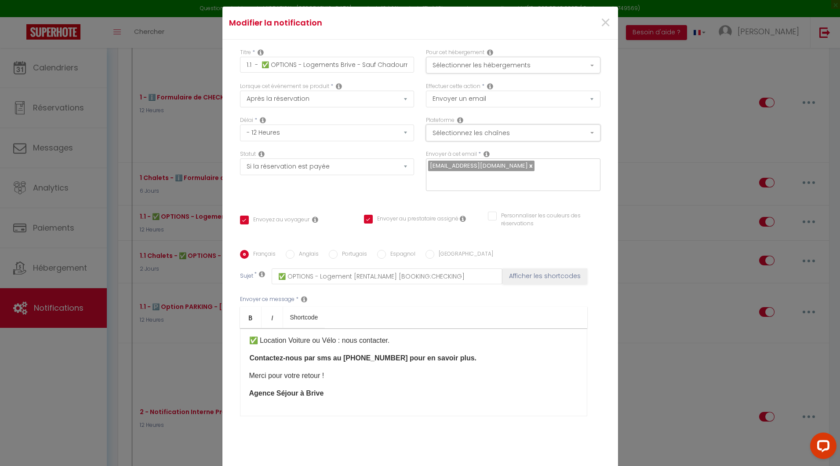
click at [449, 138] on button "Sélectionnez les chaînes" at bounding box center [513, 132] width 175 height 17
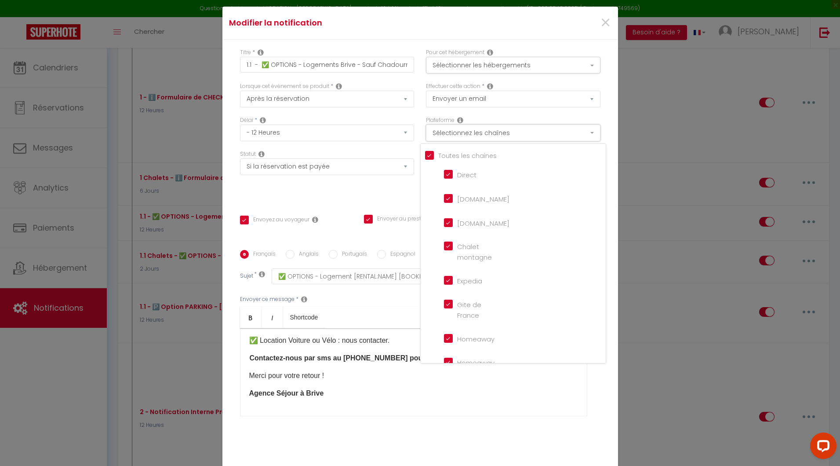
click at [449, 138] on button "Sélectionnez les chaînes" at bounding box center [513, 132] width 175 height 17
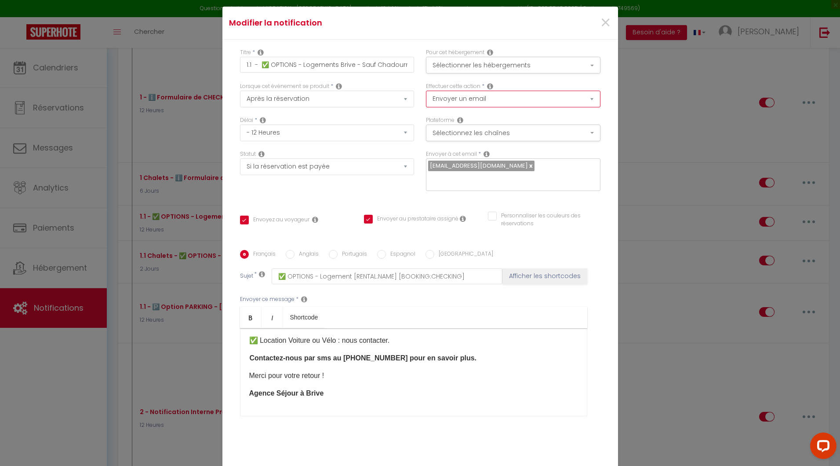
click at [448, 107] on select "Envoyer un email Envoyer un SMS Envoyer une notification push" at bounding box center [513, 99] width 175 height 17
click at [445, 73] on button "Sélectionner les hébergements" at bounding box center [513, 65] width 175 height 17
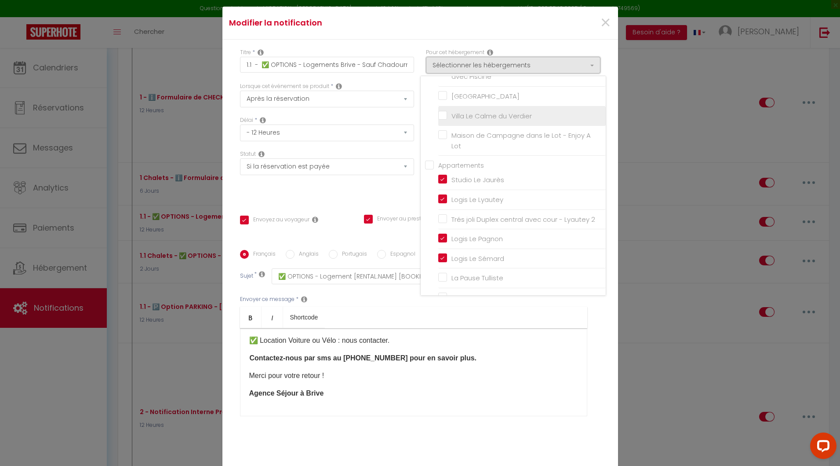
scroll to position [486, 0]
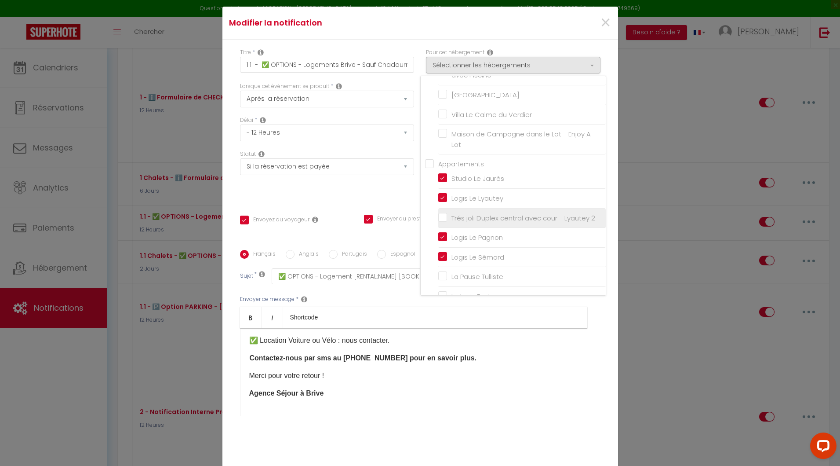
click at [447, 213] on label "Trés joli Duplex central avec cour - Lyautey 2" at bounding box center [521, 218] width 148 height 11
click at [440, 213] on input "Trés joli Duplex central avec cour - Lyautey 2" at bounding box center [522, 217] width 168 height 9
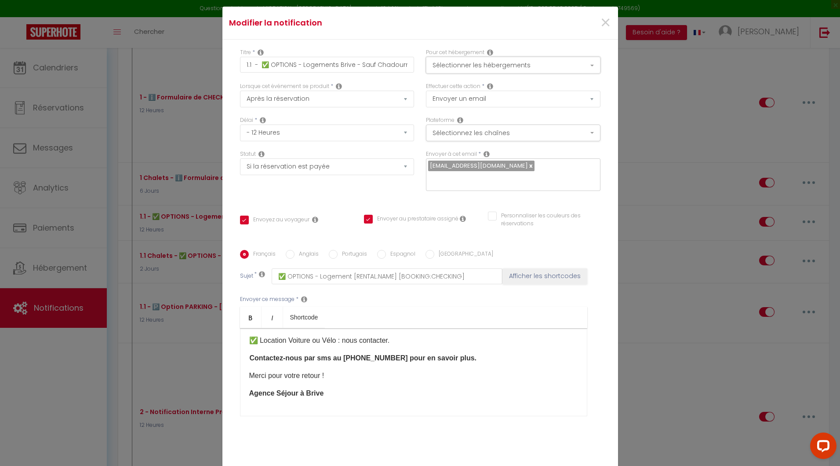
click at [446, 73] on button "Sélectionner les hébergements" at bounding box center [513, 65] width 175 height 17
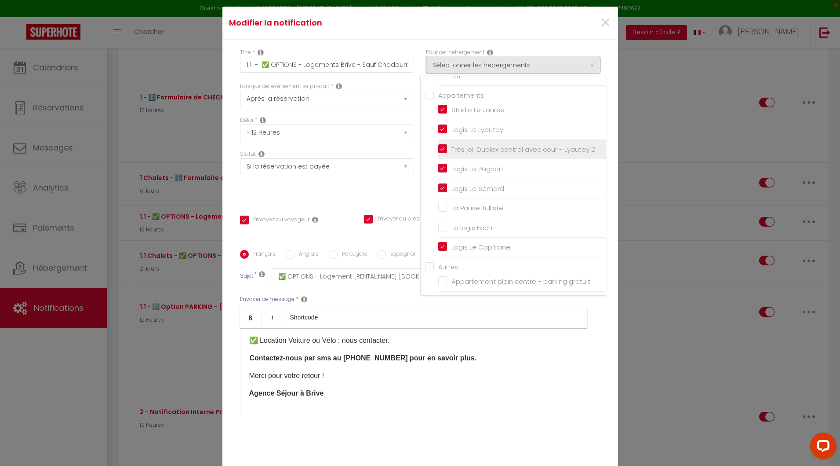
scroll to position [556, 0]
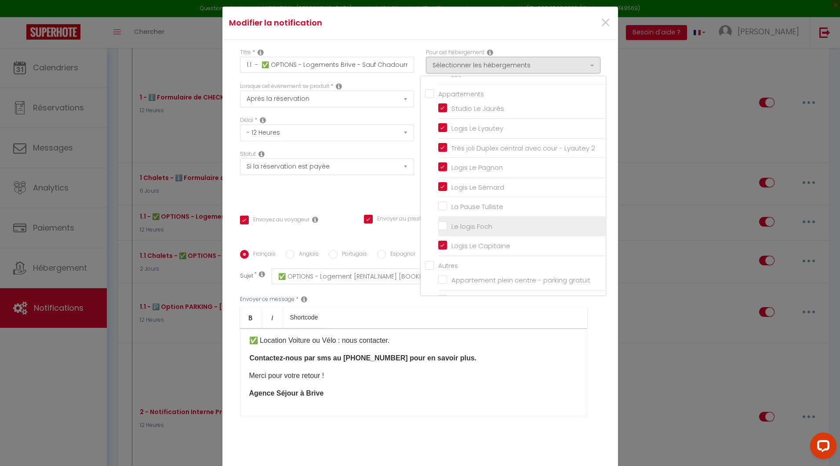
click at [438, 222] on input "Le logis Foch" at bounding box center [522, 226] width 168 height 9
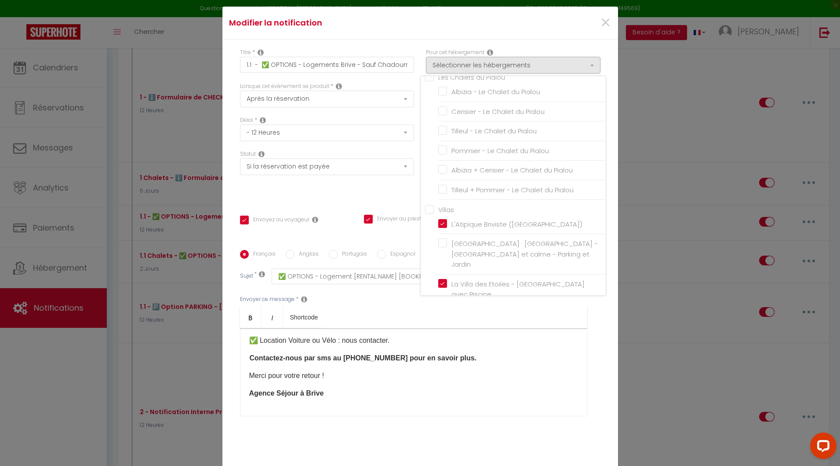
scroll to position [266, 0]
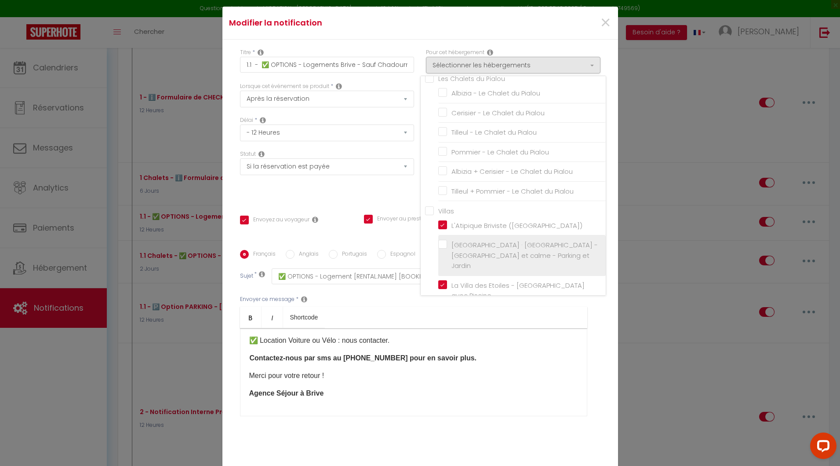
click at [447, 240] on label "[GEOGRAPHIC_DATA] · [GEOGRAPHIC_DATA] - [GEOGRAPHIC_DATA] et calme - Parking et…" at bounding box center [523, 255] width 153 height 31
click at [438, 251] on input "[GEOGRAPHIC_DATA] · [GEOGRAPHIC_DATA] - [GEOGRAPHIC_DATA] et calme - Parking et…" at bounding box center [522, 255] width 168 height 9
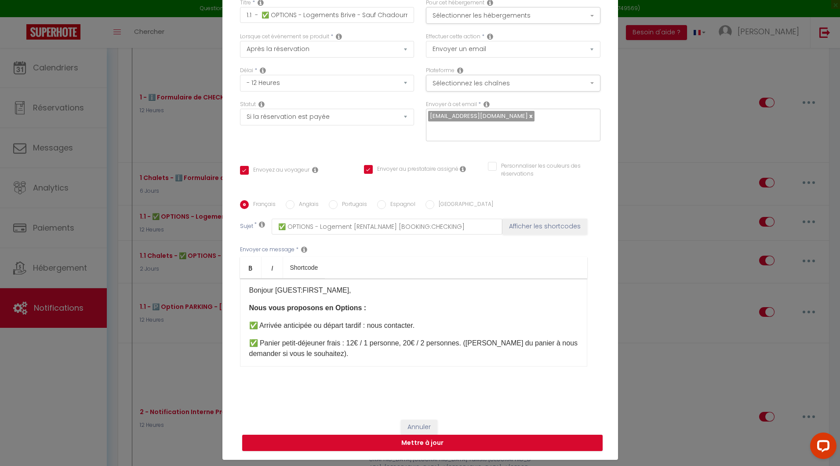
scroll to position [0, 0]
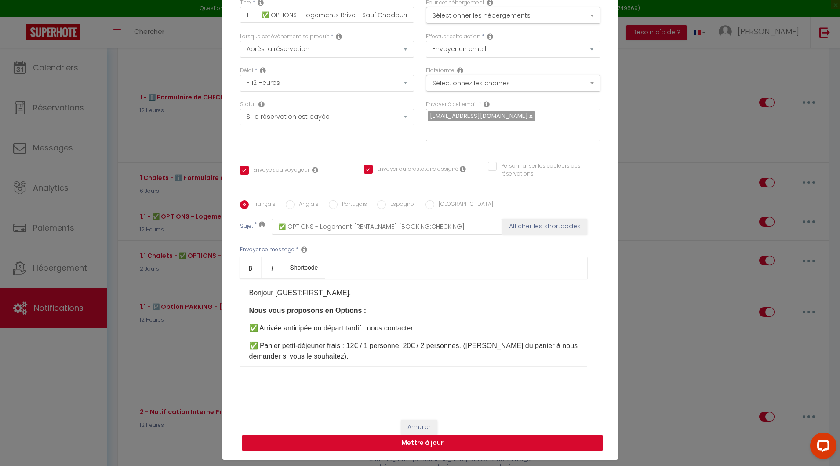
click at [423, 437] on button "Mettre à jour" at bounding box center [422, 442] width 361 height 17
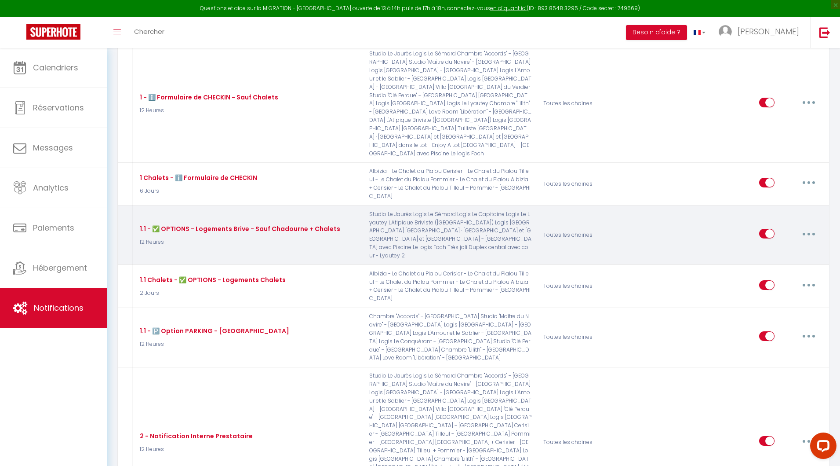
click at [809, 233] on icon "button" at bounding box center [809, 234] width 3 height 3
click at [767, 246] on link "Editer" at bounding box center [786, 253] width 65 height 15
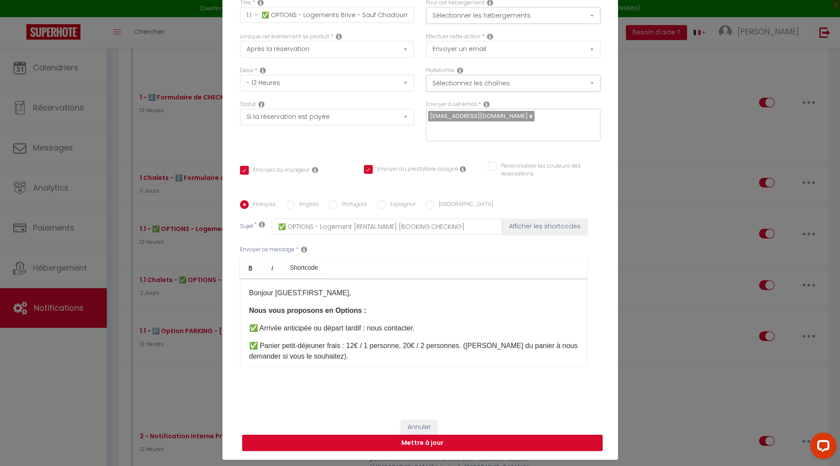
scroll to position [42, 0]
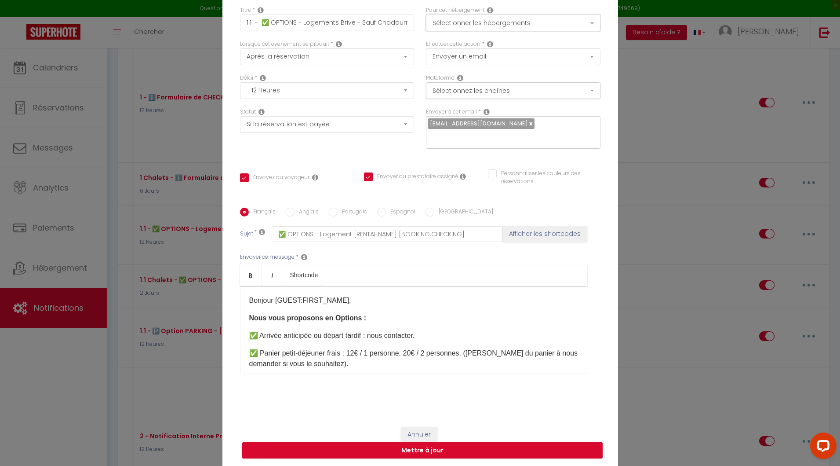
click at [551, 28] on button "Sélectionner les hébergements" at bounding box center [513, 23] width 175 height 17
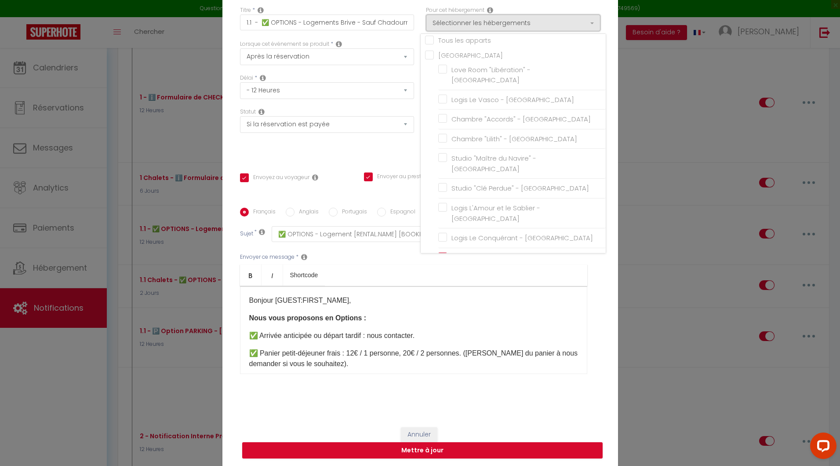
scroll to position [0, 0]
click at [454, 63] on input "[GEOGRAPHIC_DATA]" at bounding box center [515, 59] width 181 height 9
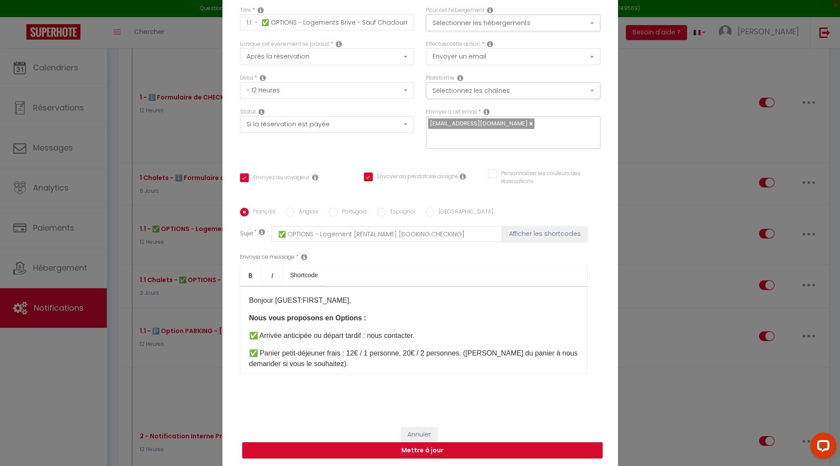
click at [400, 446] on button "Mettre à jour" at bounding box center [422, 450] width 361 height 17
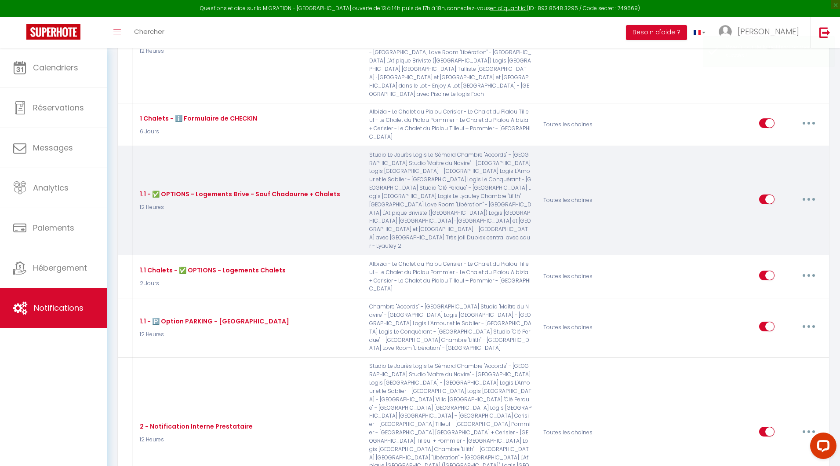
scroll to position [373, 0]
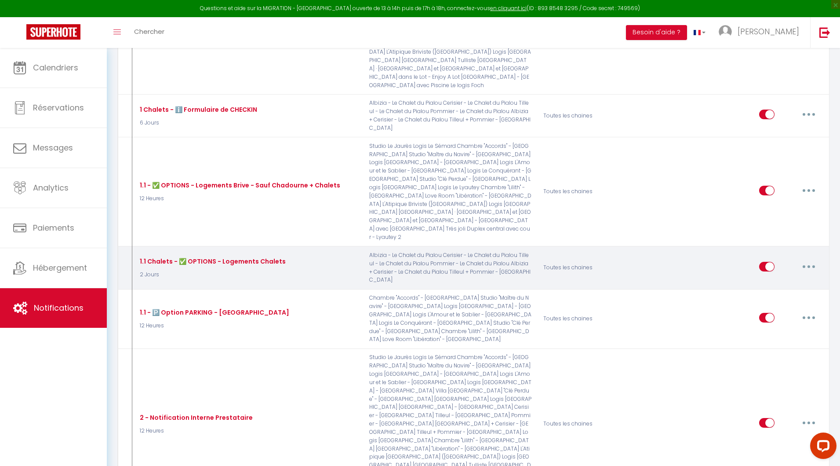
click at [807, 259] on button "button" at bounding box center [809, 266] width 25 height 14
click at [766, 279] on link "Editer" at bounding box center [786, 286] width 65 height 15
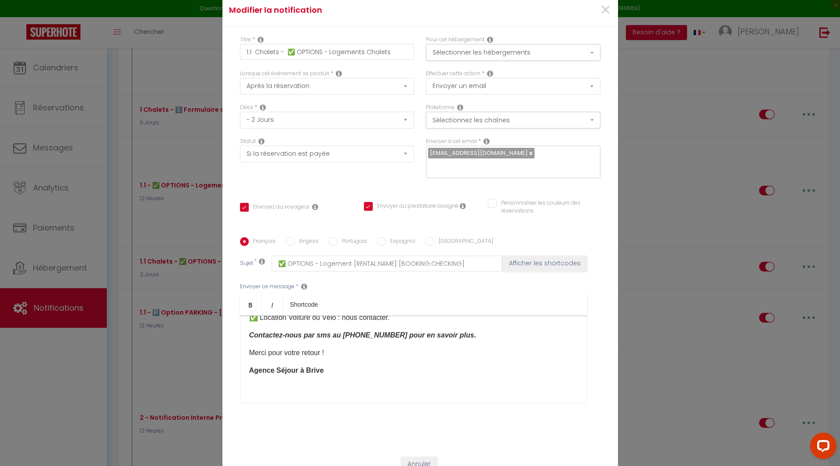
scroll to position [0, 0]
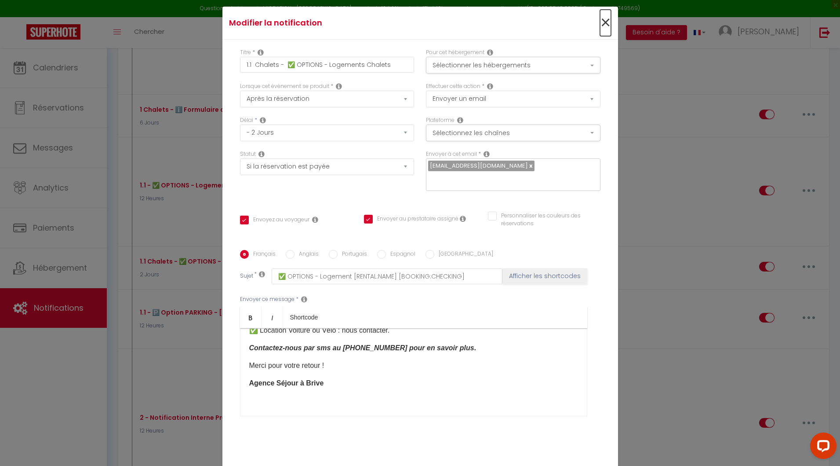
click at [600, 31] on span "×" at bounding box center [605, 23] width 11 height 26
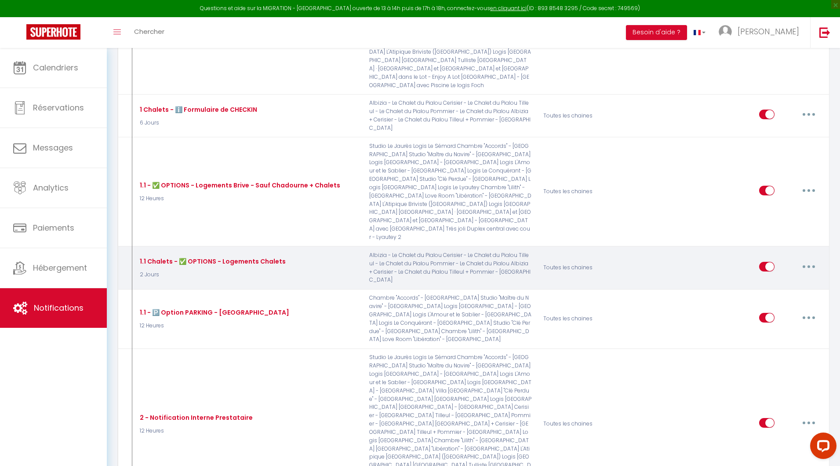
click at [805, 259] on button "button" at bounding box center [809, 266] width 25 height 14
click at [776, 326] on link "Supprimer" at bounding box center [786, 333] width 65 height 15
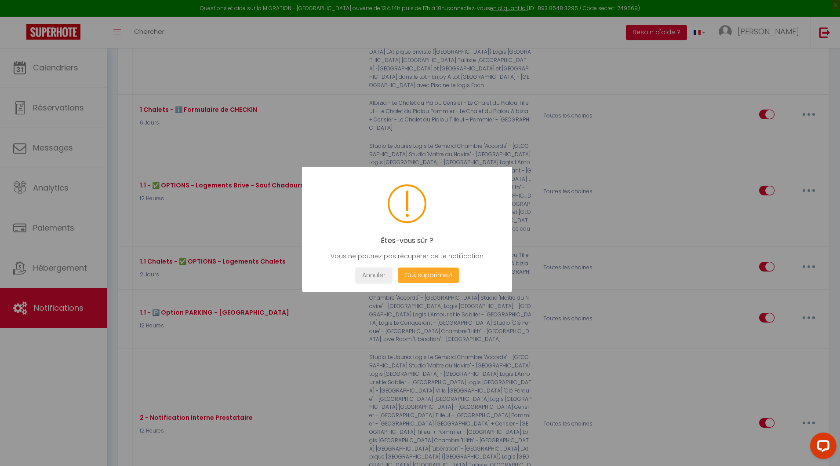
click at [423, 276] on button "Oui, supprimez!" at bounding box center [427, 274] width 61 height 15
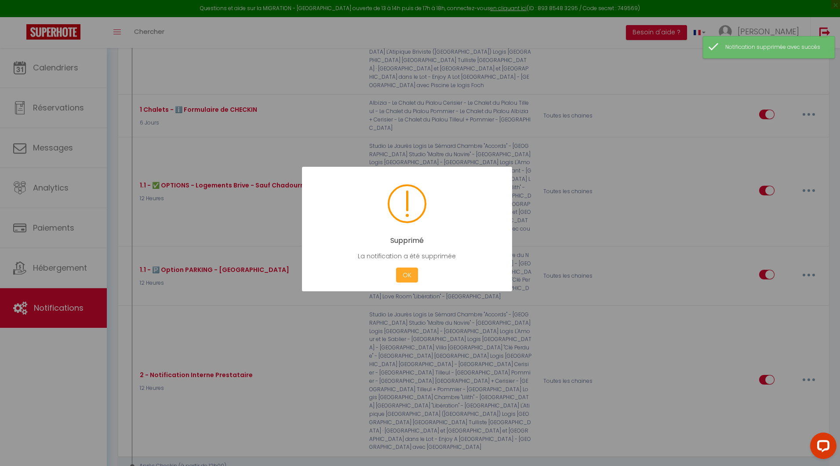
click at [410, 271] on button "OK" at bounding box center [407, 274] width 22 height 15
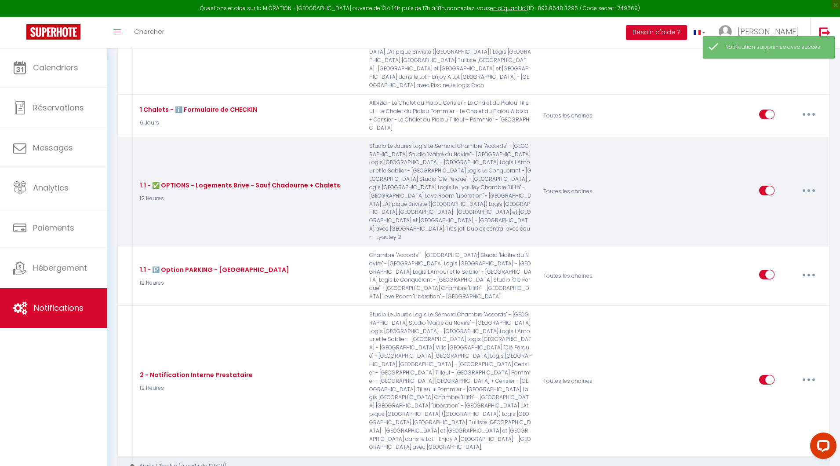
click at [806, 183] on button "button" at bounding box center [809, 190] width 25 height 14
click at [763, 203] on link "Editer" at bounding box center [786, 210] width 65 height 15
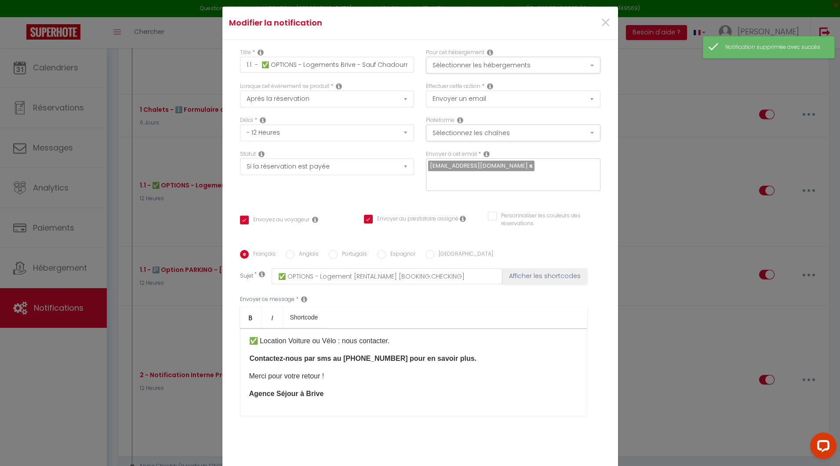
click at [493, 80] on div "Pour cet hébergement Sélectionner les hébergements Tous les apparts [GEOGRAPHIC…" at bounding box center [513, 65] width 186 height 34
click at [492, 73] on button "Sélectionner les hébergements" at bounding box center [513, 65] width 175 height 17
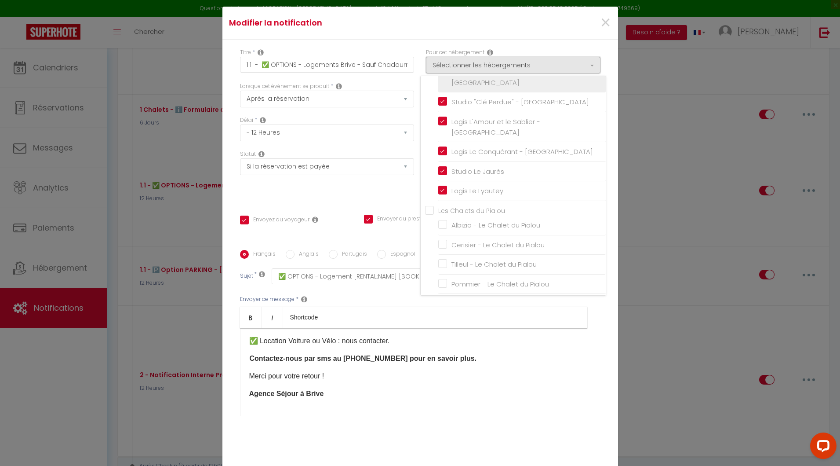
scroll to position [142, 0]
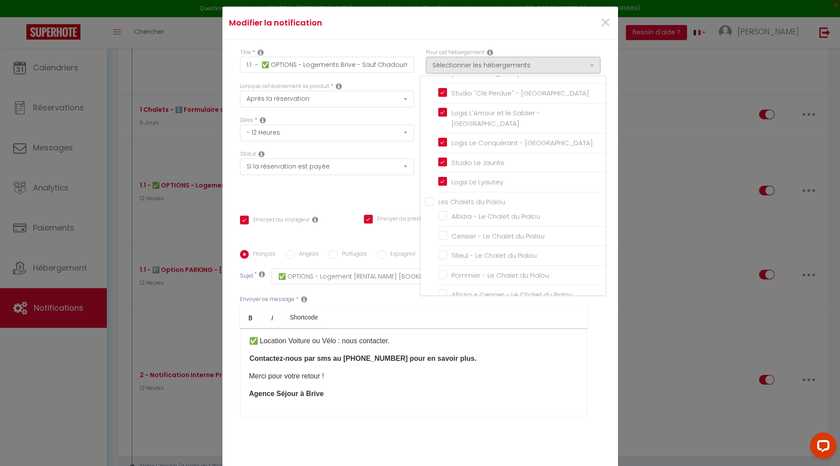
click at [427, 197] on input "Les Chalets du Pialou" at bounding box center [515, 201] width 181 height 9
click at [583, 316] on div "Envoyer ce message * Bold Italic Shortcode Rich text editor [PERSON_NAME] [GUES…" at bounding box center [420, 355] width 361 height 143
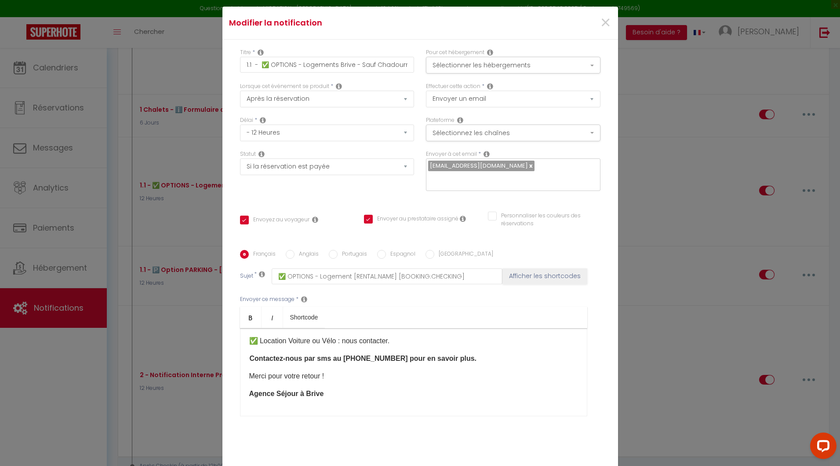
scroll to position [50, 0]
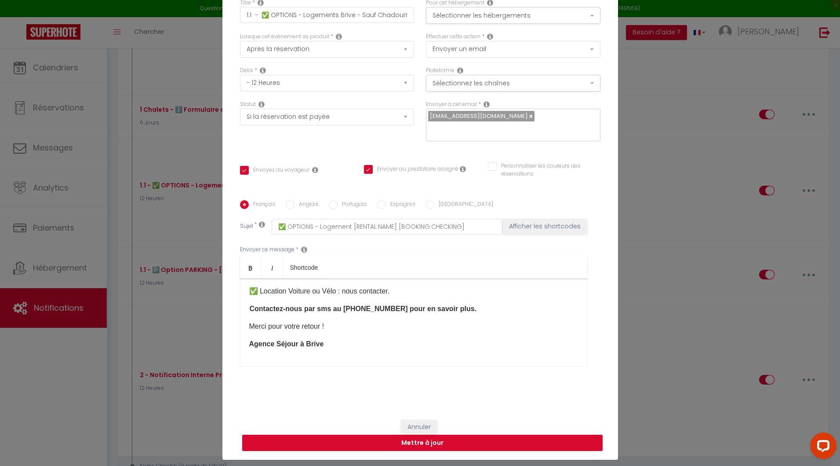
click at [430, 435] on button "Mettre à jour" at bounding box center [422, 442] width 361 height 17
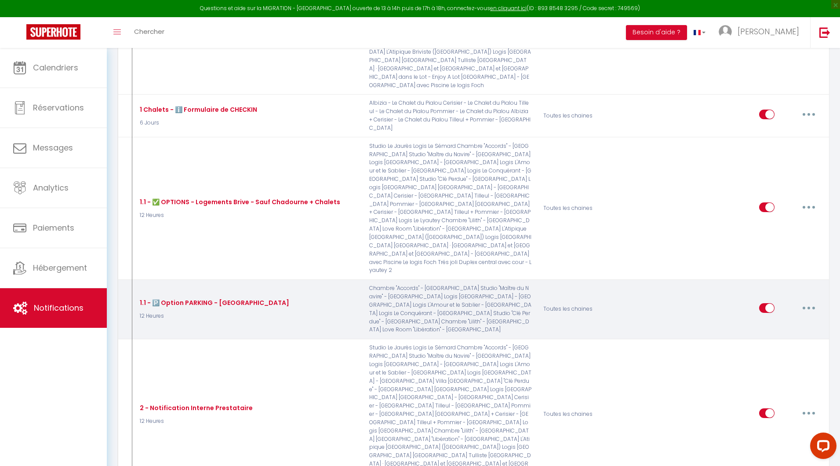
click at [811, 301] on button "button" at bounding box center [809, 308] width 25 height 14
click at [777, 320] on link "Editer" at bounding box center [786, 327] width 65 height 15
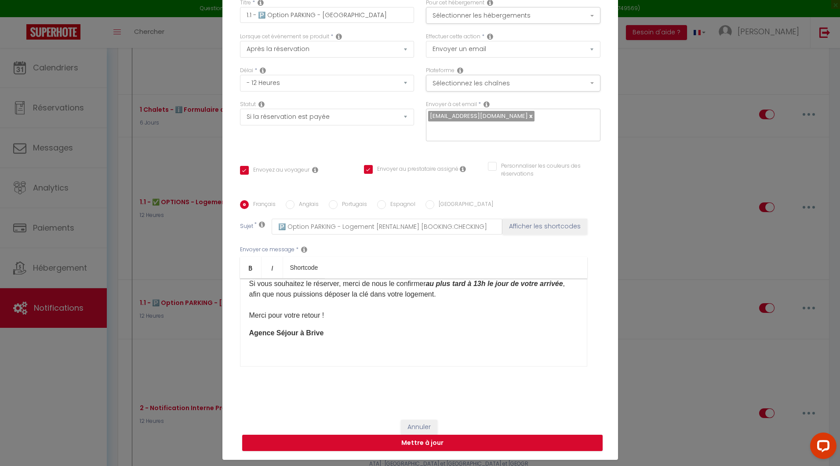
scroll to position [0, 0]
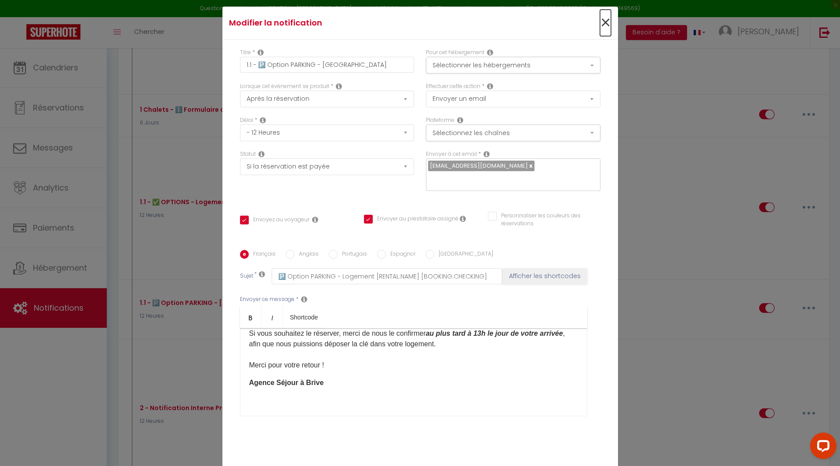
click at [601, 26] on span "×" at bounding box center [605, 23] width 11 height 26
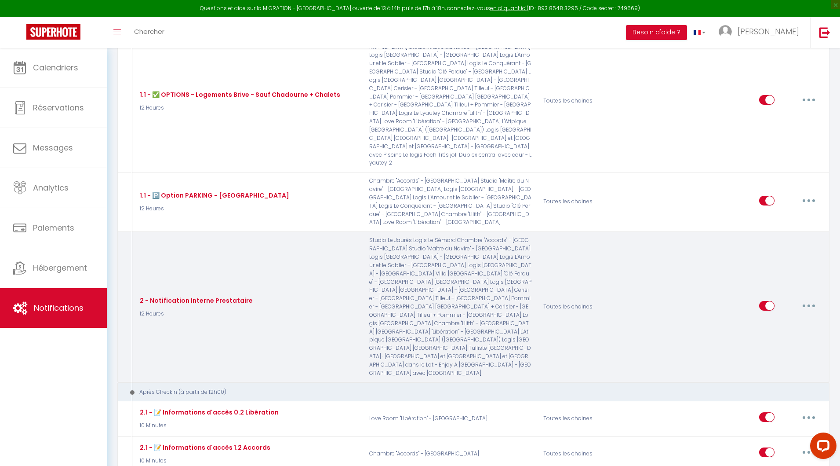
scroll to position [486, 0]
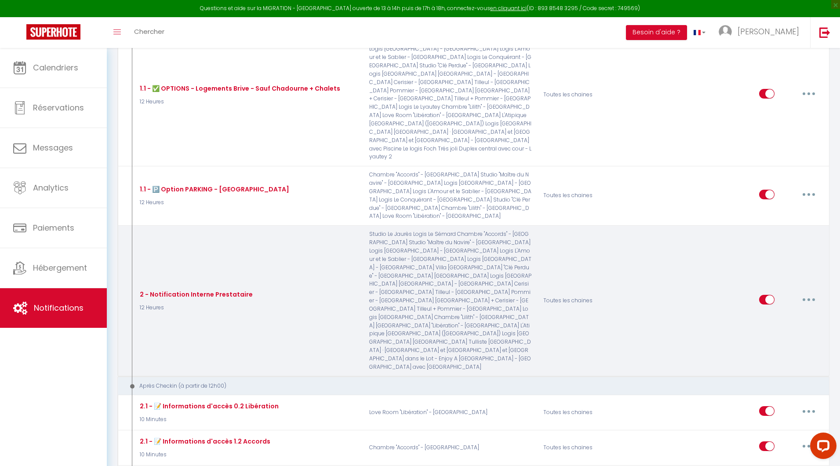
click at [809, 298] on icon "button" at bounding box center [809, 299] width 3 height 3
click at [773, 312] on link "Editer" at bounding box center [786, 319] width 65 height 15
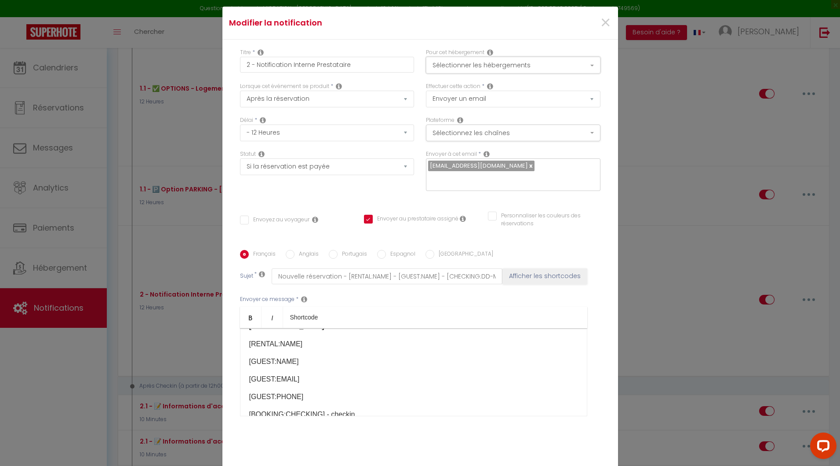
click at [477, 73] on button "Sélectionner les hébergements" at bounding box center [513, 65] width 175 height 17
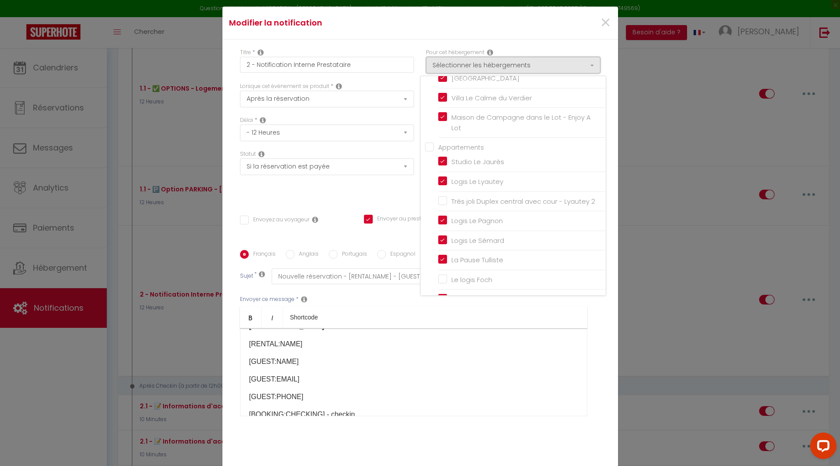
scroll to position [478, 0]
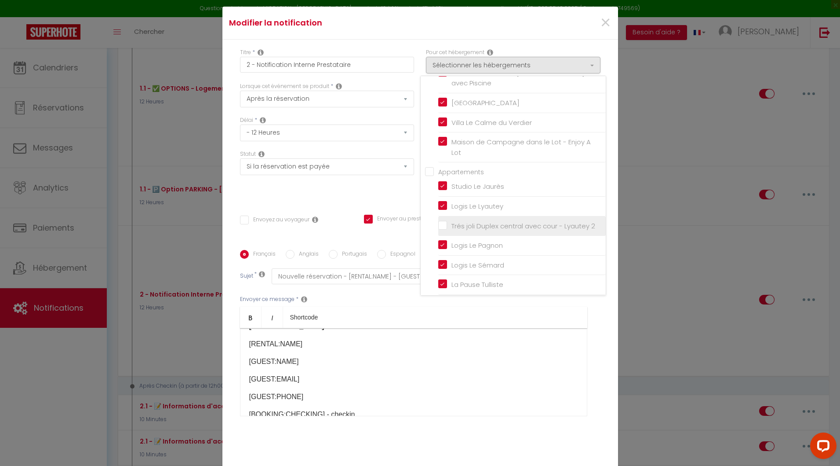
click at [447, 221] on label "Trés joli Duplex central avec cour - Lyautey 2" at bounding box center [521, 226] width 148 height 11
click at [439, 221] on input "Trés joli Duplex central avec cour - Lyautey 2" at bounding box center [522, 225] width 168 height 9
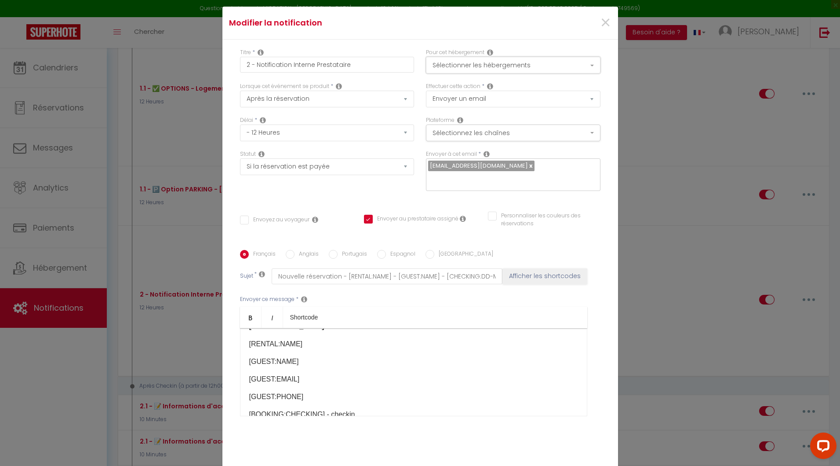
click at [496, 69] on button "Sélectionner les hébergements" at bounding box center [513, 65] width 175 height 17
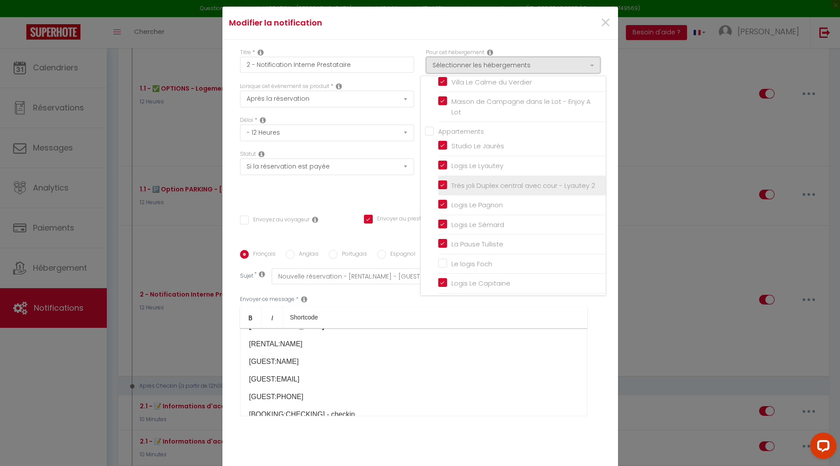
scroll to position [527, 0]
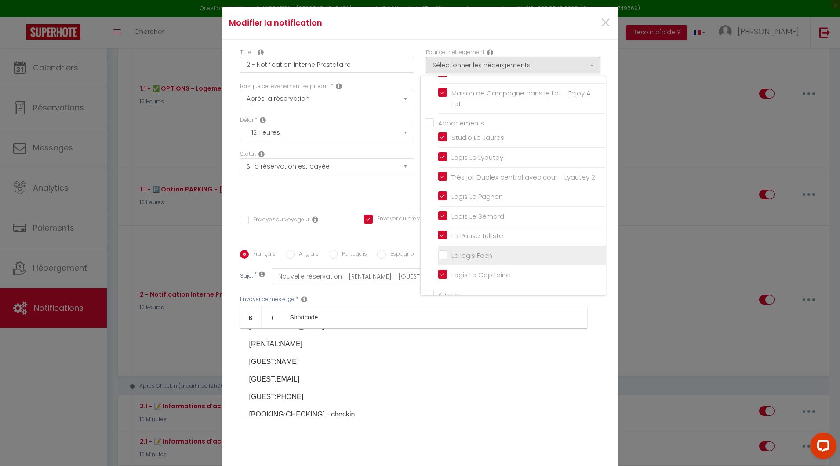
click at [438, 251] on input "Le logis Foch" at bounding box center [522, 255] width 168 height 9
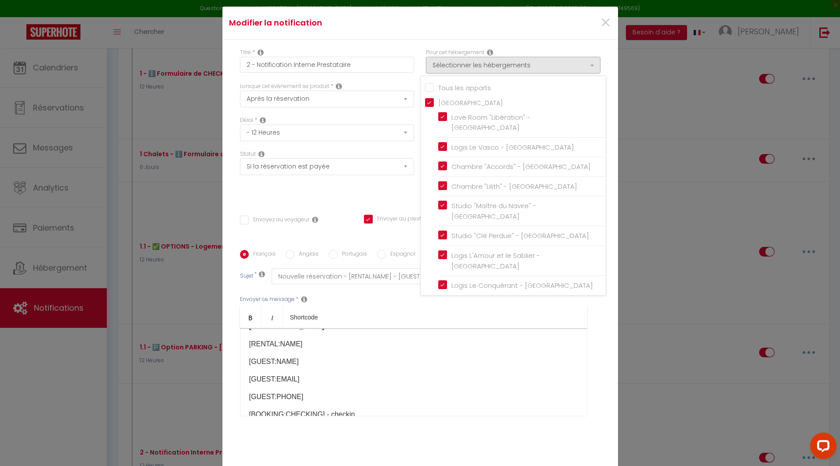
scroll to position [328, 0]
click at [589, 345] on div "Envoyer ce message * Bold Italic Shortcode Rich text editor Bonjour, Nouvelle r…" at bounding box center [420, 355] width 361 height 143
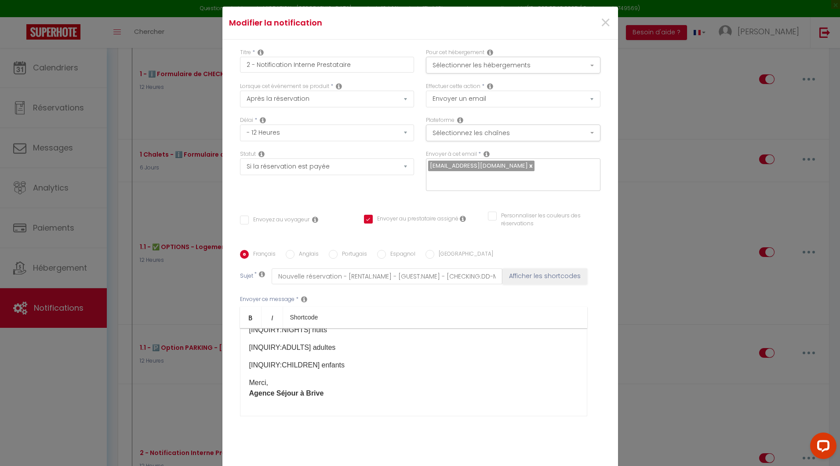
scroll to position [50, 0]
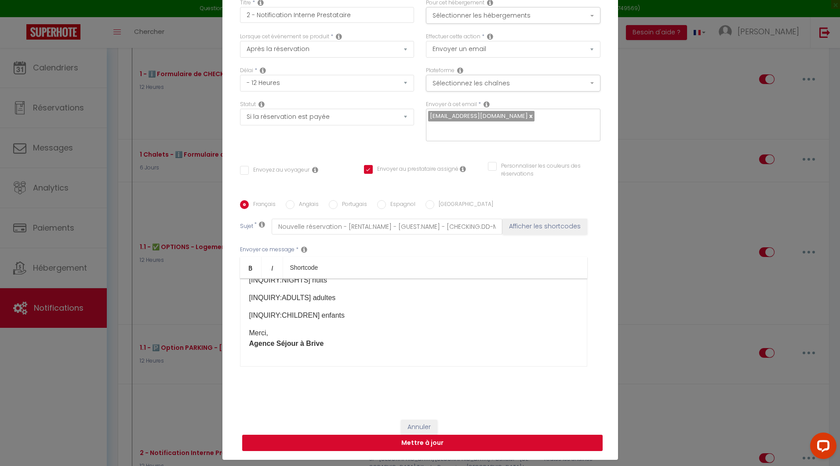
click at [450, 440] on button "Mettre à jour" at bounding box center [422, 442] width 361 height 17
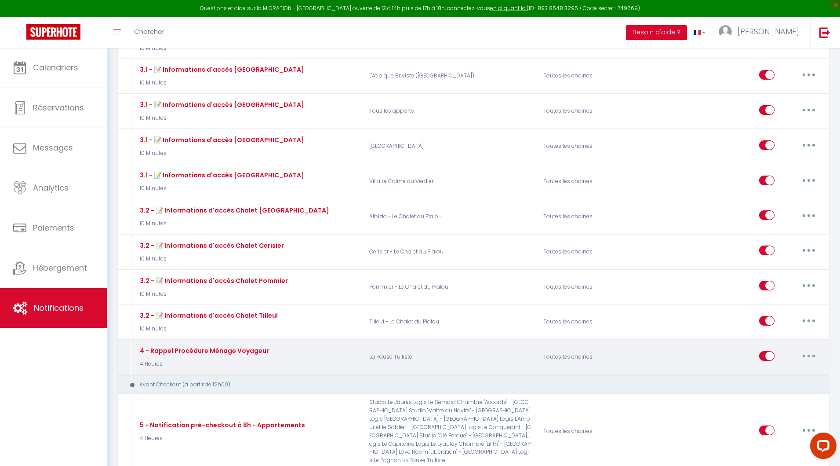
scroll to position [1359, 0]
click at [809, 347] on button "button" at bounding box center [809, 354] width 25 height 14
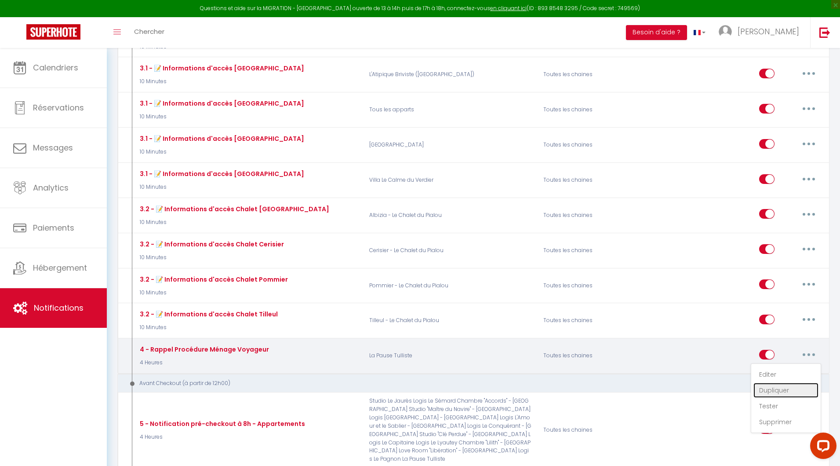
click at [784, 383] on link "Dupliquer" at bounding box center [786, 390] width 65 height 15
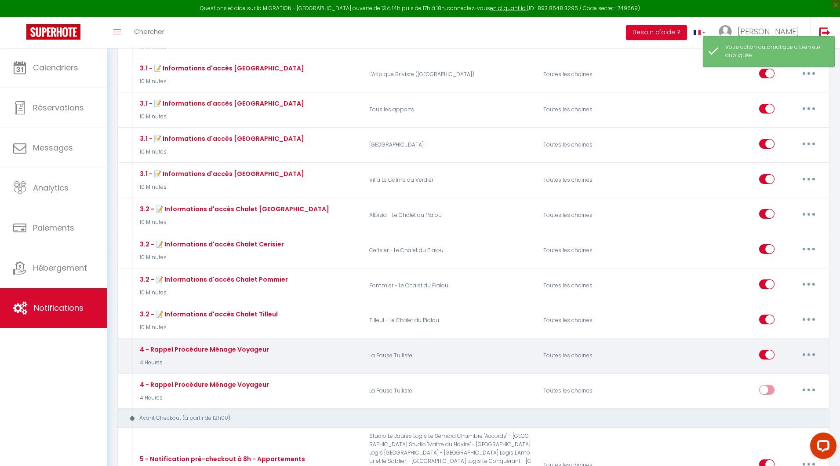
click at [808, 347] on button "button" at bounding box center [809, 354] width 25 height 14
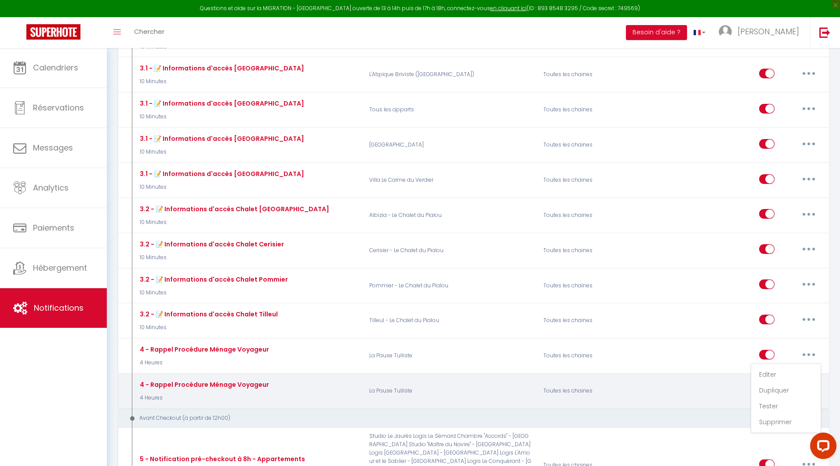
click at [733, 378] on div "Editer Dupliquer Tester Supprimer" at bounding box center [740, 391] width 174 height 26
click at [808, 388] on icon "button" at bounding box center [809, 389] width 3 height 3
click at [780, 402] on link "Editer" at bounding box center [786, 409] width 65 height 15
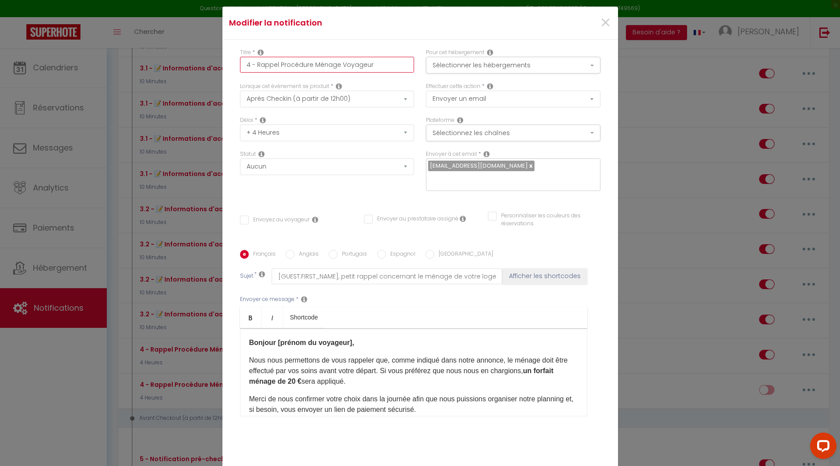
drag, startPoint x: 370, startPoint y: 71, endPoint x: 253, endPoint y: 72, distance: 117.0
click at [253, 72] on input "4 - Rappel Procédure Ménage Voyageur" at bounding box center [327, 65] width 175 height 16
drag, startPoint x: 245, startPoint y: 73, endPoint x: 234, endPoint y: 73, distance: 11.0
click at [240, 73] on input "4 - Demande Infos" at bounding box center [327, 65] width 175 height 16
click at [441, 69] on button "Sélectionner les hébergements" at bounding box center [513, 65] width 175 height 17
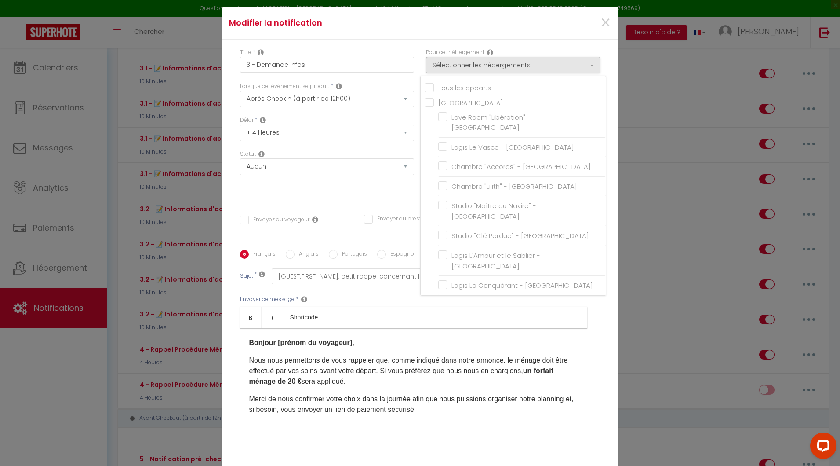
click at [429, 91] on input "Tous les apparts" at bounding box center [515, 87] width 181 height 9
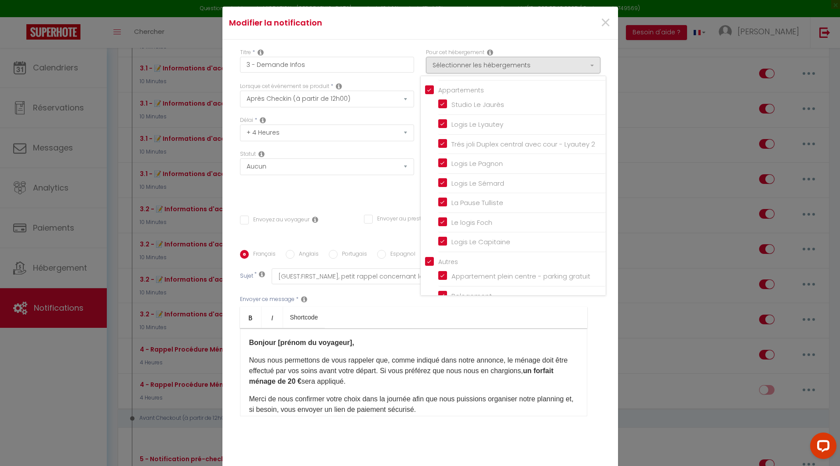
scroll to position [562, 0]
click at [447, 269] on label "Appartement plein centre - parking gratuit" at bounding box center [518, 274] width 143 height 11
click at [440, 270] on input "Appartement plein centre - parking gratuit" at bounding box center [522, 274] width 168 height 9
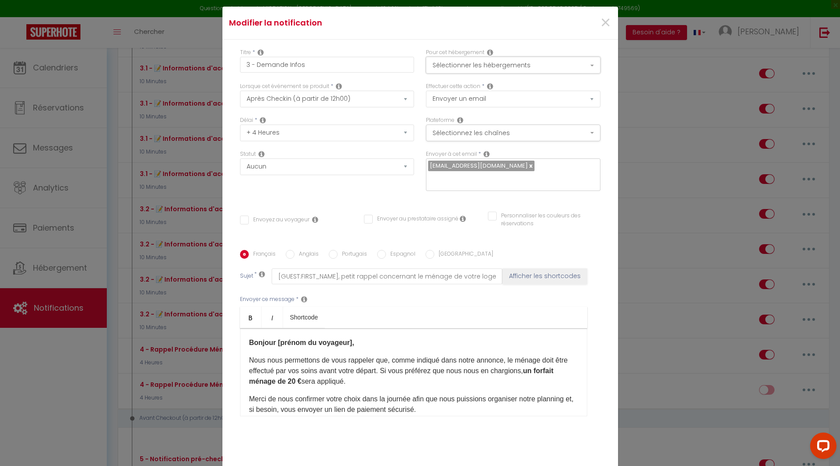
click at [467, 69] on button "Sélectionner les hébergements" at bounding box center [513, 65] width 175 height 17
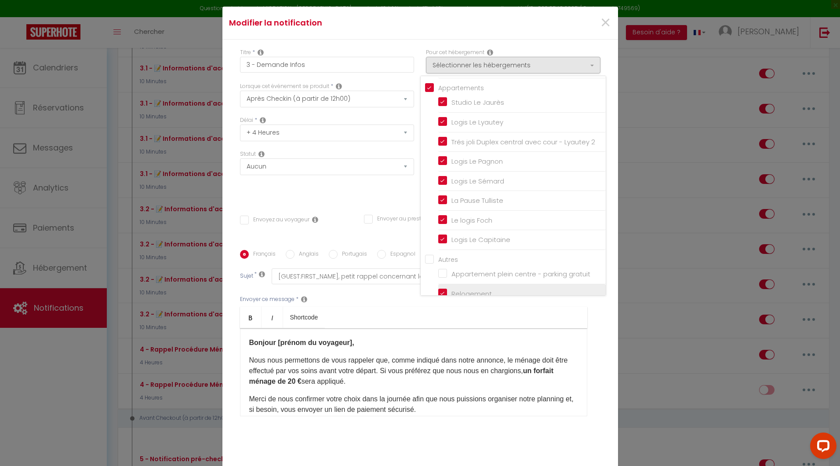
click at [438, 289] on input "Relogement" at bounding box center [522, 293] width 168 height 9
click at [398, 189] on div "Statut Aucun Si la réservation est payée Si réservation non payée Si la caution…" at bounding box center [327, 175] width 186 height 50
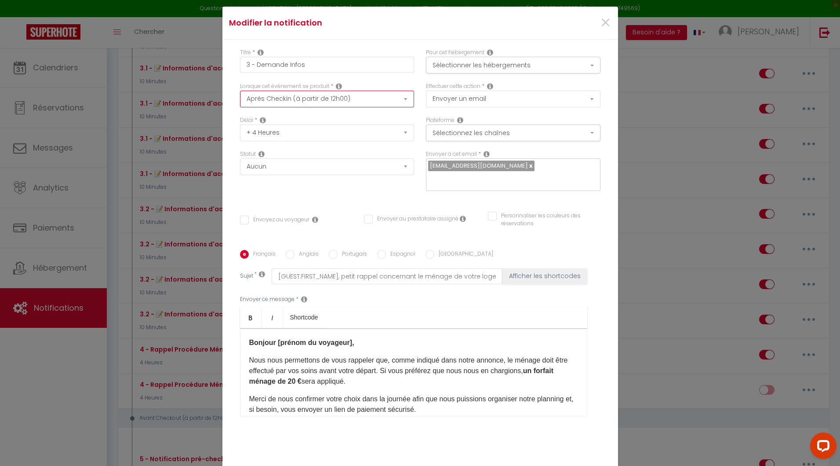
click at [349, 106] on select "Après la réservation Avant Checkin (à partir de 12h00) Après Checkin (à partir …" at bounding box center [327, 99] width 175 height 17
click at [311, 141] on select "Immédiat + 10 Minutes + 1 Heure + 2 Heures + 3 Heures + 4 Heures + 5 Heures + 6…" at bounding box center [327, 132] width 175 height 17
click at [450, 105] on select "Envoyer un email Envoyer un SMS Envoyer une notification push" at bounding box center [513, 99] width 175 height 17
click at [394, 174] on select "Aucun Si la réservation est payée Si réservation non payée Si la caution a été …" at bounding box center [327, 166] width 175 height 17
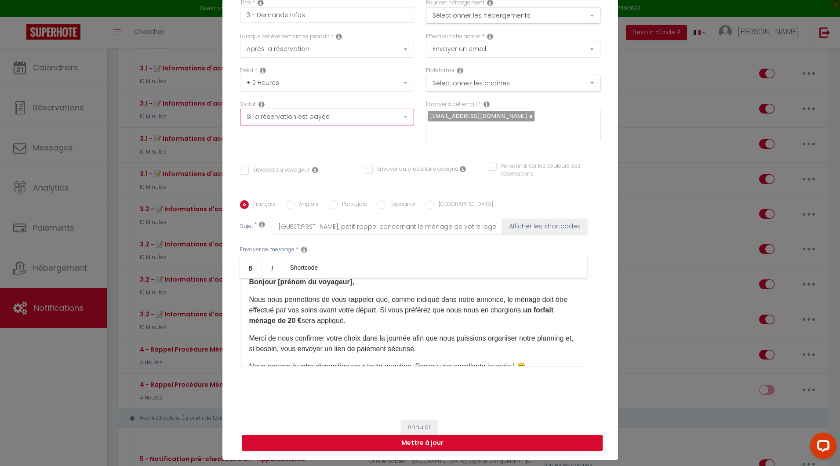
scroll to position [0, 0]
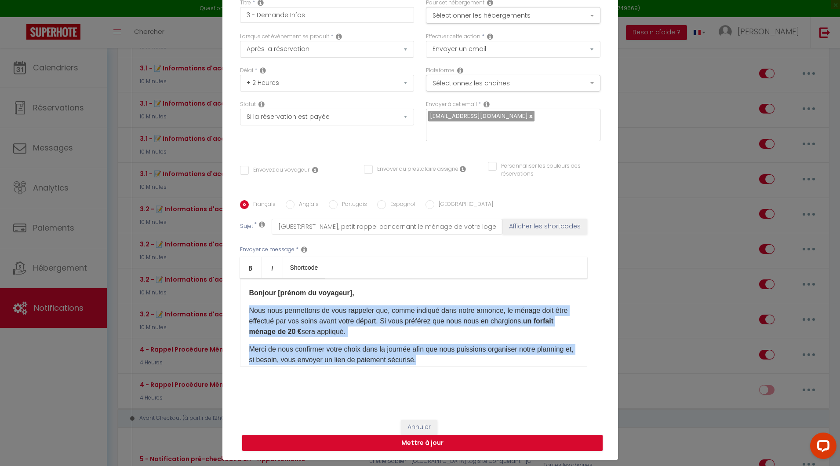
drag, startPoint x: 433, startPoint y: 355, endPoint x: 242, endPoint y: 303, distance: 197.3
click at [242, 303] on div "Bonjour [prénom du voyageur], Nous nous permettons de vous rappeler que, comme …" at bounding box center [413, 322] width 347 height 88
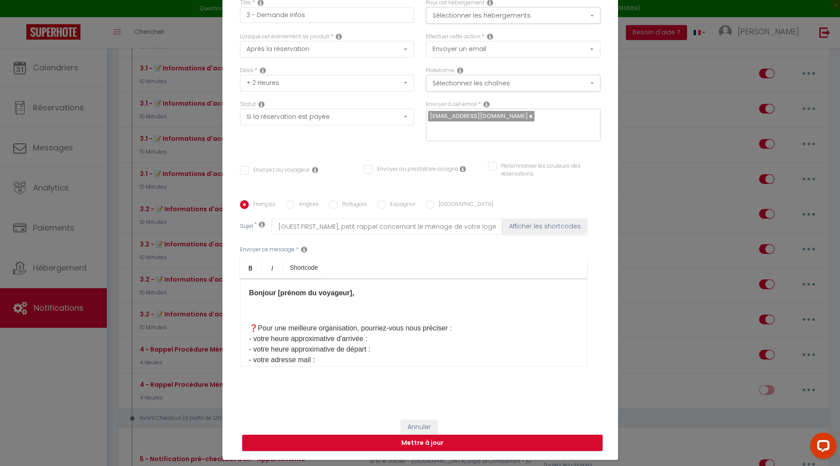
click at [264, 309] on div "Bonjour [prénom du voyageur], ❓Pour une meilleure organisation, pourriez-vous n…" at bounding box center [413, 322] width 347 height 88
drag, startPoint x: 252, startPoint y: 319, endPoint x: 242, endPoint y: 303, distance: 19.2
click at [242, 303] on div "Bonjour [prénom du voyageur], ❓Pour une meilleure organisation, pourriez-vous n…" at bounding box center [413, 322] width 347 height 88
click at [438, 306] on p "Pour une meilleure organisation, pourriez-vous nous préciser :" at bounding box center [413, 310] width 329 height 11
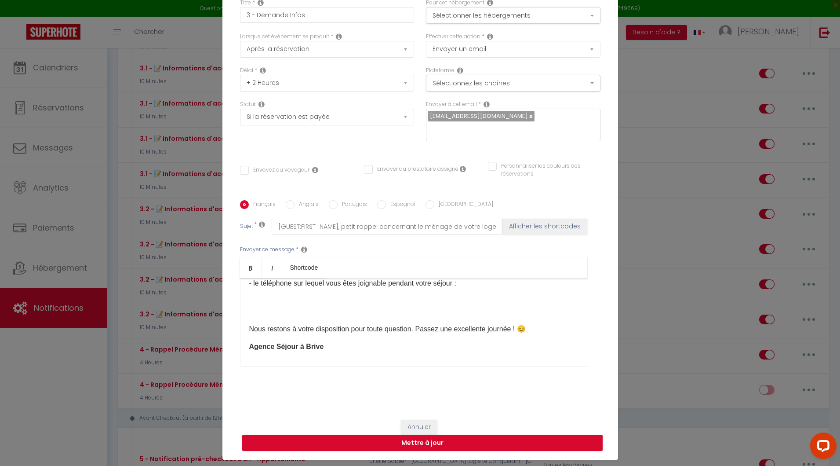
scroll to position [78, 0]
click at [272, 304] on p at bounding box center [413, 309] width 329 height 11
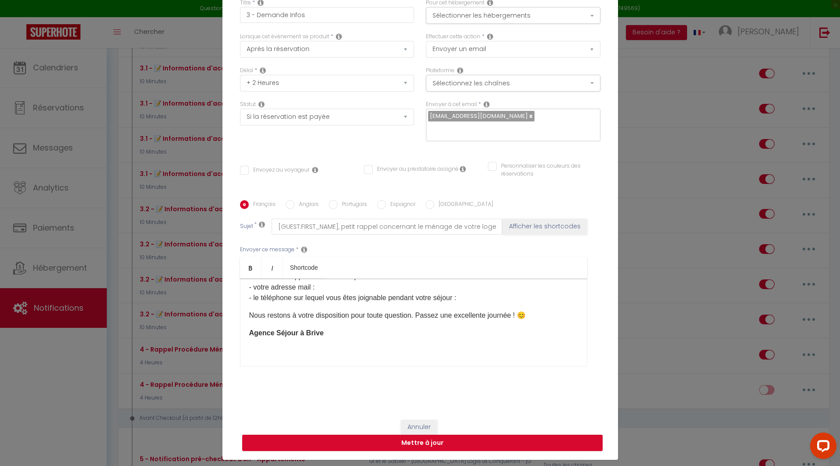
scroll to position [0, 0]
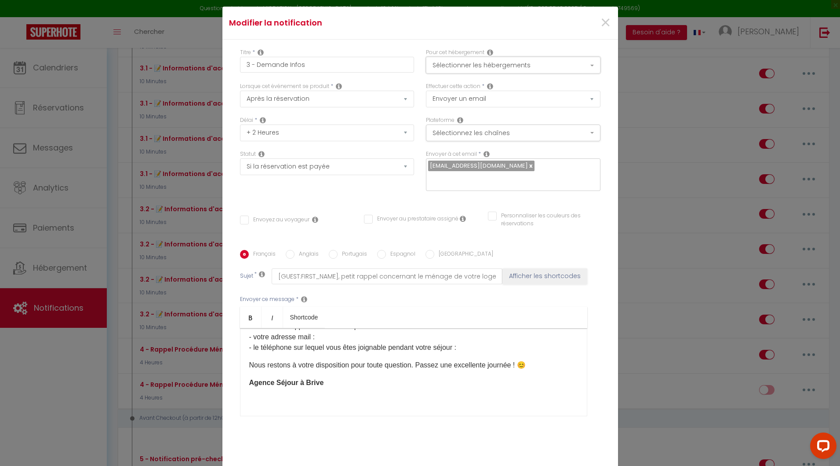
click at [474, 72] on button "Sélectionner les hébergements" at bounding box center [513, 65] width 175 height 17
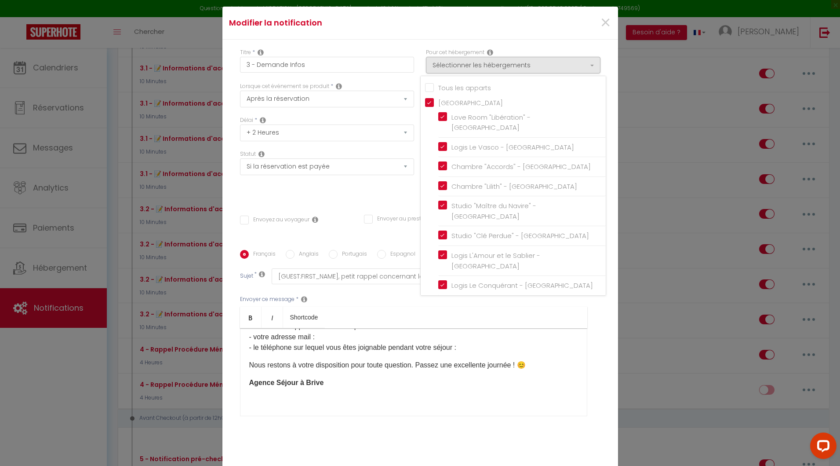
click at [609, 214] on div "Titre * 3 - Demande Infos Pour cet hébergement Sélectionner les hébergements To…" at bounding box center [420, 250] width 396 height 421
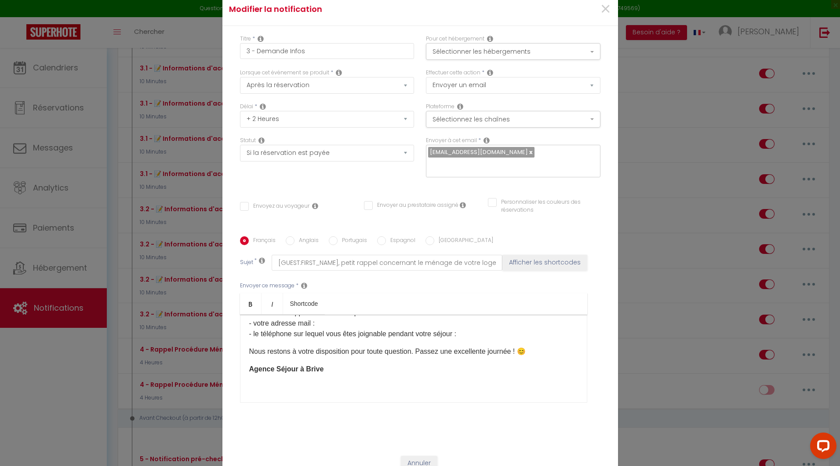
scroll to position [50, 0]
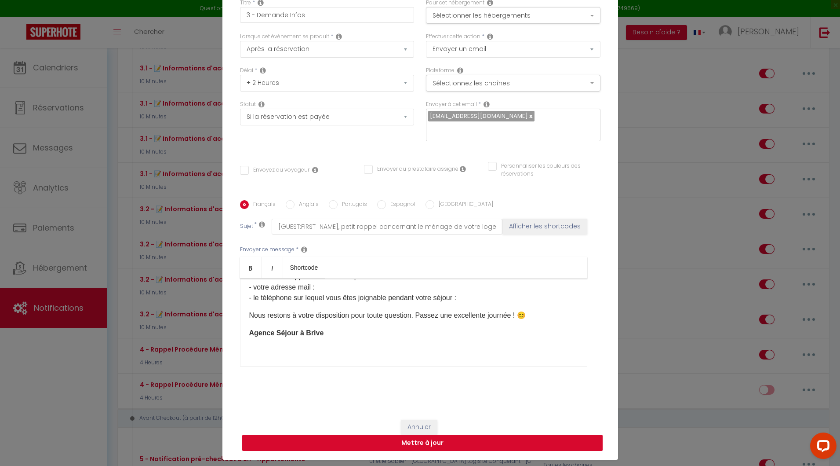
click at [425, 436] on button "Mettre à jour" at bounding box center [422, 442] width 361 height 17
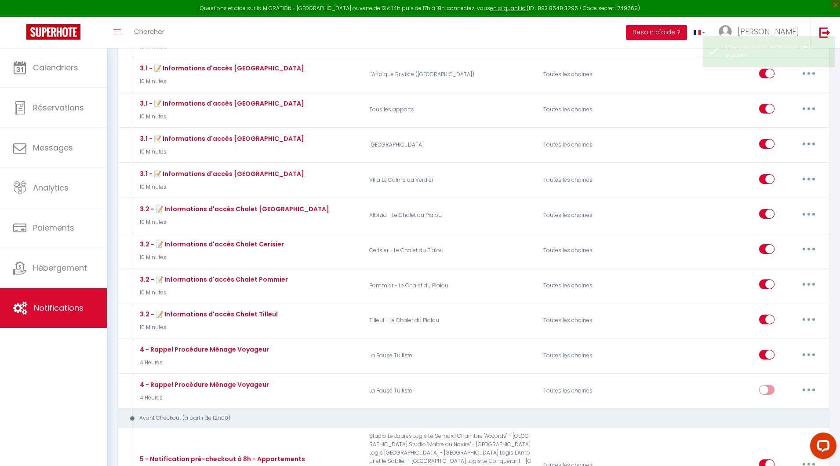
scroll to position [1492, 0]
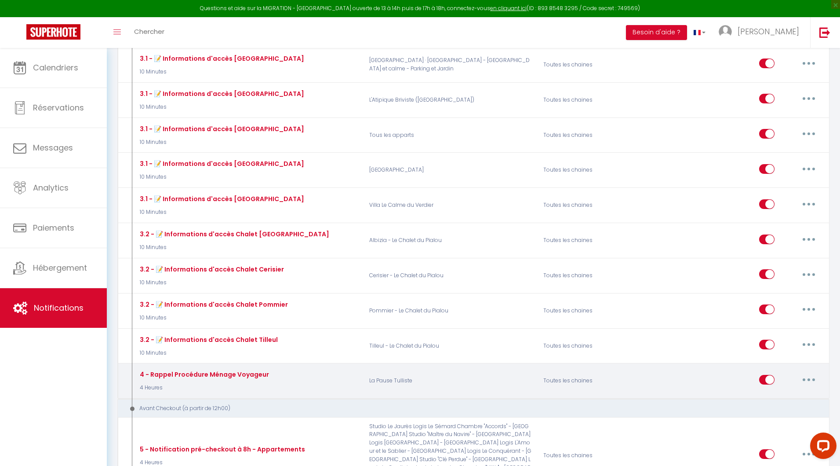
click at [811, 372] on button "button" at bounding box center [809, 379] width 25 height 14
click at [766, 392] on link "Editer" at bounding box center [786, 399] width 65 height 15
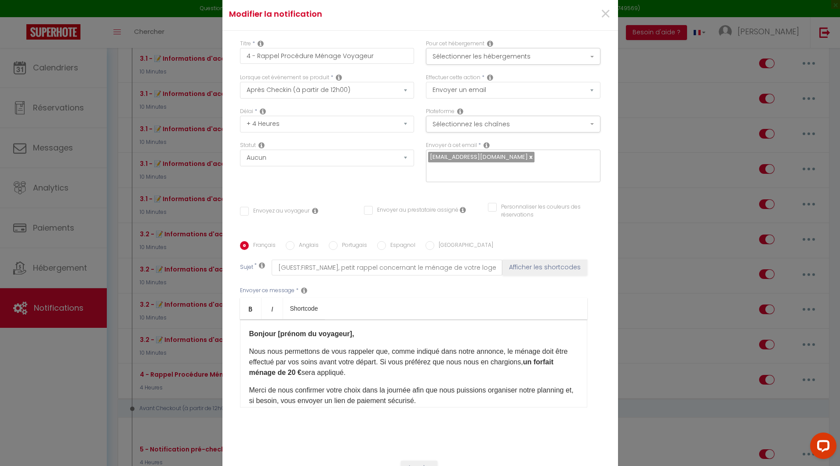
scroll to position [0, 0]
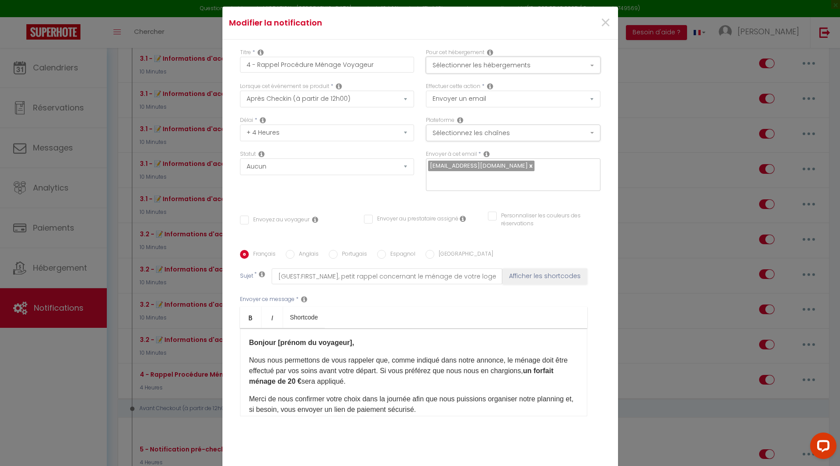
click at [456, 70] on button "Sélectionner les hébergements" at bounding box center [513, 65] width 175 height 17
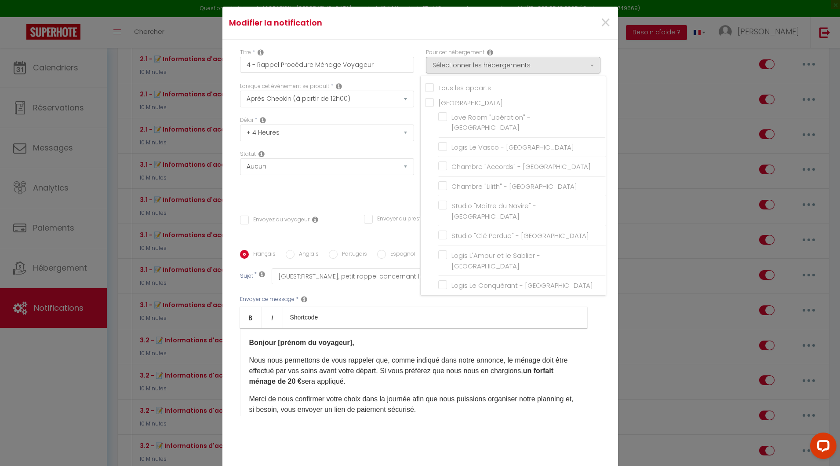
click at [594, 323] on div "Envoyer ce message * Bold Italic Shortcode Rich text editor [PERSON_NAME] [prén…" at bounding box center [420, 355] width 361 height 143
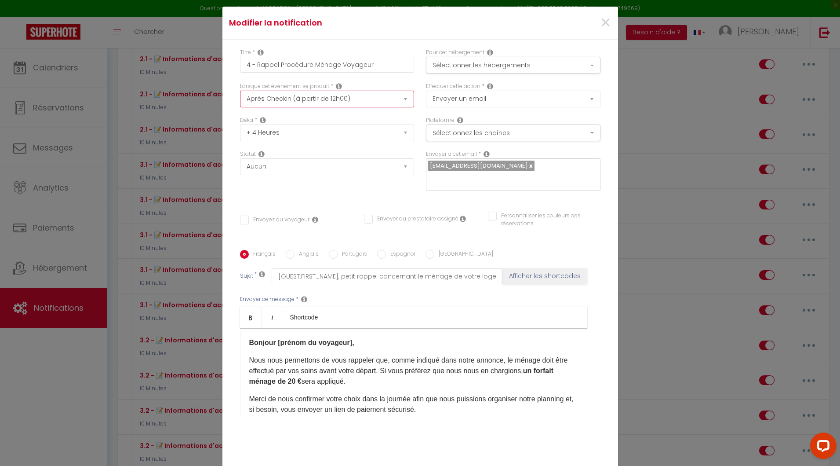
click at [343, 107] on select "Après la réservation Avant Checkin (à partir de 12h00) Après Checkin (à partir …" at bounding box center [327, 99] width 175 height 17
click at [322, 138] on select "Immédiat - 10 Minutes - 1 Heure - 2 Heures - 3 Heures - 4 Heures - 5 Heures - 6…" at bounding box center [327, 132] width 175 height 17
click at [313, 141] on select "Immédiat - 10 Minutes - 1 Heure - 2 Heures - 3 Heures - 4 Heures - 5 Heures - 6…" at bounding box center [327, 132] width 175 height 17
click at [444, 139] on button "Sélectionnez les chaînes" at bounding box center [513, 132] width 175 height 17
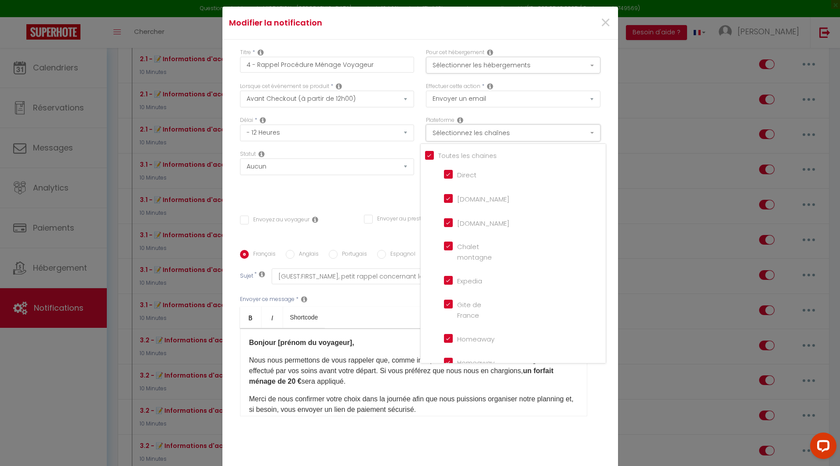
click at [444, 139] on button "Sélectionnez les chaînes" at bounding box center [513, 132] width 175 height 17
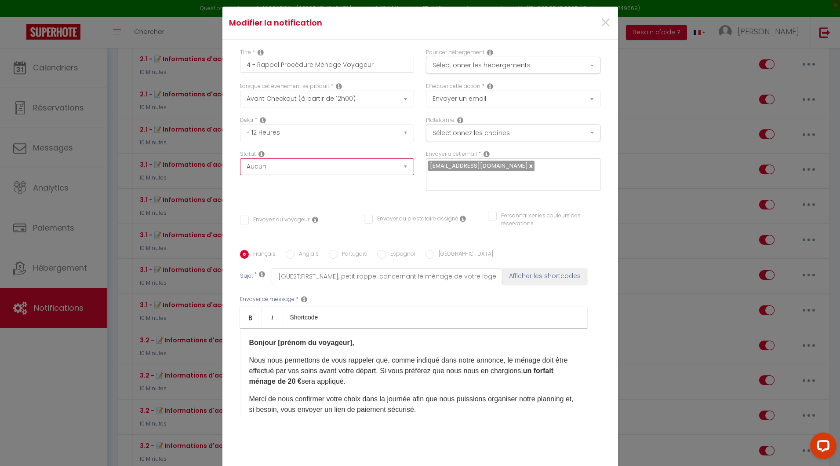
click at [362, 175] on select "Aucun Si la réservation est payée Si réservation non payée Si la caution a été …" at bounding box center [327, 166] width 175 height 17
click at [284, 215] on input "Envoyez au voyageur" at bounding box center [274, 219] width 69 height 9
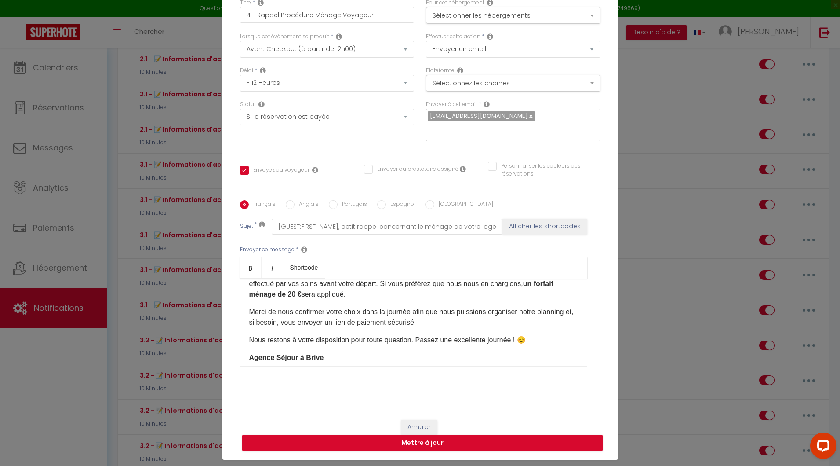
scroll to position [62, 0]
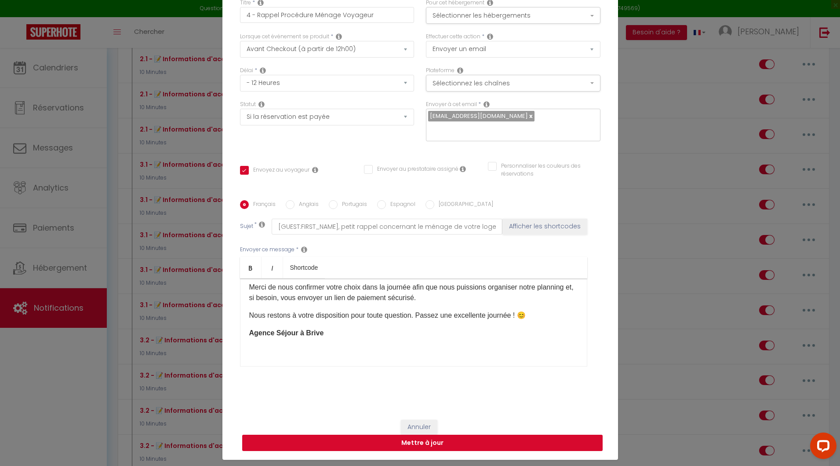
click at [396, 437] on button "Mettre à jour" at bounding box center [422, 442] width 361 height 17
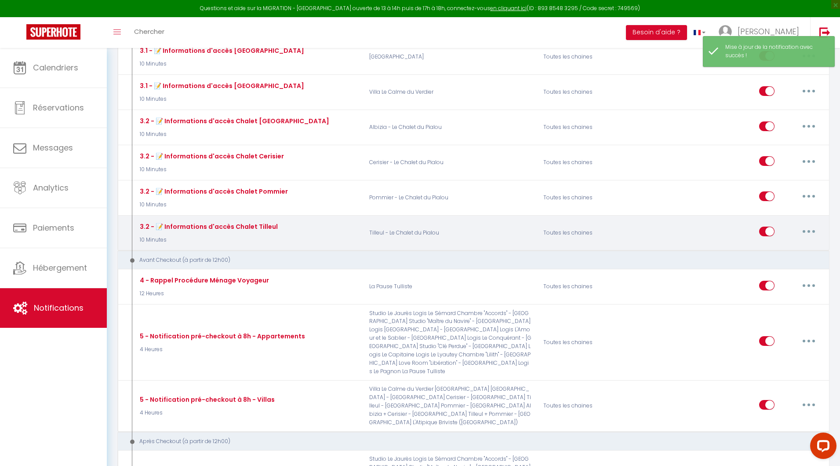
scroll to position [1607, 0]
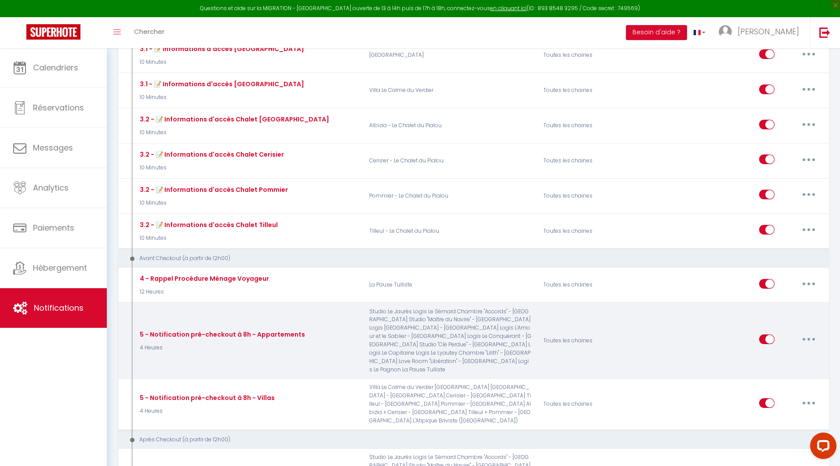
click at [806, 332] on button "button" at bounding box center [809, 339] width 25 height 14
click at [766, 352] on link "Editer" at bounding box center [786, 359] width 65 height 15
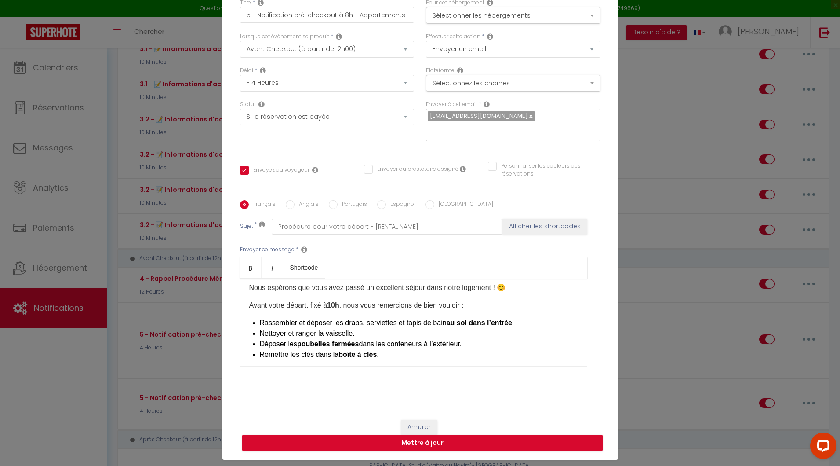
scroll to position [0, 0]
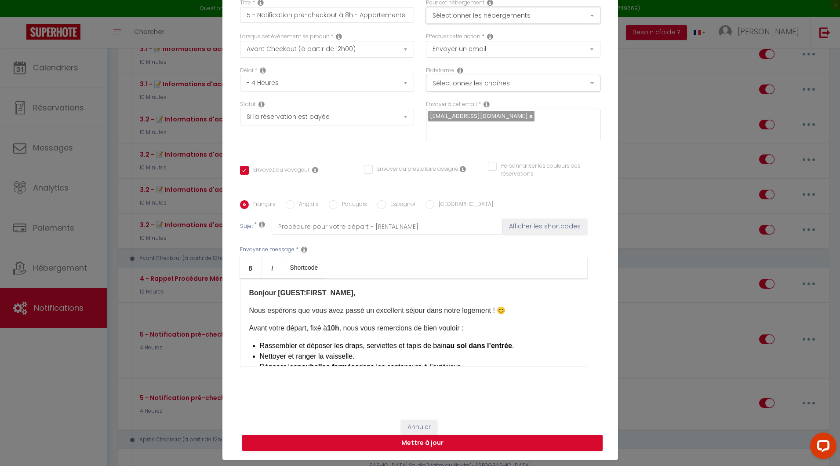
click at [476, 18] on button "Sélectionner les hébergements" at bounding box center [513, 15] width 175 height 17
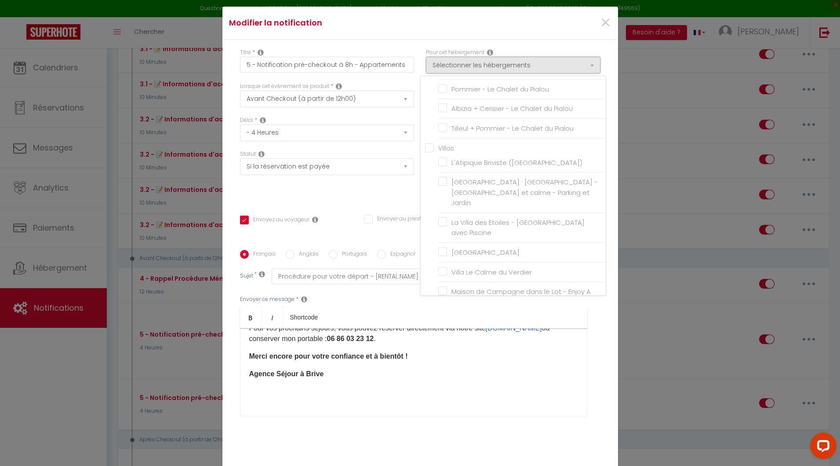
scroll to position [153, 0]
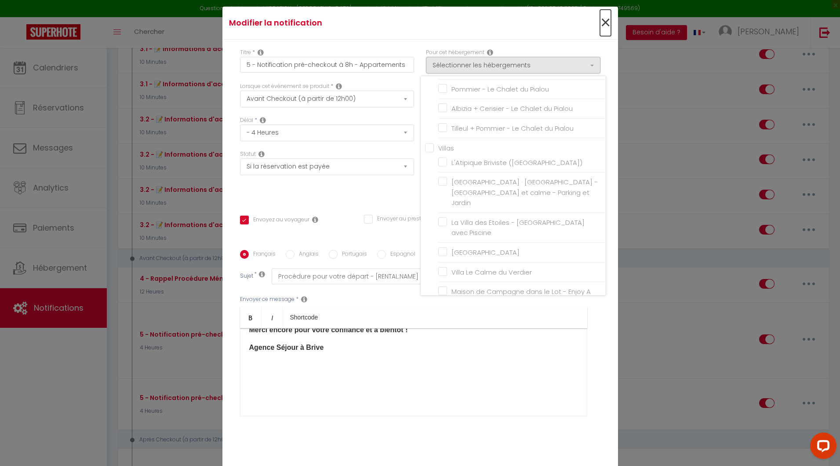
click at [600, 29] on span "×" at bounding box center [605, 23] width 11 height 26
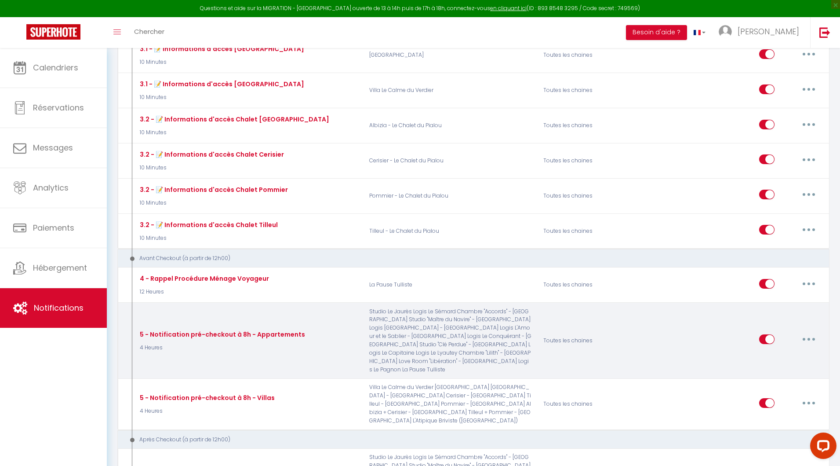
click at [811, 332] on button "button" at bounding box center [809, 339] width 25 height 14
click at [771, 352] on link "Editer" at bounding box center [786, 359] width 65 height 15
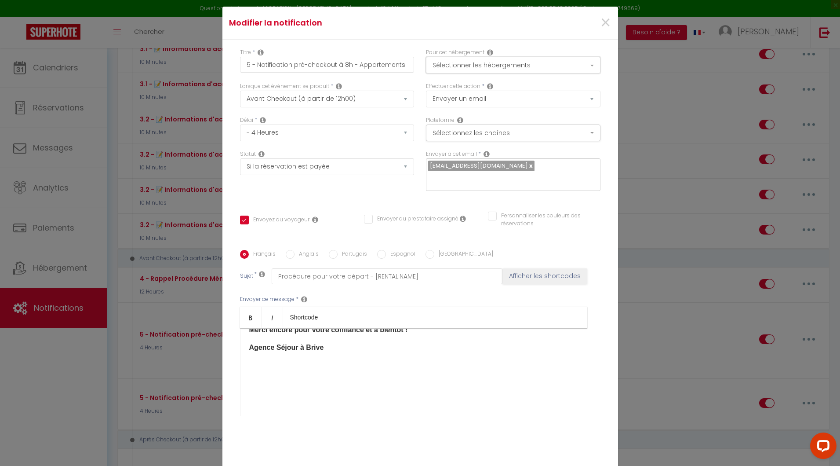
click at [490, 72] on button "Sélectionner les hébergements" at bounding box center [513, 65] width 175 height 17
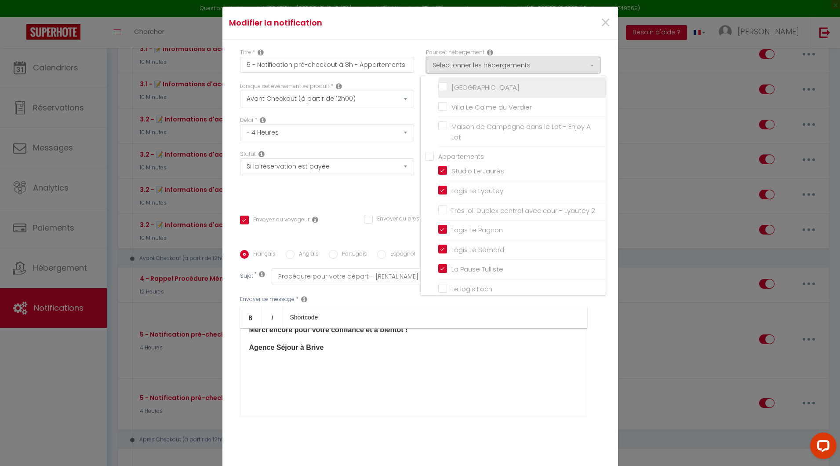
scroll to position [499, 0]
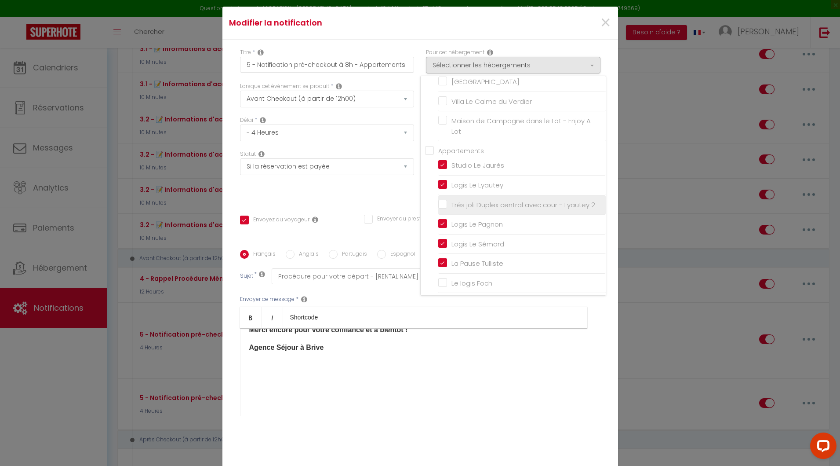
click at [447, 200] on label "Trés joli Duplex central avec cour - Lyautey 2" at bounding box center [521, 205] width 148 height 11
click at [438, 200] on input "Trés joli Duplex central avec cour - Lyautey 2" at bounding box center [522, 204] width 168 height 9
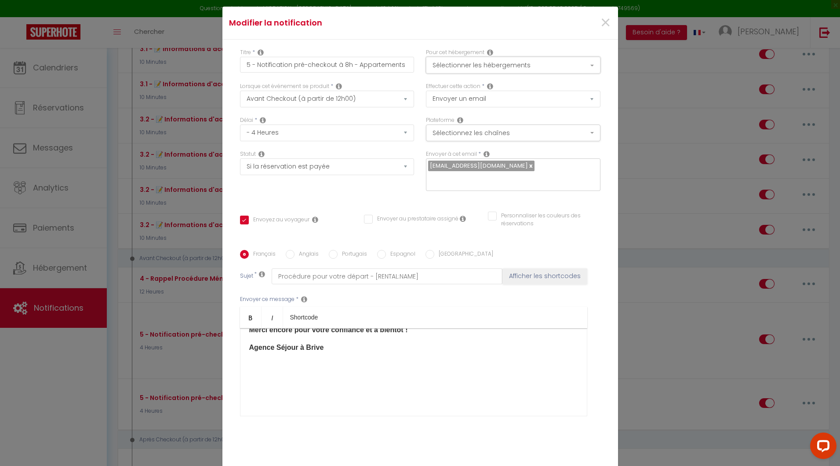
click at [458, 73] on button "Sélectionner les hébergements" at bounding box center [513, 65] width 175 height 17
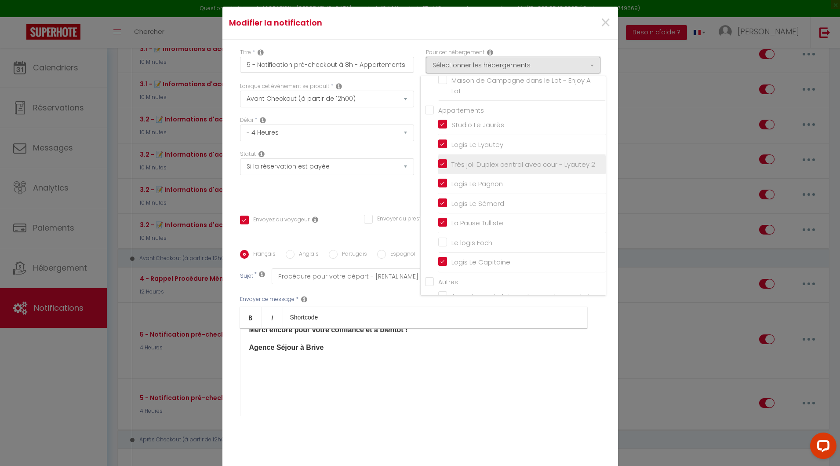
scroll to position [562, 0]
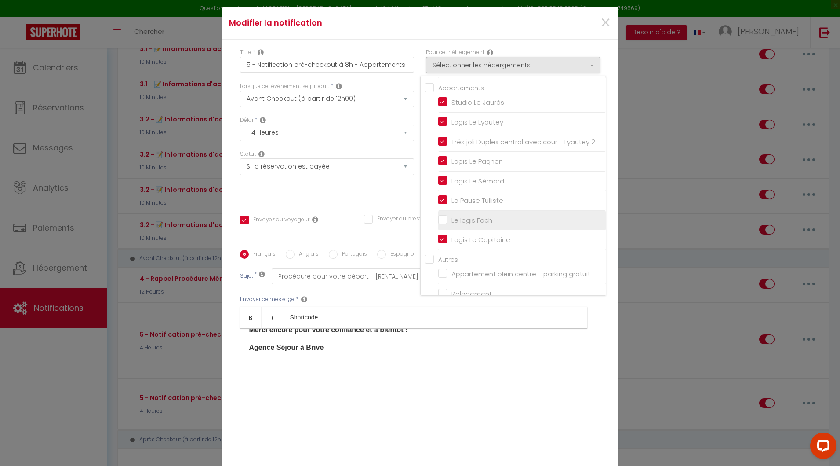
click at [438, 216] on input "Le logis Foch" at bounding box center [522, 220] width 168 height 9
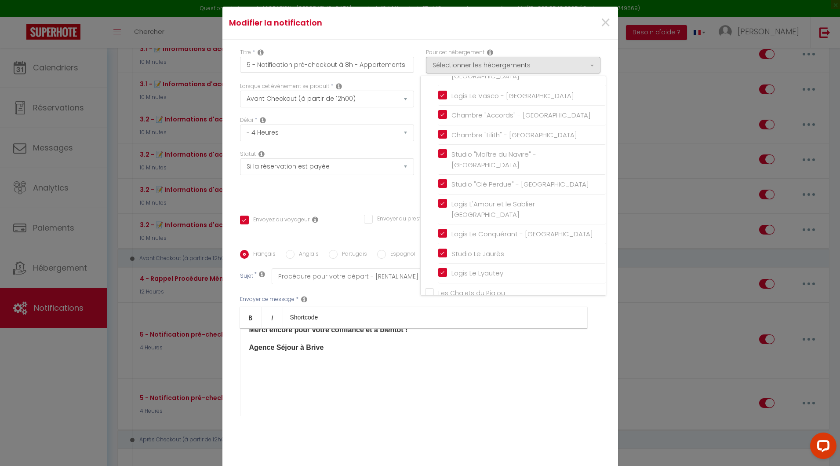
scroll to position [79, 0]
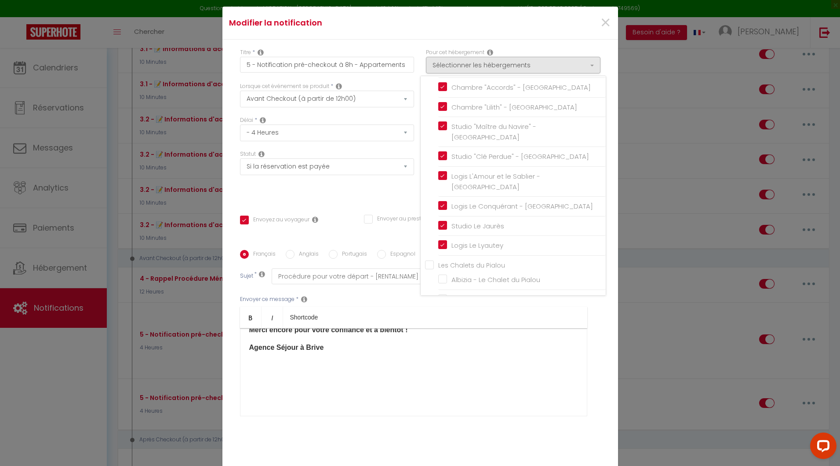
click at [532, 51] on div "Titre * 5 - Notification pré-checkout à 8h - Appartements Pour cet hébergement …" at bounding box center [420, 250] width 396 height 421
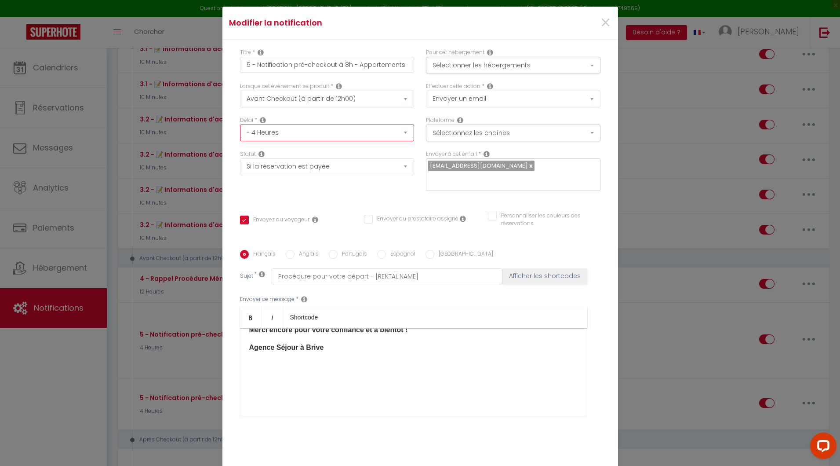
click at [299, 141] on select "Immédiat - 10 Minutes - 1 Heure - 2 Heures - 3 Heures - 4 Heures - 5 Heures - 6…" at bounding box center [327, 132] width 175 height 17
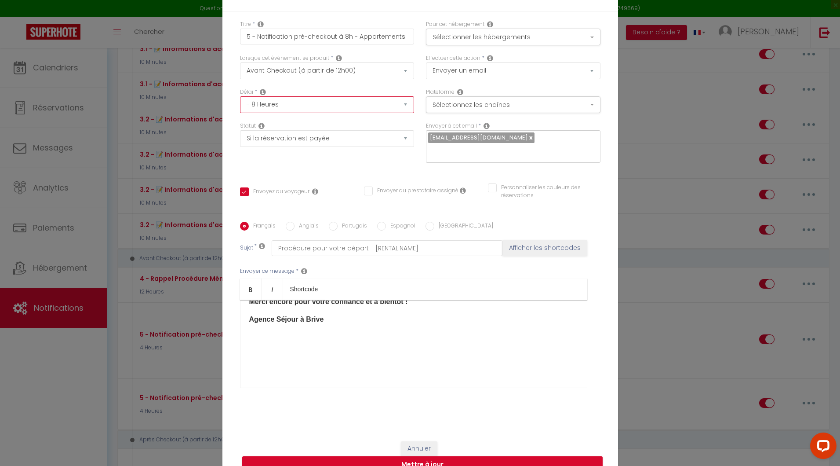
scroll to position [50, 0]
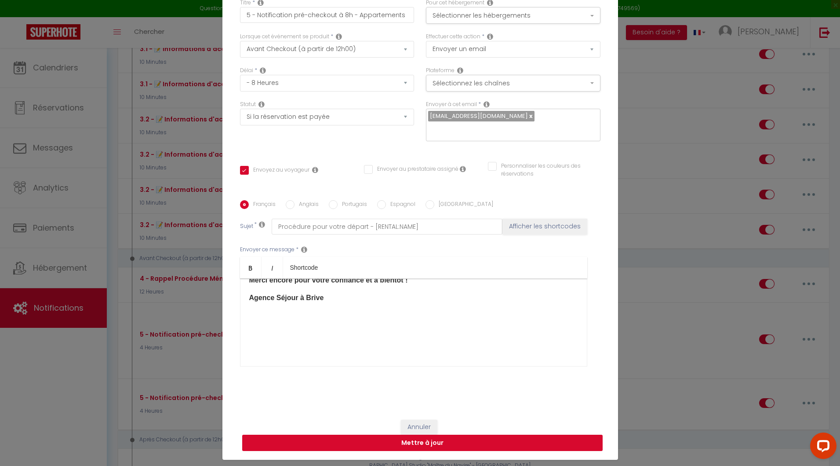
click at [416, 435] on button "Mettre à jour" at bounding box center [422, 442] width 361 height 17
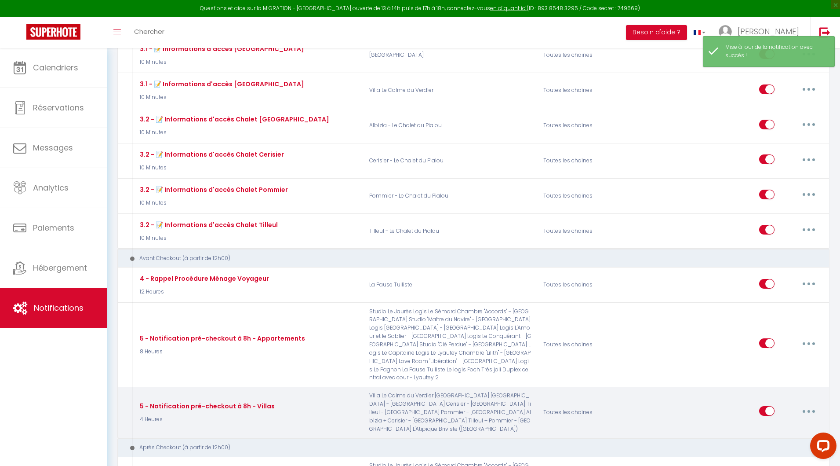
click at [807, 404] on button "button" at bounding box center [809, 411] width 25 height 14
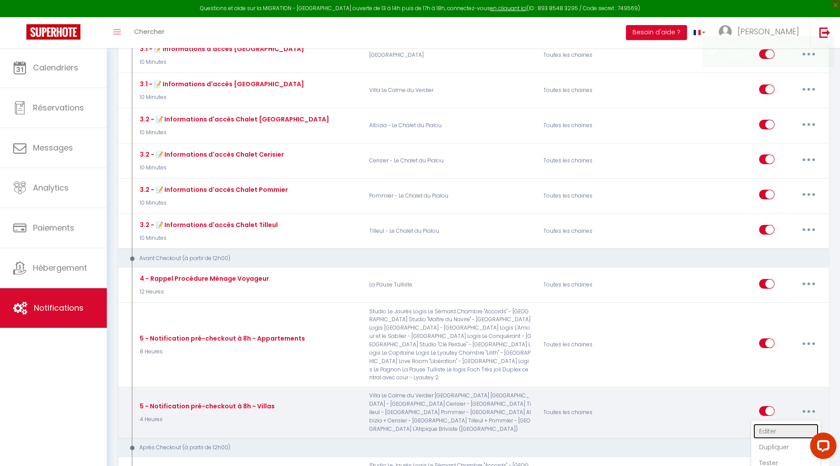
click at [766, 423] on link "Editer" at bounding box center [786, 430] width 65 height 15
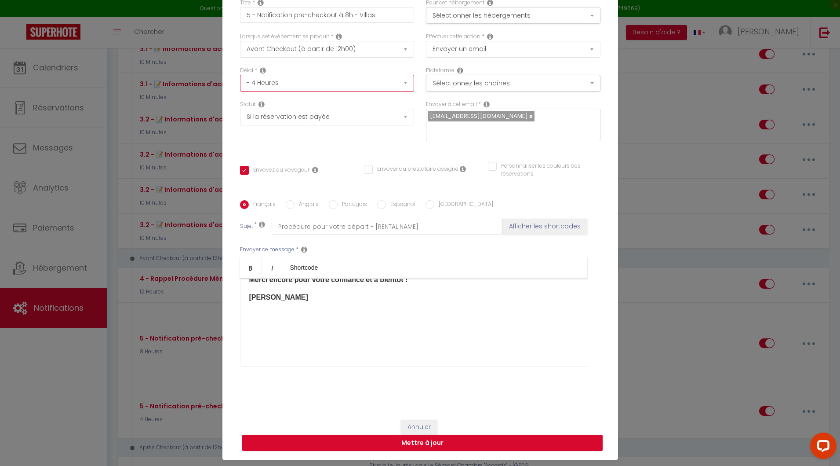
click at [323, 91] on select "Immédiat - 10 Minutes - 1 Heure - 2 Heures - 3 Heures - 4 Heures - 5 Heures - 6…" at bounding box center [327, 83] width 175 height 17
click at [440, 24] on button "Sélectionner les hébergements" at bounding box center [513, 15] width 175 height 17
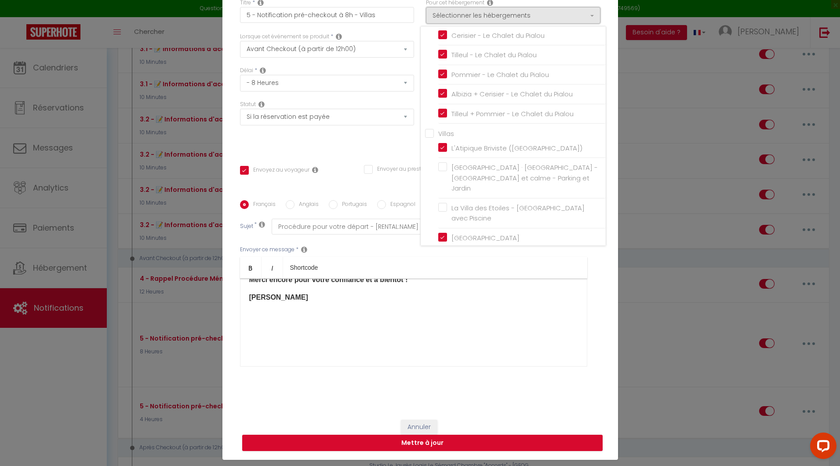
scroll to position [310, 0]
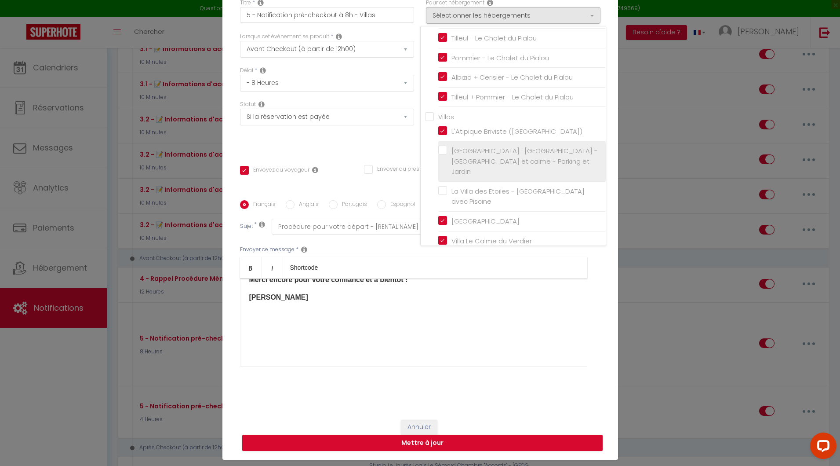
click at [447, 146] on label "[GEOGRAPHIC_DATA] · [GEOGRAPHIC_DATA] - [GEOGRAPHIC_DATA] et calme - Parking et…" at bounding box center [523, 161] width 153 height 31
click at [438, 157] on input "[GEOGRAPHIC_DATA] · [GEOGRAPHIC_DATA] - [GEOGRAPHIC_DATA] et calme - Parking et…" at bounding box center [522, 161] width 168 height 9
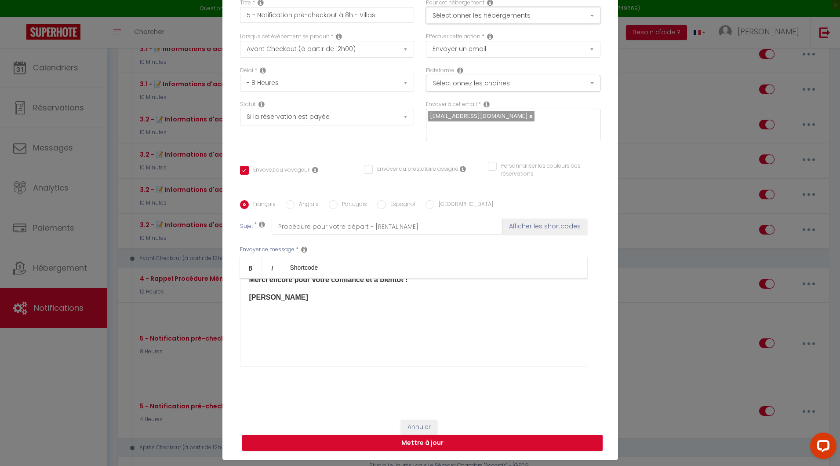
click at [486, 24] on button "Sélectionner les hébergements" at bounding box center [513, 15] width 175 height 17
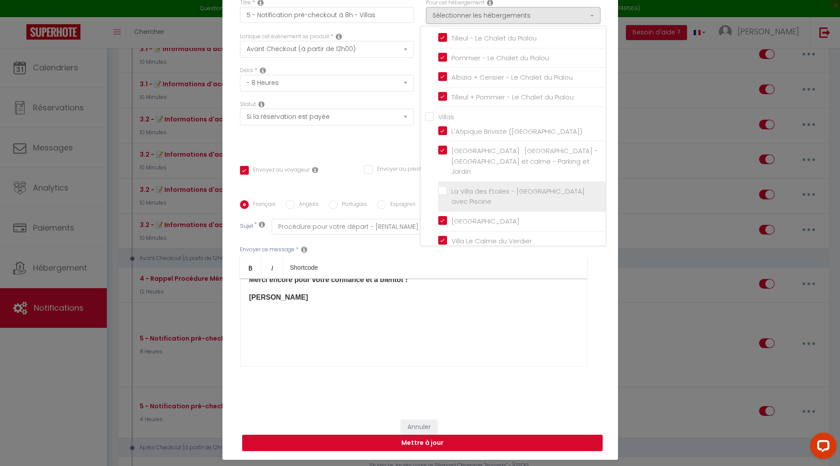
click at [447, 186] on label "La Villa des Etoiles - [GEOGRAPHIC_DATA] avec Piscine" at bounding box center [523, 196] width 153 height 21
click at [438, 192] on input "La Villa des Etoiles - [GEOGRAPHIC_DATA] avec Piscine" at bounding box center [522, 196] width 168 height 9
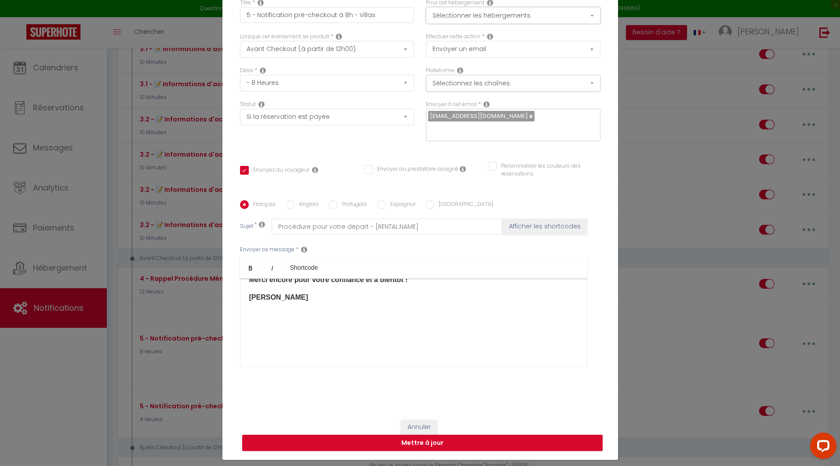
click at [449, 24] on button "Sélectionner les hébergements" at bounding box center [513, 15] width 175 height 17
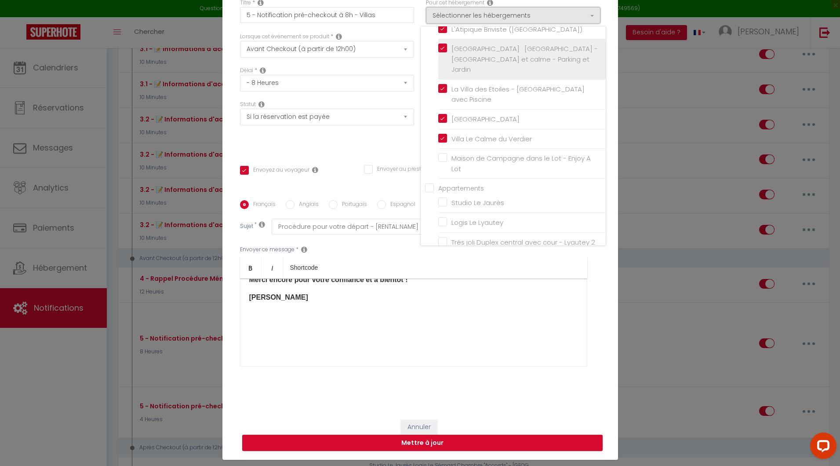
scroll to position [415, 0]
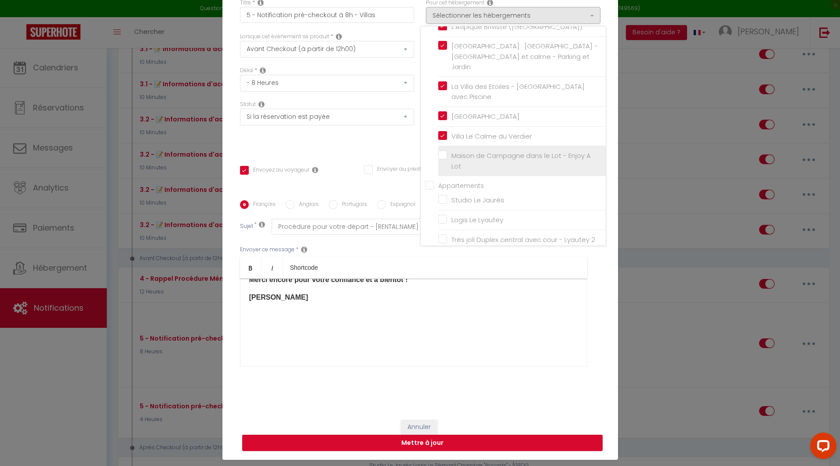
click at [439, 157] on input "Maison de Campagne dans le Lot - Enjoy A Lot" at bounding box center [522, 161] width 168 height 9
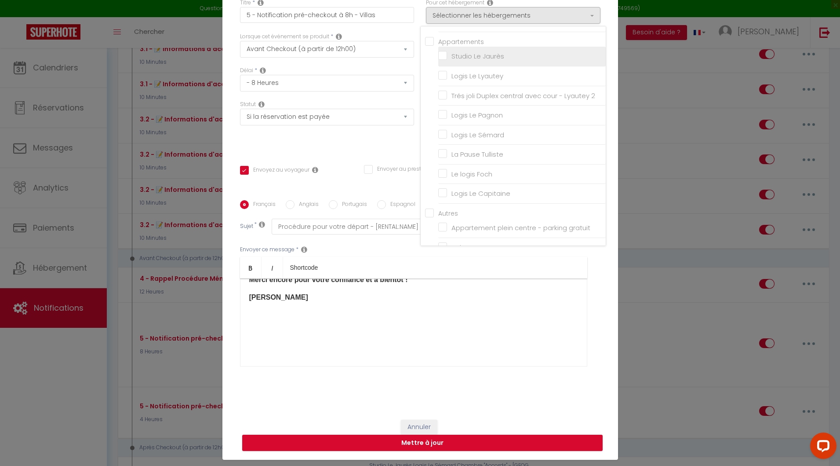
scroll to position [562, 0]
click at [598, 303] on div "Titre * 5 - Notification pré-checkout à 8h - Villas Pour cet hébergement Sélect…" at bounding box center [420, 200] width 396 height 421
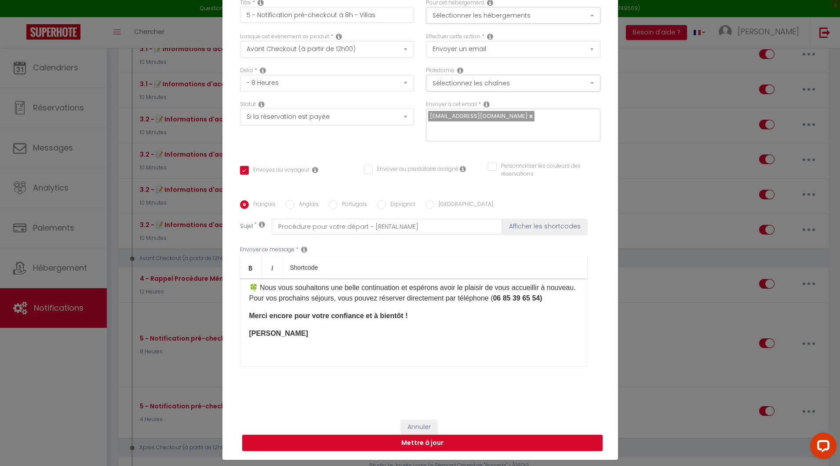
scroll to position [137, 0]
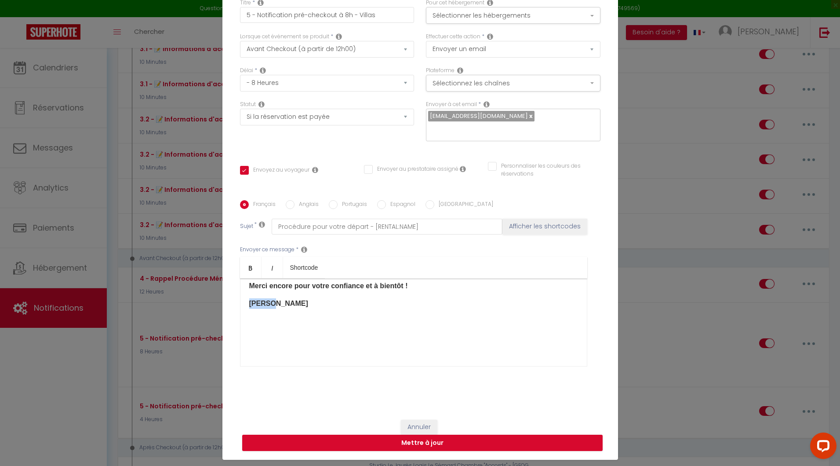
drag, startPoint x: 268, startPoint y: 308, endPoint x: 218, endPoint y: 308, distance: 50.1
click at [222, 308] on div "Titre * 5 - Notification pré-checkout à 8h - Villas Pour cet hébergement Sélect…" at bounding box center [420, 200] width 396 height 421
click at [408, 435] on button "Mettre à jour" at bounding box center [422, 442] width 361 height 17
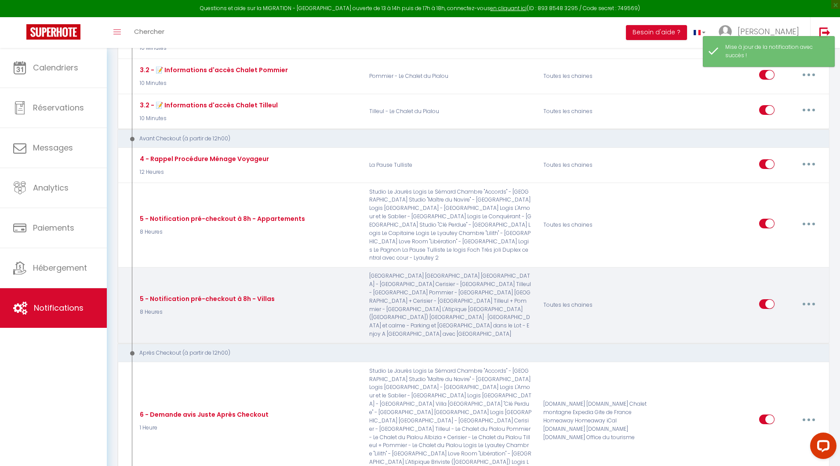
scroll to position [1735, 0]
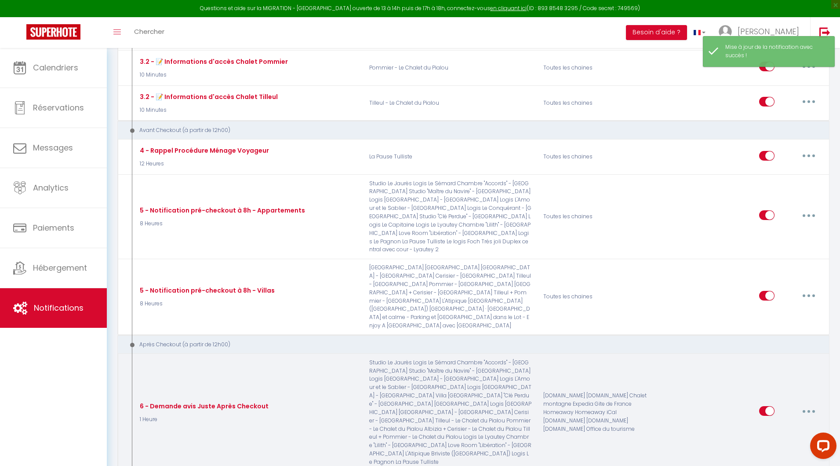
click at [807, 404] on button "button" at bounding box center [809, 411] width 25 height 14
click at [771, 423] on link "Editer" at bounding box center [786, 430] width 65 height 15
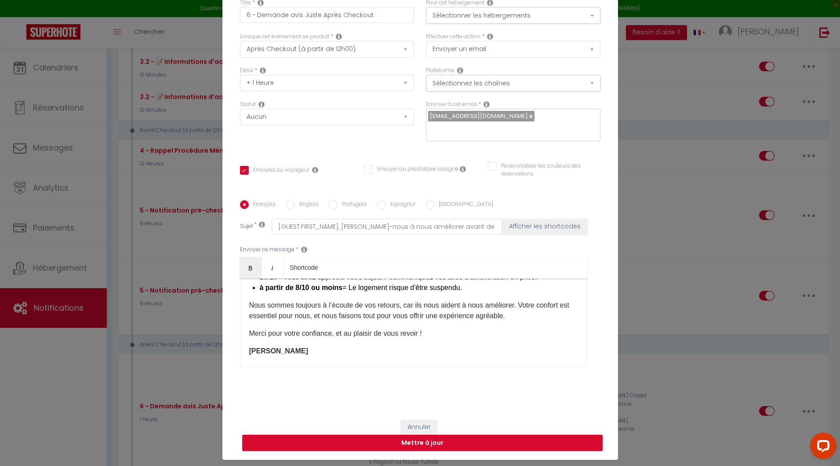
scroll to position [168, 0]
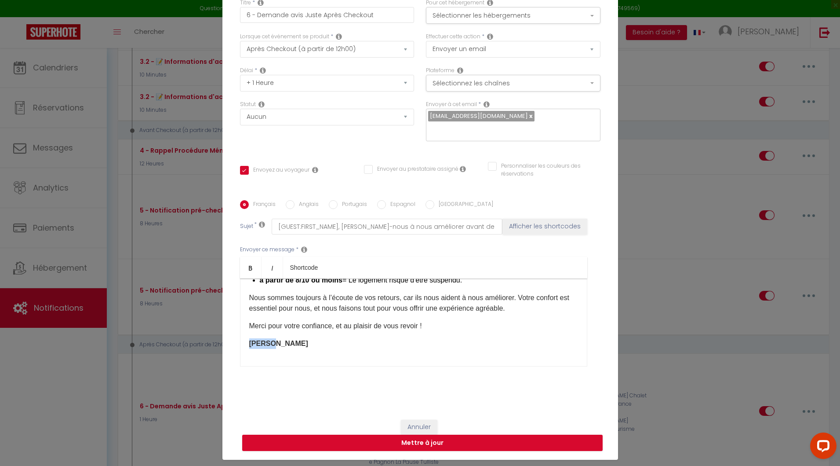
drag, startPoint x: 269, startPoint y: 340, endPoint x: 217, endPoint y: 340, distance: 51.9
click at [216, 340] on div "Modifier la notification × Titre * 6 - Demande avis Juste Après Checkout Pour c…" at bounding box center [420, 233] width 840 height 466
click at [470, 24] on button "Sélectionner les hébergements" at bounding box center [513, 15] width 175 height 17
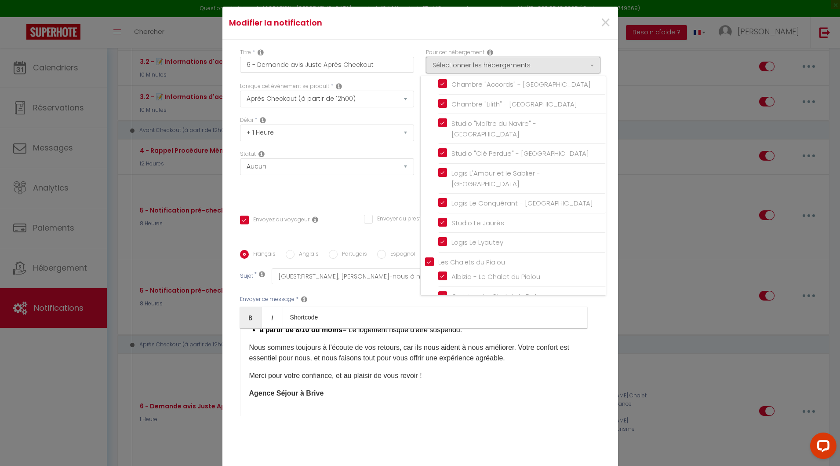
scroll to position [0, 0]
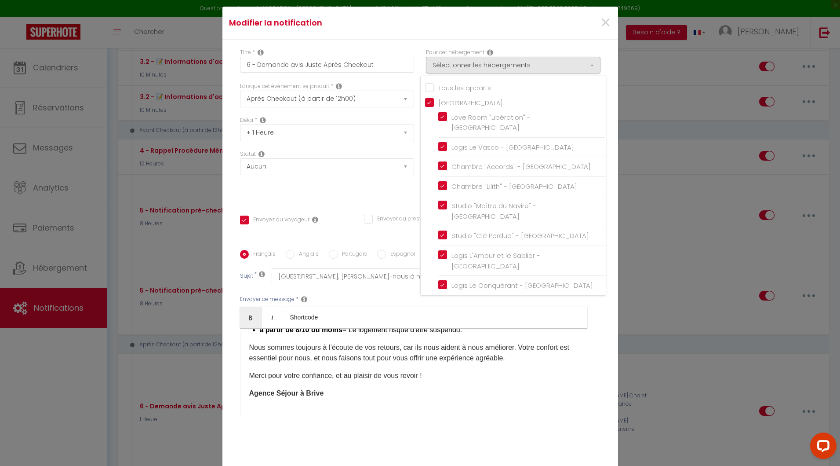
click at [426, 91] on input "Tous les apparts" at bounding box center [515, 87] width 181 height 9
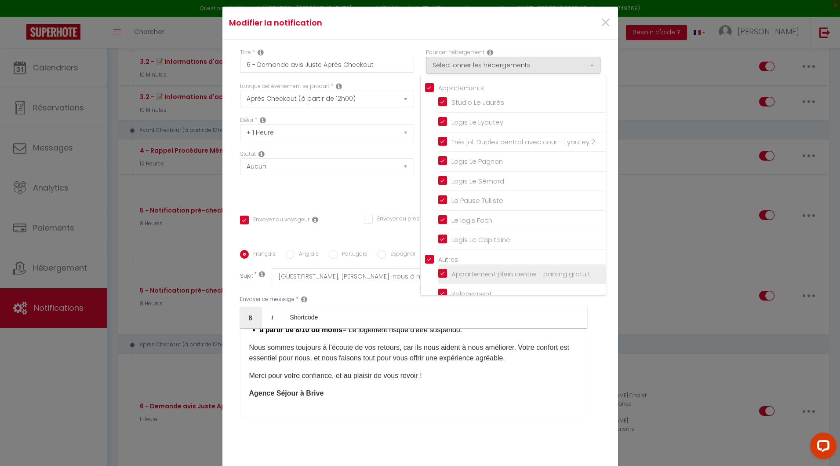
click at [438, 270] on input "Appartement plein centre - parking gratuit" at bounding box center [522, 274] width 168 height 9
click at [439, 289] on input "Relogement" at bounding box center [522, 293] width 168 height 9
click at [604, 338] on div "Titre * 6 - Demande avis Juste Après Checkout Pour cet hébergement Sélectionner…" at bounding box center [420, 250] width 396 height 421
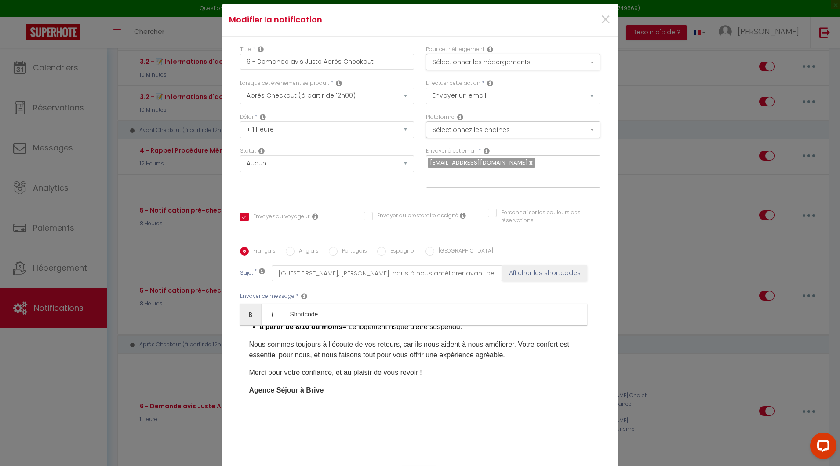
scroll to position [0, 0]
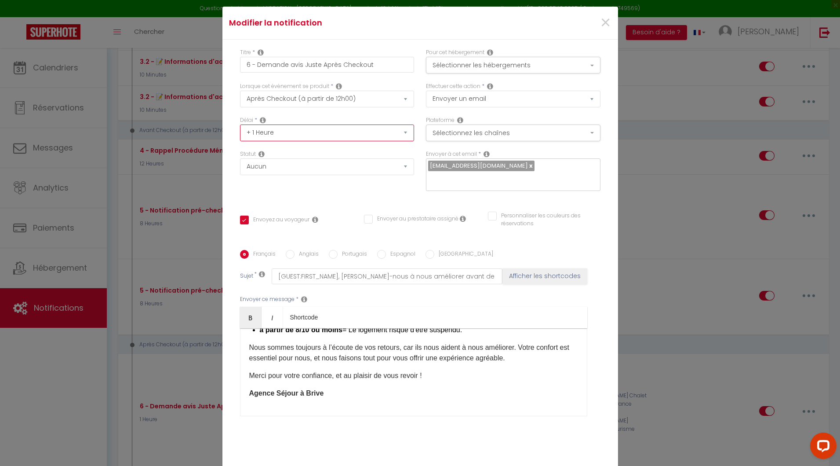
click at [293, 141] on select "Immédiat + 10 Minutes + 1 Heure + 2 Heures + 3 Heures + 4 Heures + 5 Heures + 6…" at bounding box center [327, 132] width 175 height 17
click at [284, 141] on select "Immédiat + 10 Minutes + 1 Heure + 2 Heures + 3 Heures + 4 Heures + 5 Heures + 6…" at bounding box center [327, 132] width 175 height 17
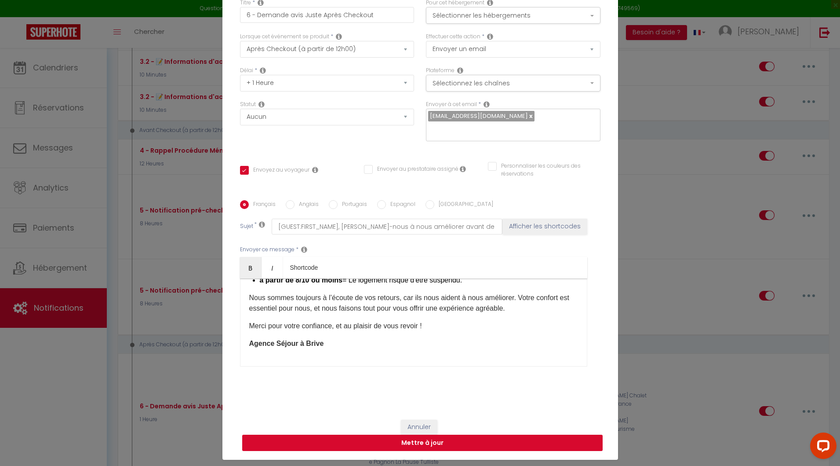
click at [443, 438] on button "Mettre à jour" at bounding box center [422, 442] width 361 height 17
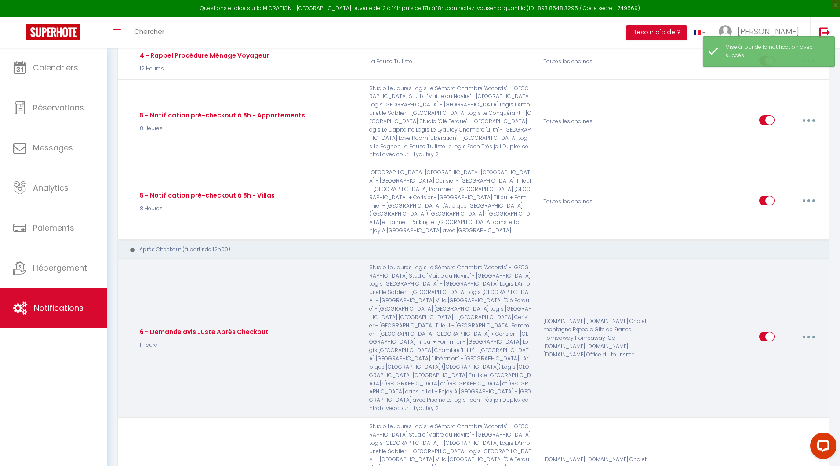
scroll to position [1827, 0]
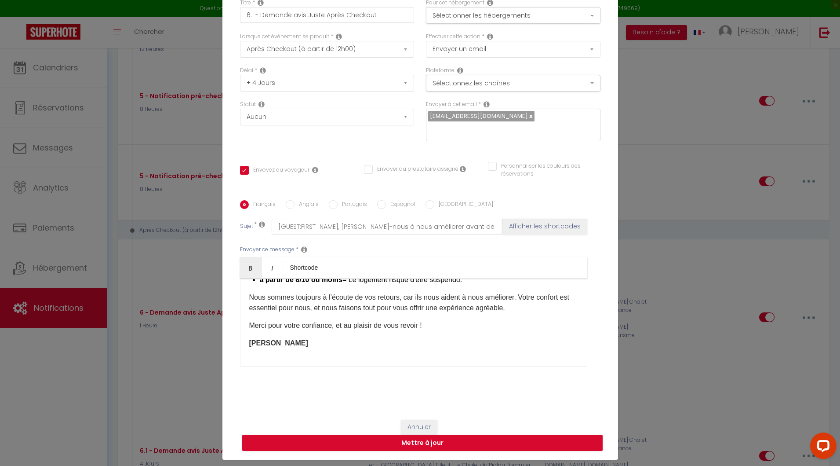
scroll to position [1855, 0]
click at [478, 16] on button "Sélectionner les hébergements" at bounding box center [513, 15] width 175 height 17
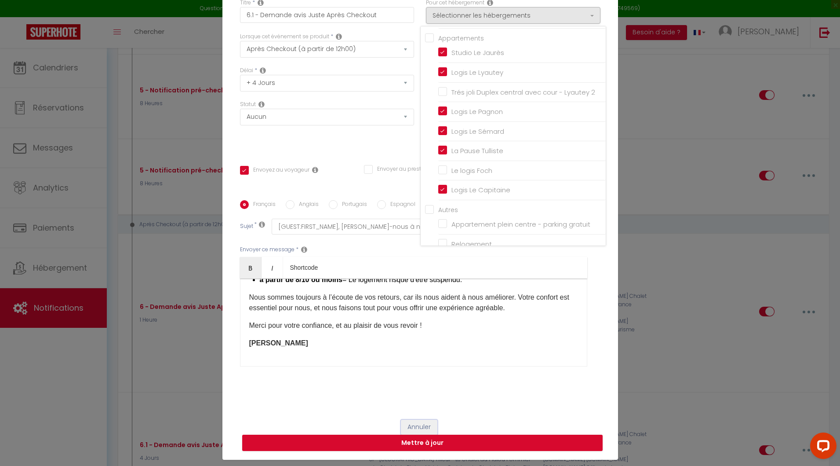
click at [424, 425] on button "Annuler" at bounding box center [419, 426] width 36 height 15
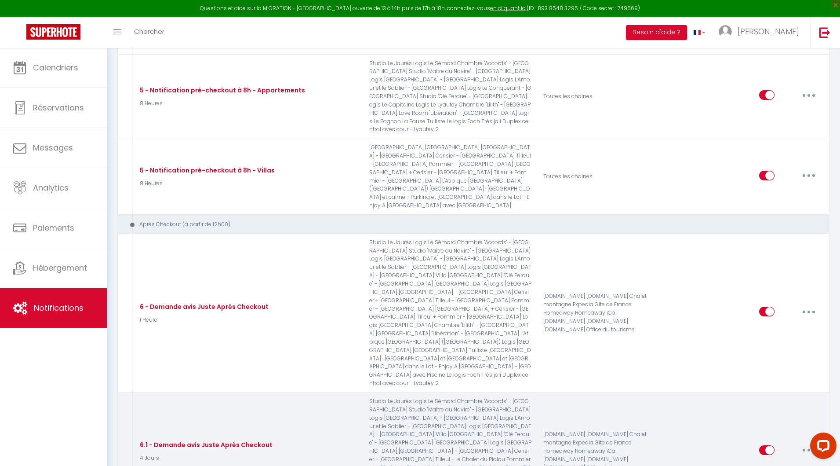
click at [810, 443] on button "button" at bounding box center [809, 450] width 25 height 14
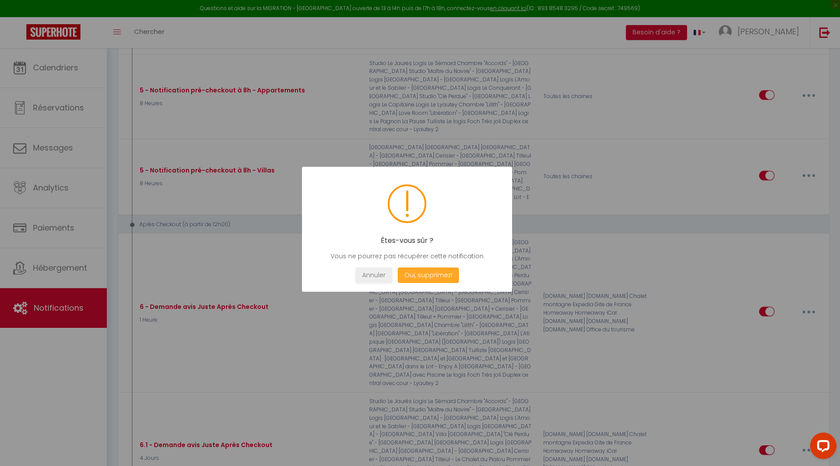
click at [426, 273] on button "Oui, supprimez!" at bounding box center [427, 274] width 61 height 15
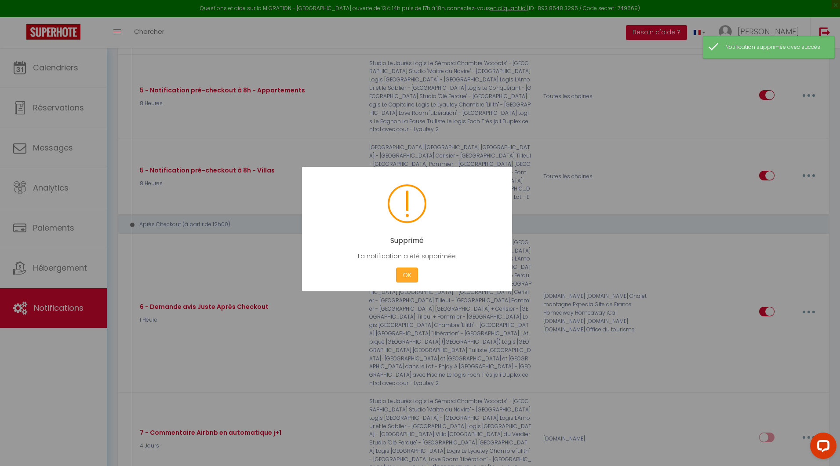
click at [405, 277] on button "OK" at bounding box center [407, 274] width 22 height 15
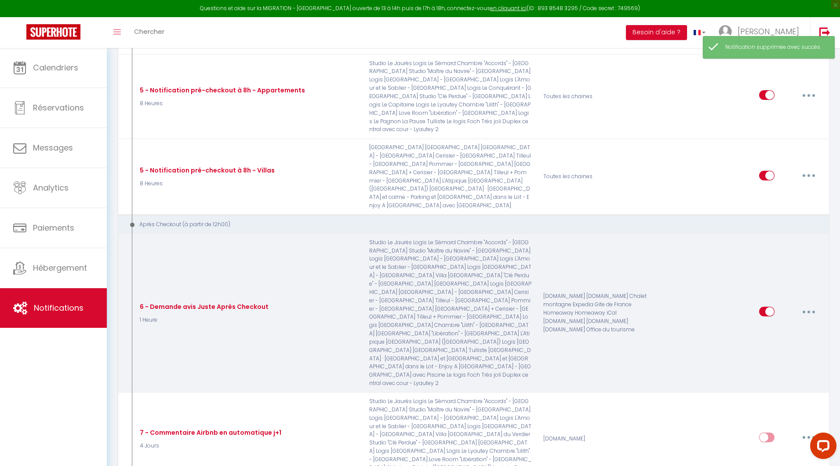
click at [813, 304] on button "button" at bounding box center [809, 311] width 25 height 14
click at [771, 324] on link "Editer" at bounding box center [786, 331] width 65 height 15
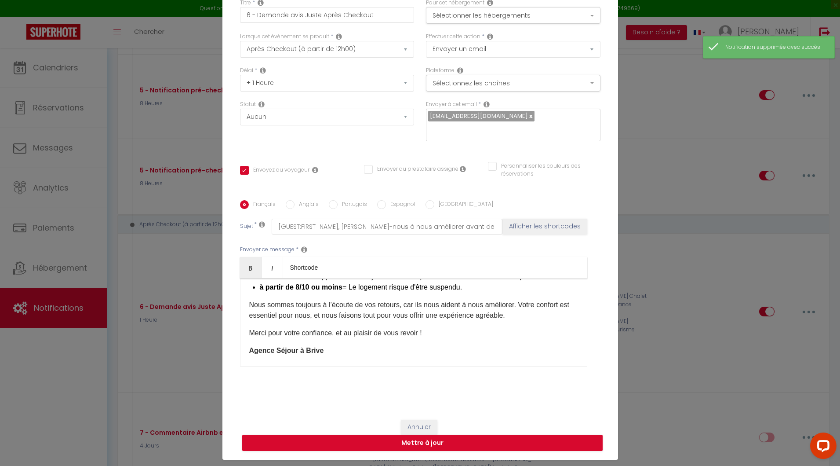
scroll to position [168, 0]
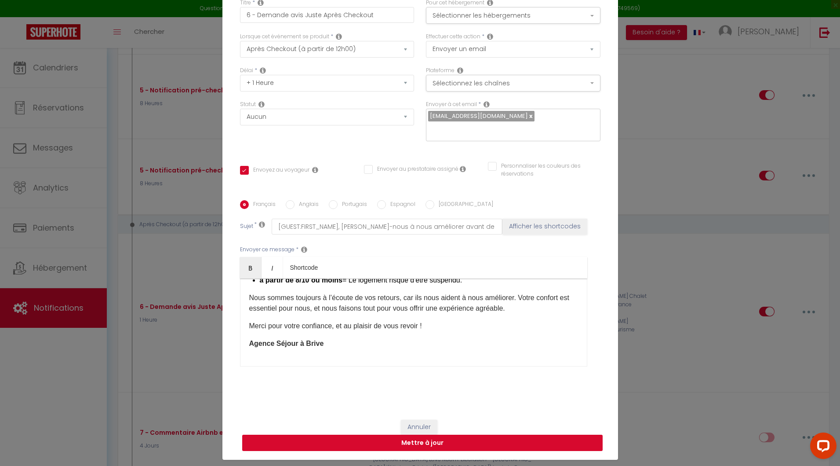
click at [407, 435] on button "Mettre à jour" at bounding box center [422, 442] width 361 height 17
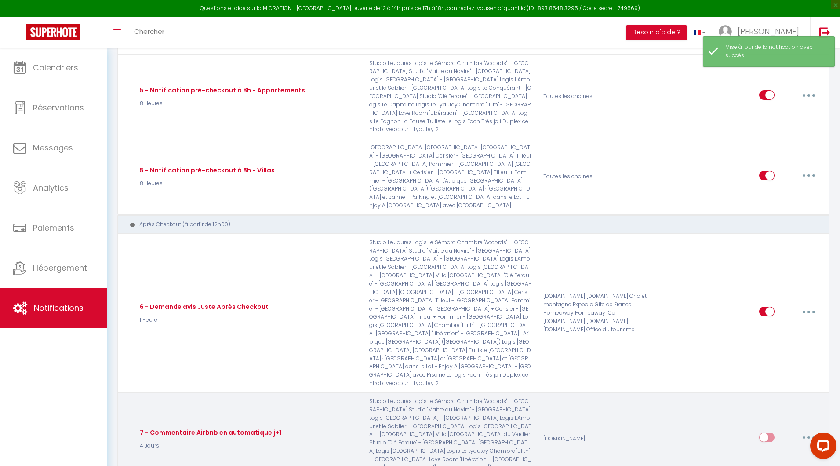
click at [813, 430] on button "button" at bounding box center [809, 437] width 25 height 14
click at [790, 450] on link "Editer" at bounding box center [786, 457] width 65 height 15
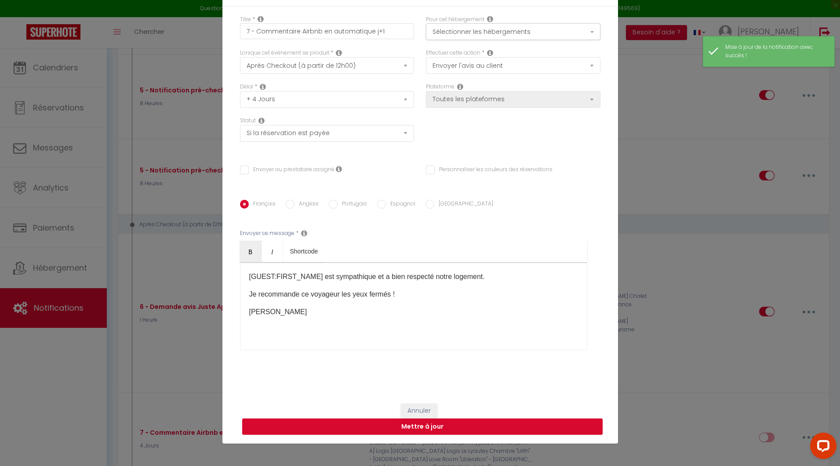
scroll to position [0, 0]
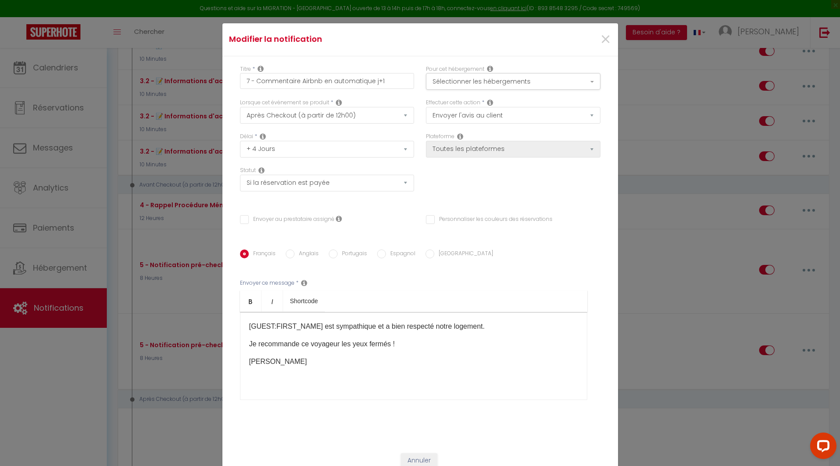
click at [401, 349] on div "[GUEST:FIRST_NAME] est sympathique et a bien respecté notre logement. Je recomm…" at bounding box center [413, 356] width 347 height 88
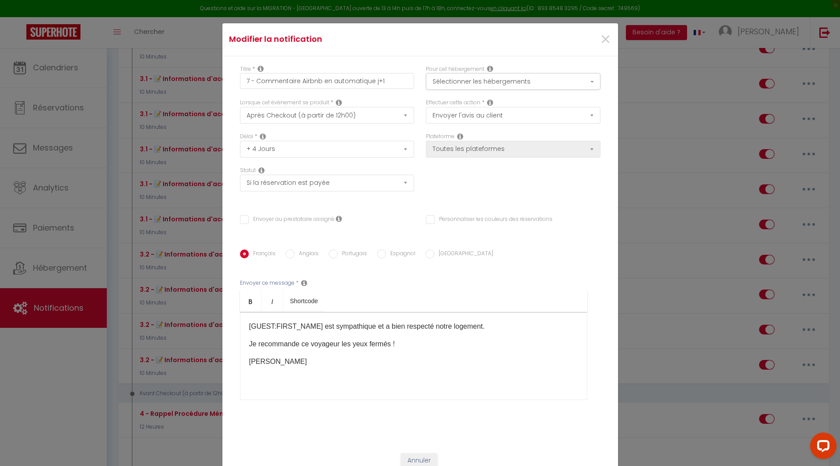
scroll to position [1465, 0]
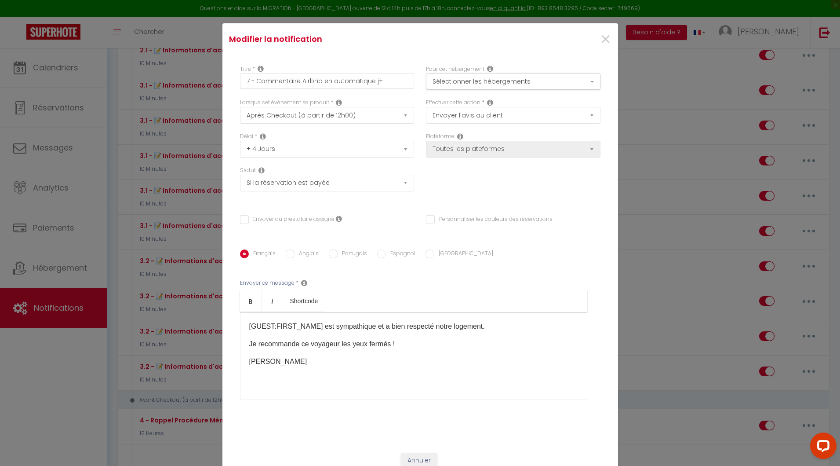
click at [401, 349] on div "[GUEST:FIRST_NAME] est sympathique et a bien respecté notre logement. Je recomm…" at bounding box center [413, 356] width 347 height 88
click at [381, 343] on p "Je recommande ce voyageur les yeux fermés !" at bounding box center [413, 344] width 329 height 11
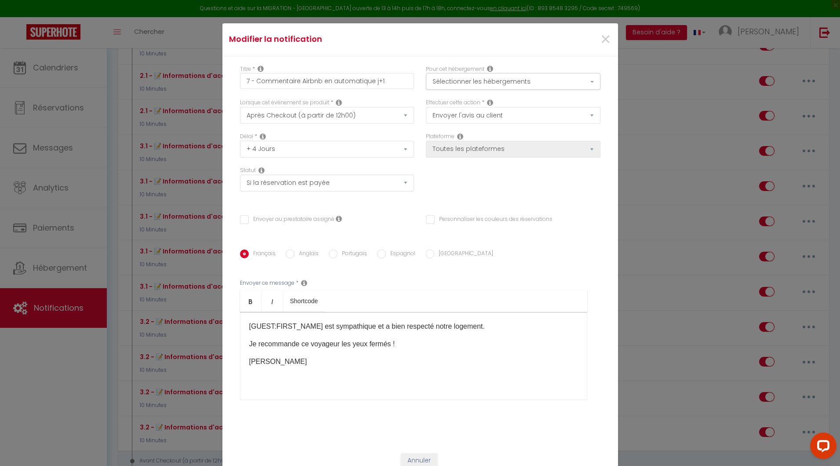
scroll to position [1402, 0]
click at [381, 343] on p "Je recommande ce voyageur les yeux fermés !" at bounding box center [413, 344] width 329 height 11
click at [378, 81] on input "7 - Commentaire Airbnb en automatique j+1" at bounding box center [327, 81] width 175 height 16
click at [471, 116] on select "Envoyer un email Envoyer un SMS Envoyer une notification push Envoyer l'avis au…" at bounding box center [513, 115] width 175 height 17
click at [452, 83] on button "Sélectionner les hébergements" at bounding box center [513, 81] width 175 height 17
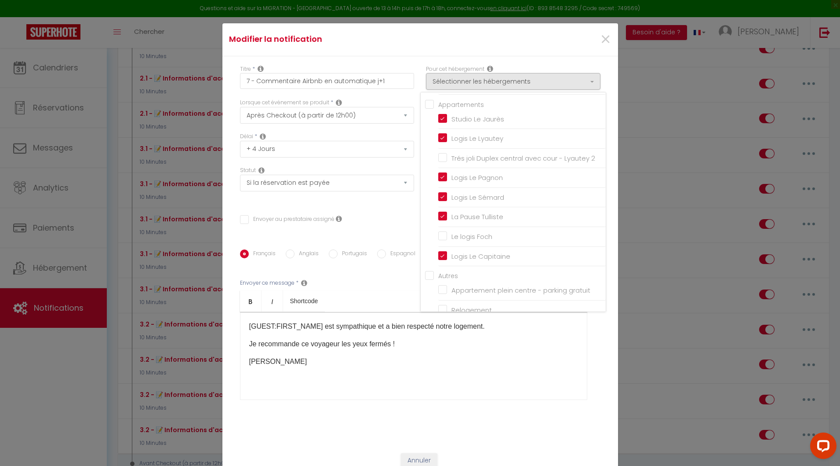
click at [407, 164] on div "Délai * Immédiat + 10 Minutes + 1 Heure + 2 Heures + 3 Heures + 4 Heures + 5 He…" at bounding box center [327, 149] width 186 height 34
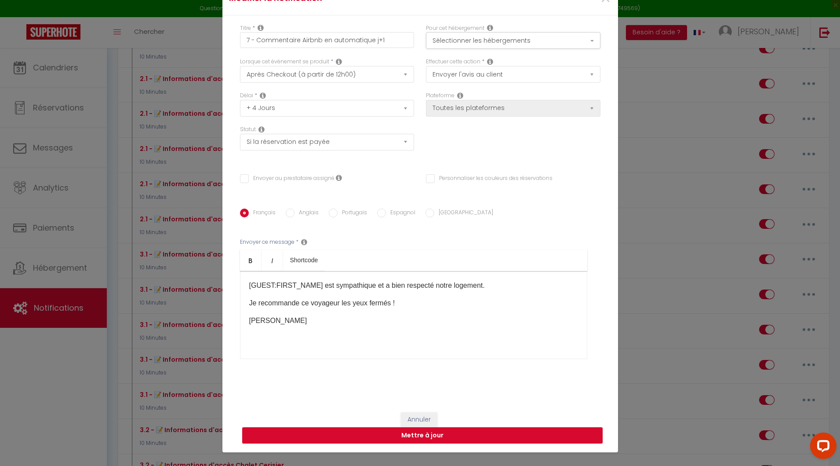
scroll to position [50, 0]
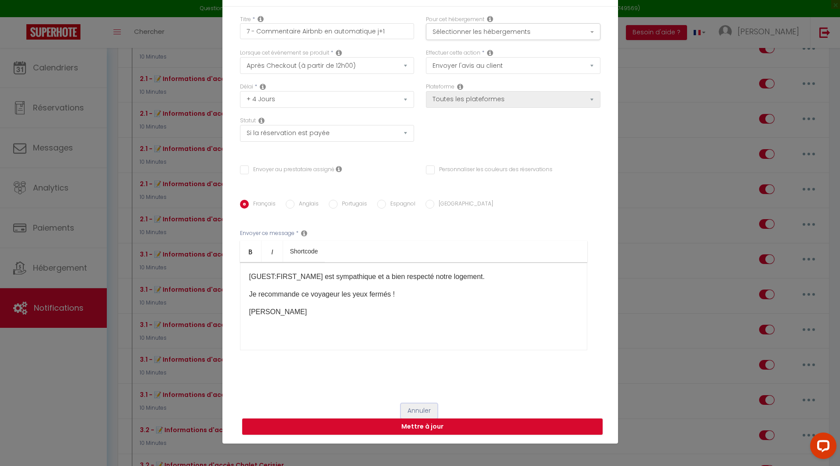
click at [416, 407] on button "Annuler" at bounding box center [419, 410] width 36 height 15
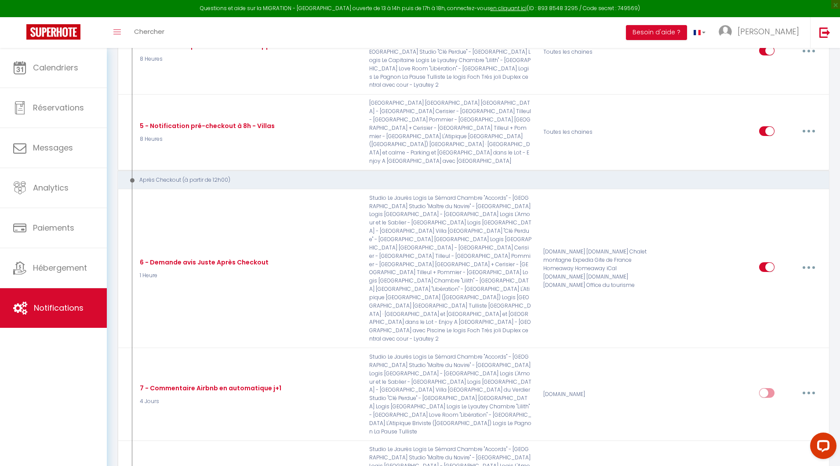
scroll to position [1911, 0]
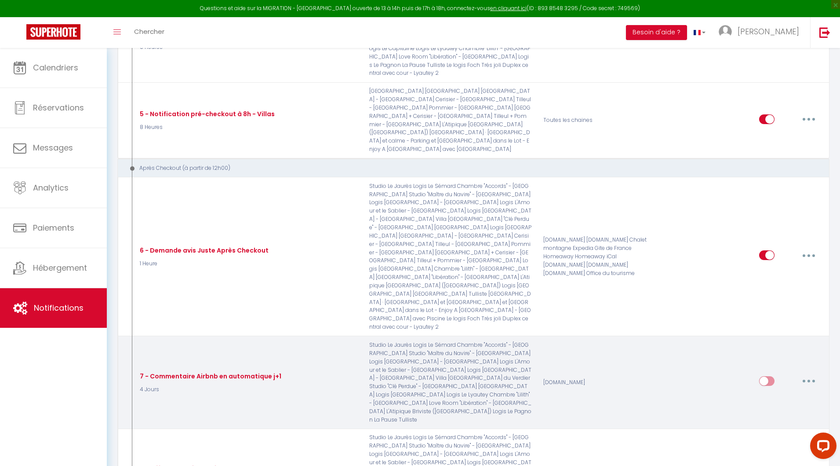
click at [806, 374] on button "button" at bounding box center [809, 381] width 25 height 14
click at [768, 394] on link "Editer" at bounding box center [786, 401] width 65 height 15
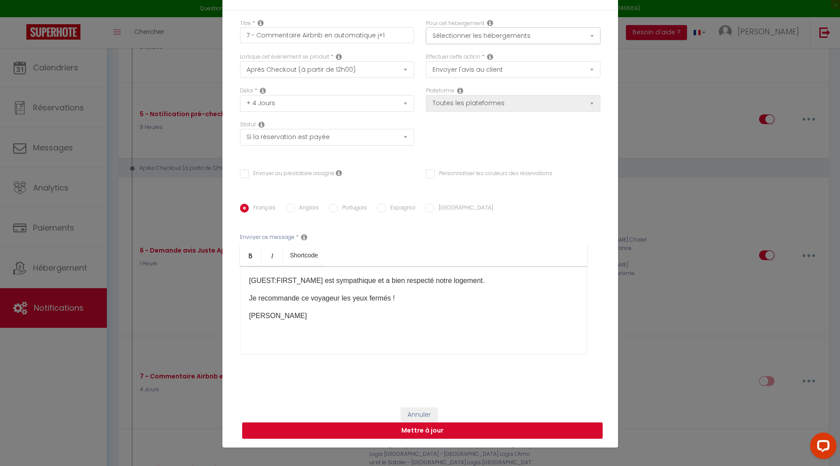
scroll to position [50, 0]
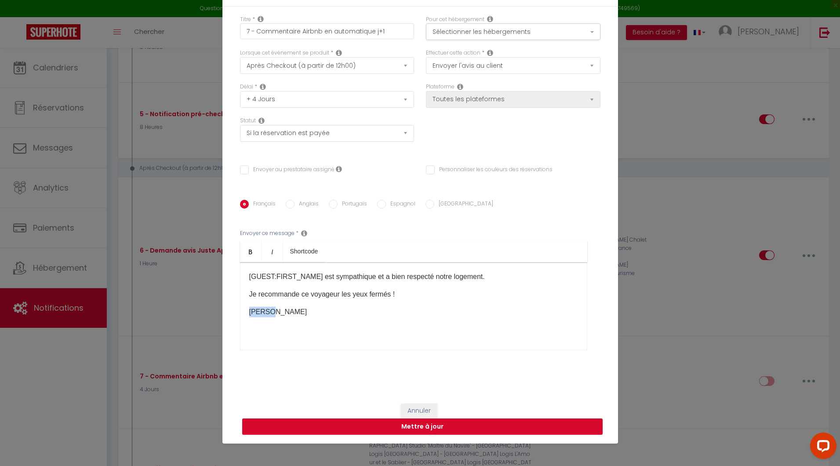
drag, startPoint x: 271, startPoint y: 311, endPoint x: 230, endPoint y: 311, distance: 40.9
click at [230, 311] on div "Titre * 7 - Commentaire Airbnb en automatique j+1 Pour cet hébergement Sélectio…" at bounding box center [420, 201] width 396 height 388
click at [463, 35] on button "Sélectionner les hébergements" at bounding box center [513, 31] width 175 height 17
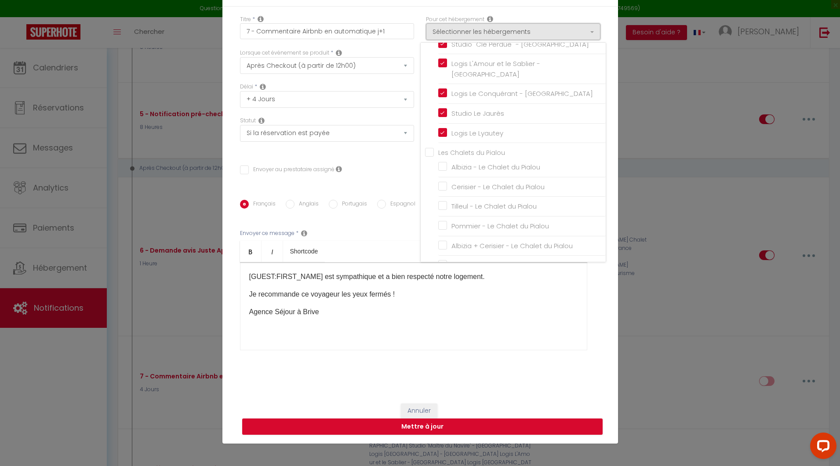
scroll to position [0, 0]
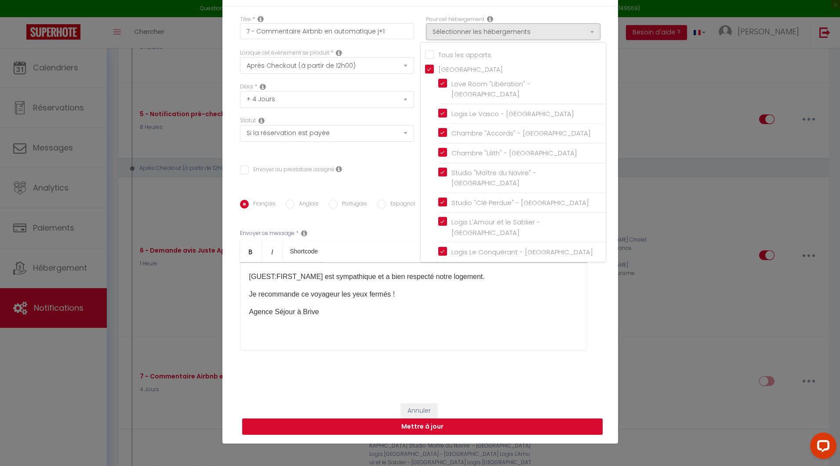
click at [427, 53] on input "Tous les apparts" at bounding box center [515, 53] width 181 height 9
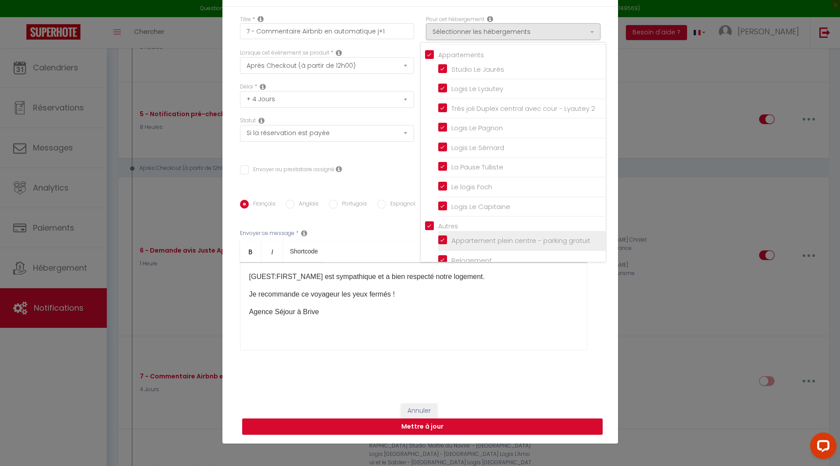
click at [447, 235] on label "Appartement plein centre - parking gratuit" at bounding box center [518, 240] width 143 height 11
click at [438, 236] on input "Appartement plein centre - parking gratuit" at bounding box center [522, 240] width 168 height 9
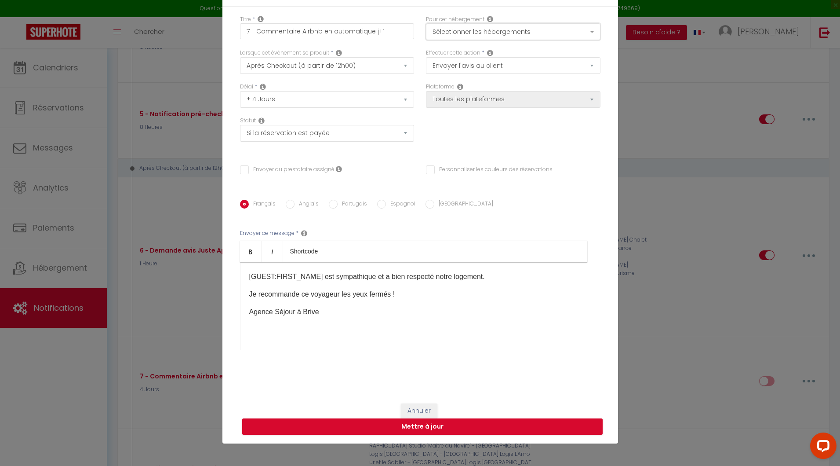
click at [448, 29] on button "Sélectionner les hébergements" at bounding box center [513, 31] width 175 height 17
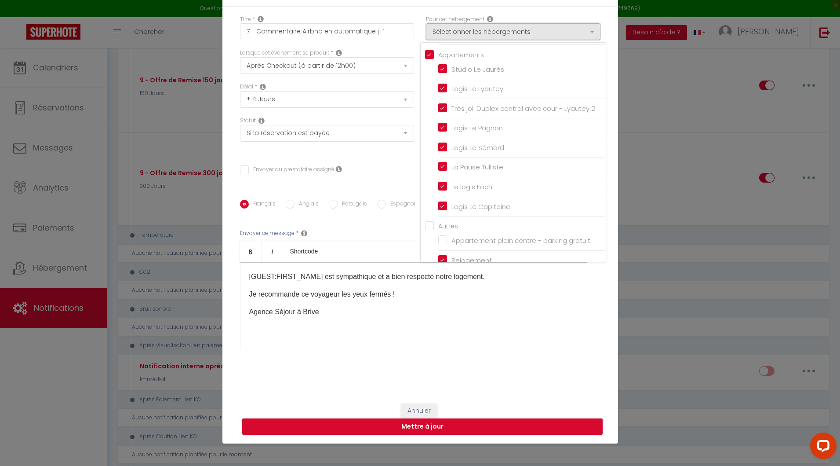
scroll to position [2724, 0]
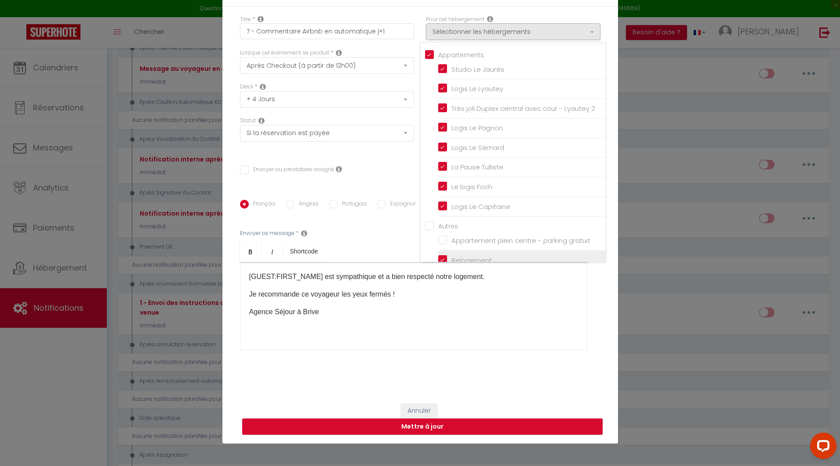
click at [438, 256] on input "Relogement" at bounding box center [522, 260] width 168 height 9
click at [514, 314] on p "Agence Séjour à Brive" at bounding box center [413, 311] width 329 height 11
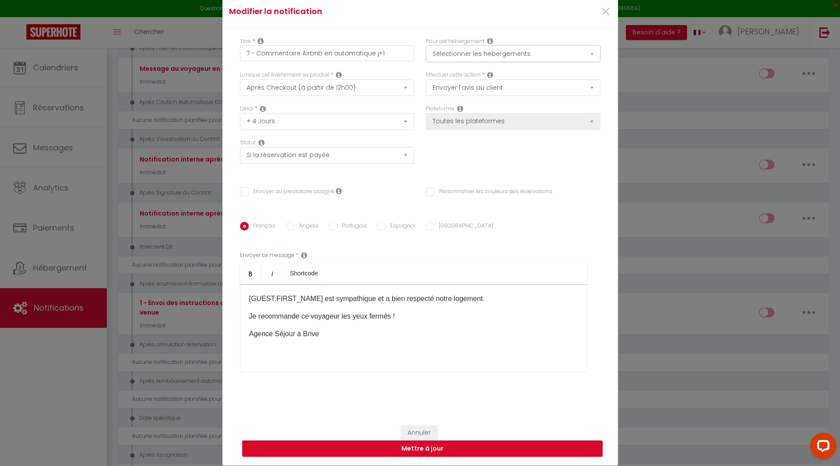
scroll to position [11, 0]
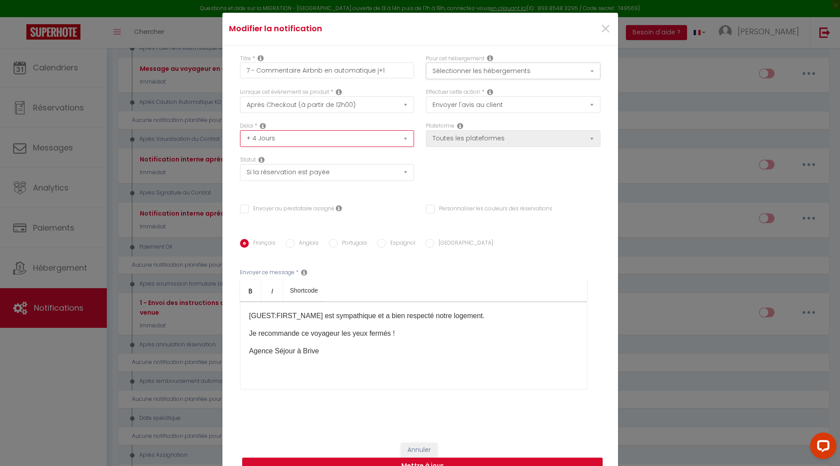
click at [348, 142] on select "Immédiat + 10 Minutes + 1 Heure + 2 Heures + 3 Heures + 4 Heures + 5 Heures + 6…" at bounding box center [327, 138] width 175 height 17
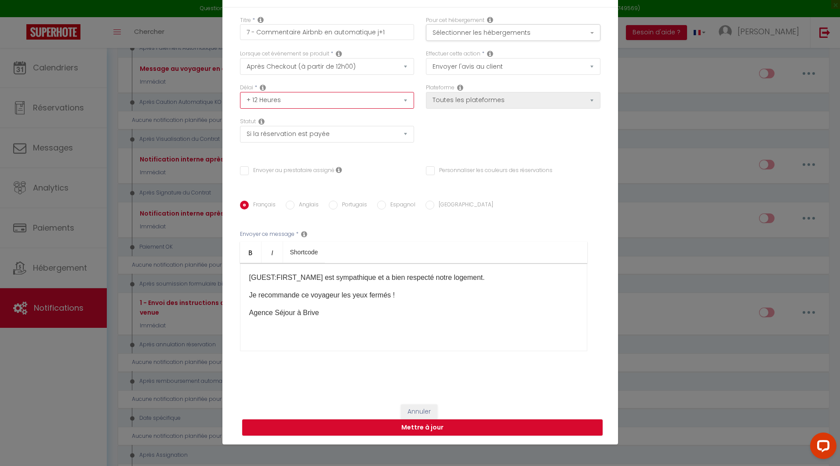
scroll to position [50, 0]
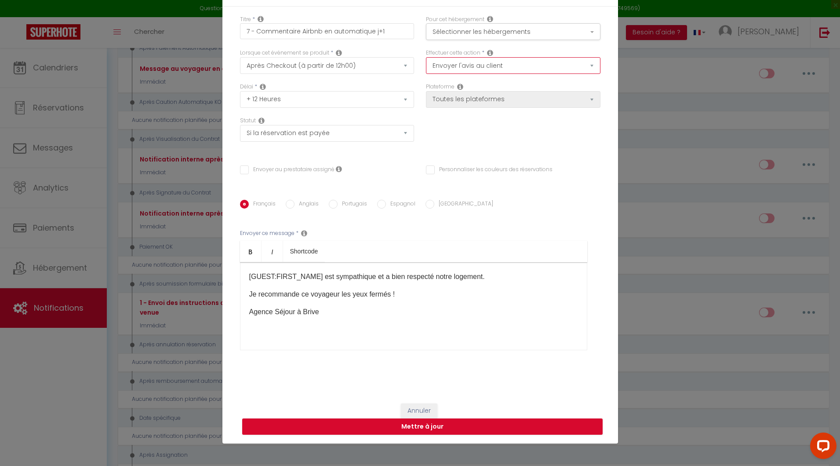
click at [525, 71] on select "Envoyer un email Envoyer un SMS Envoyer une notification push Envoyer l'avis au…" at bounding box center [513, 65] width 175 height 17
click at [426, 431] on button "Mettre à jour" at bounding box center [422, 426] width 361 height 17
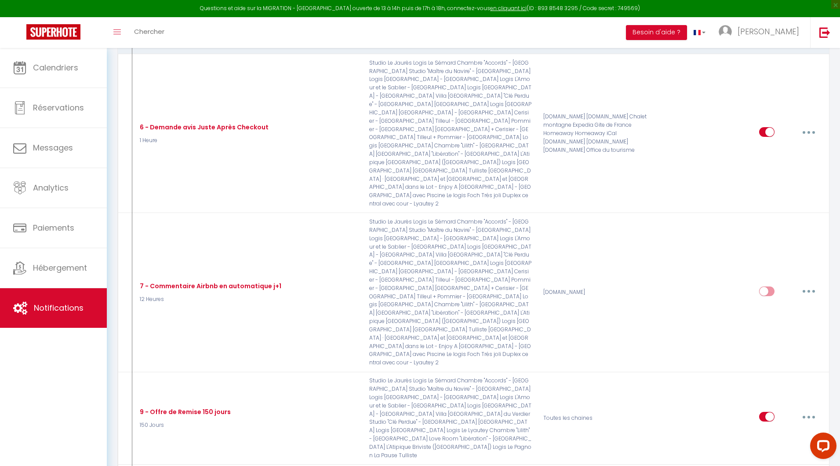
scroll to position [2026, 0]
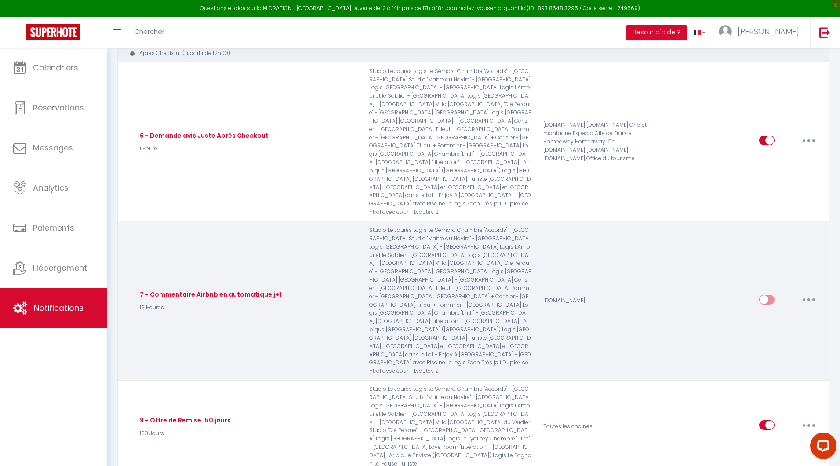
click at [764, 295] on input "checkbox" at bounding box center [766, 301] width 15 height 13
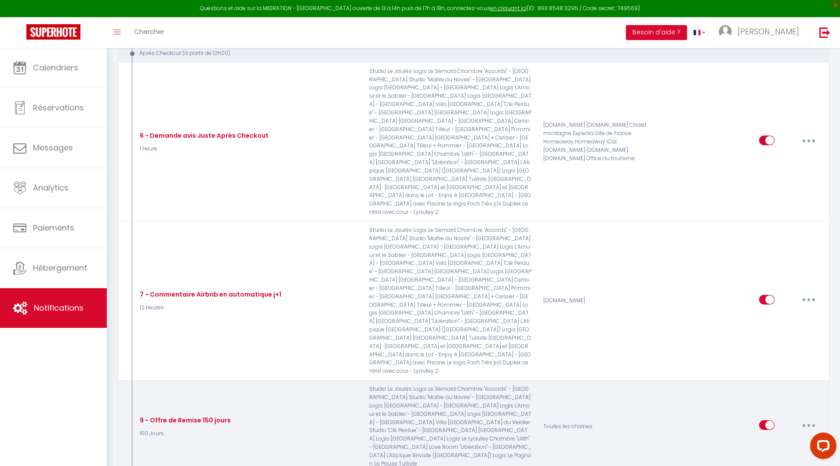
scroll to position [2032, 0]
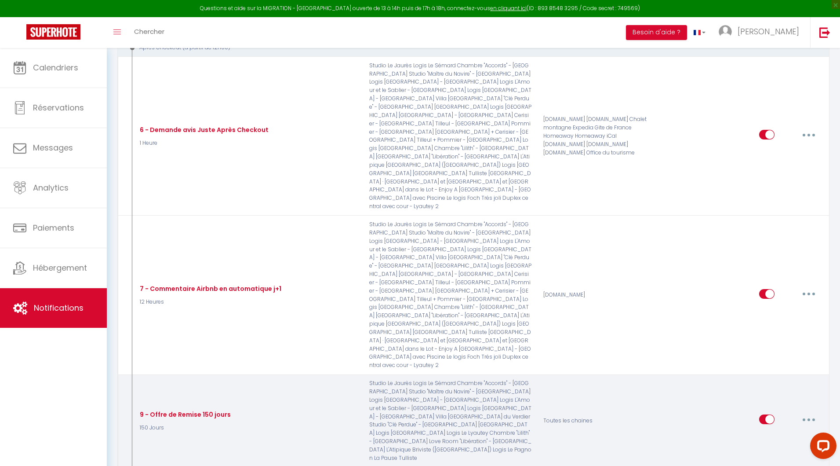
click at [764, 414] on input "checkbox" at bounding box center [766, 420] width 15 height 13
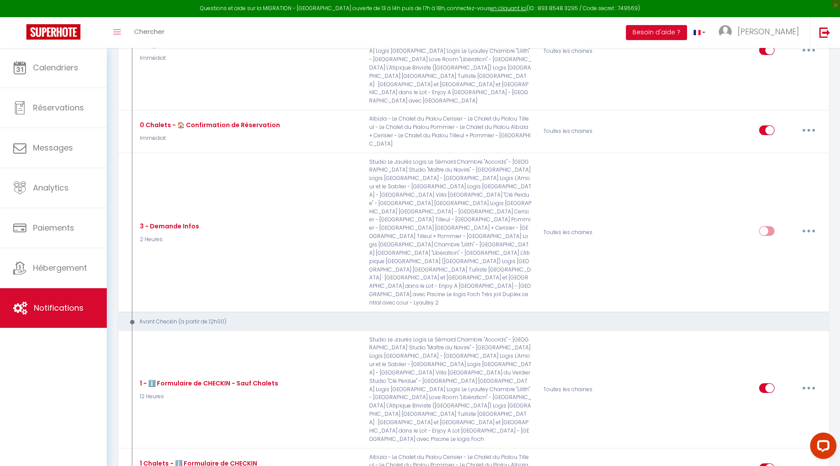
scroll to position [0, 0]
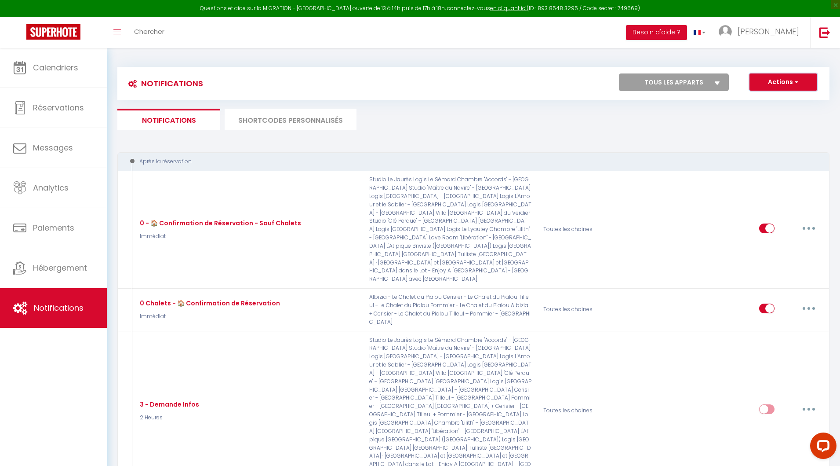
click at [776, 81] on button "Actions" at bounding box center [784, 82] width 68 height 18
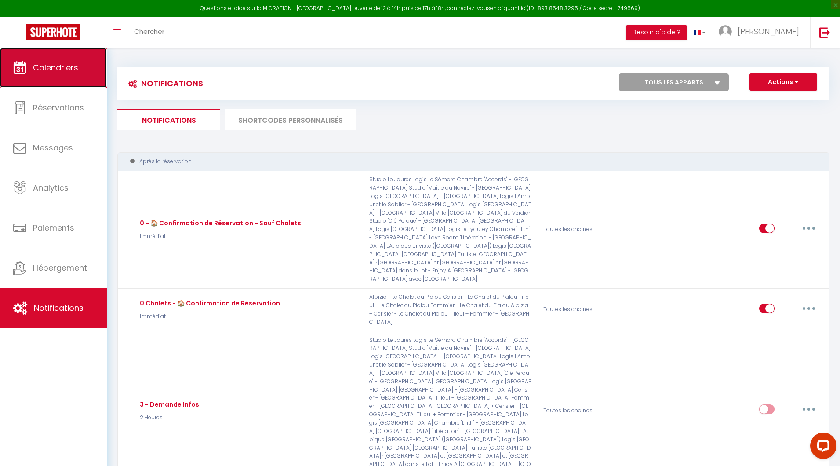
click at [83, 72] on link "Calendriers" at bounding box center [53, 68] width 107 height 40
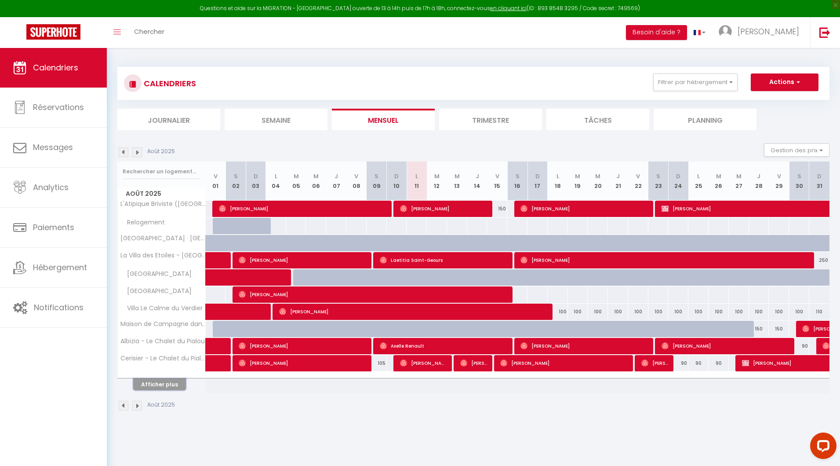
click at [164, 385] on button "Afficher plus" at bounding box center [159, 384] width 53 height 12
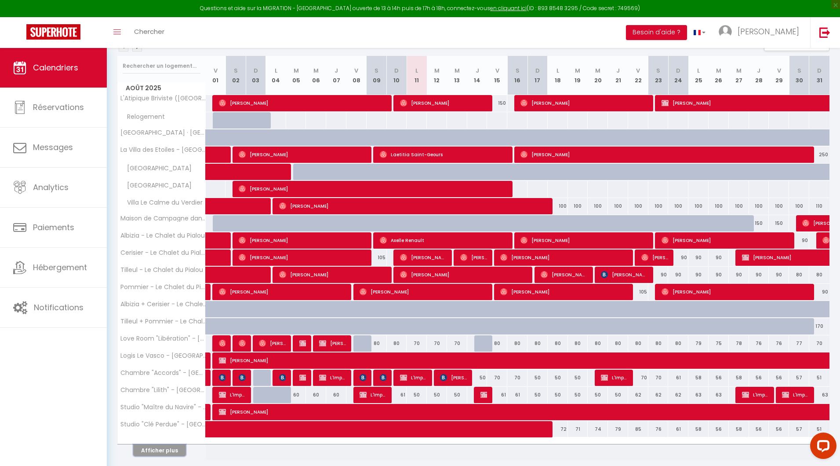
scroll to position [132, 0]
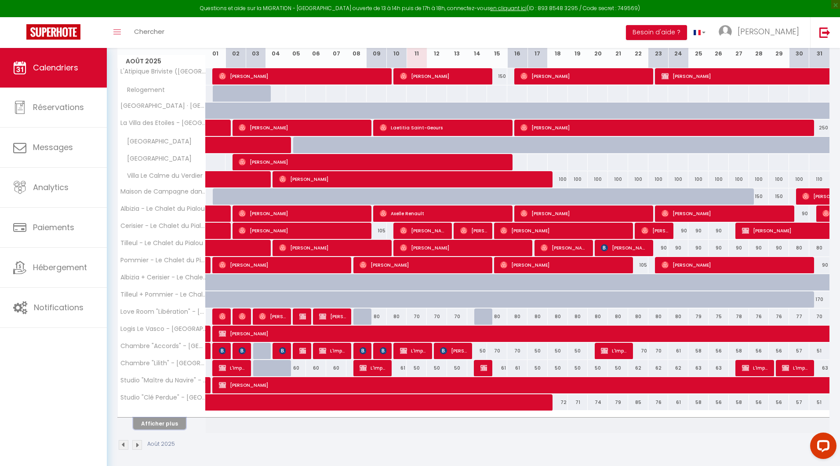
click at [161, 424] on button "Afficher plus" at bounding box center [159, 423] width 53 height 12
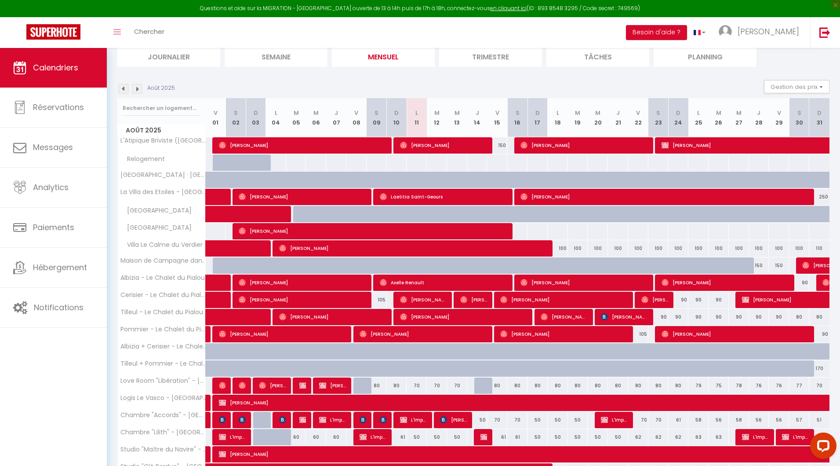
scroll to position [62, 0]
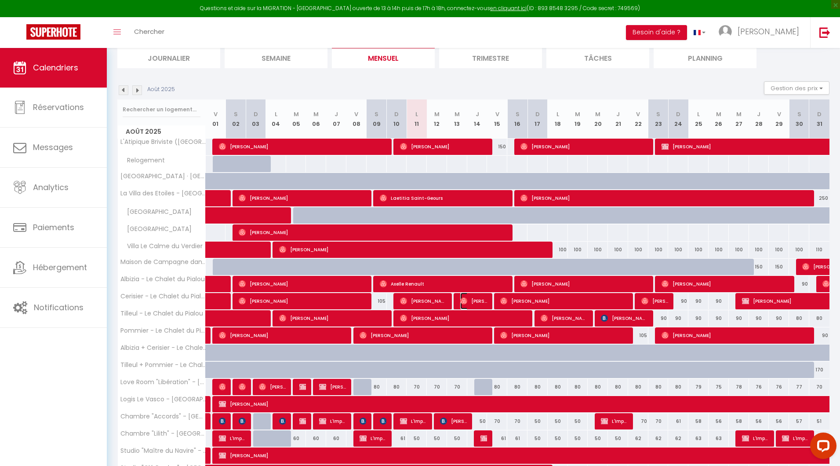
click at [479, 303] on span "[PERSON_NAME]" at bounding box center [473, 300] width 27 height 17
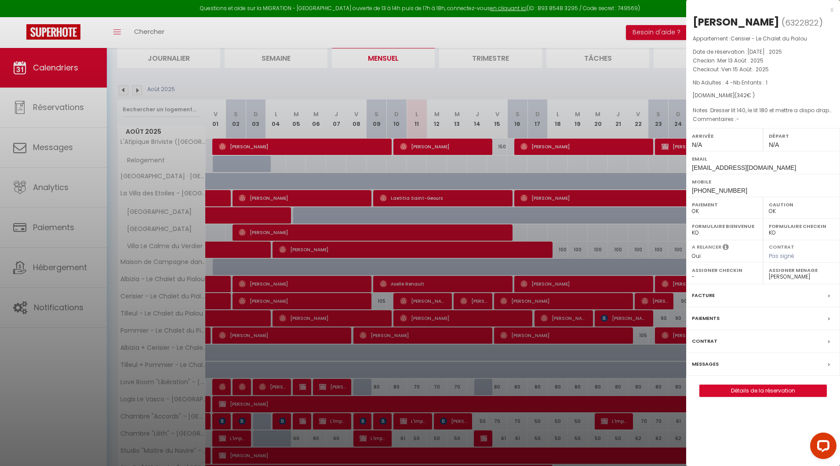
click at [829, 11] on div "x" at bounding box center [759, 9] width 147 height 11
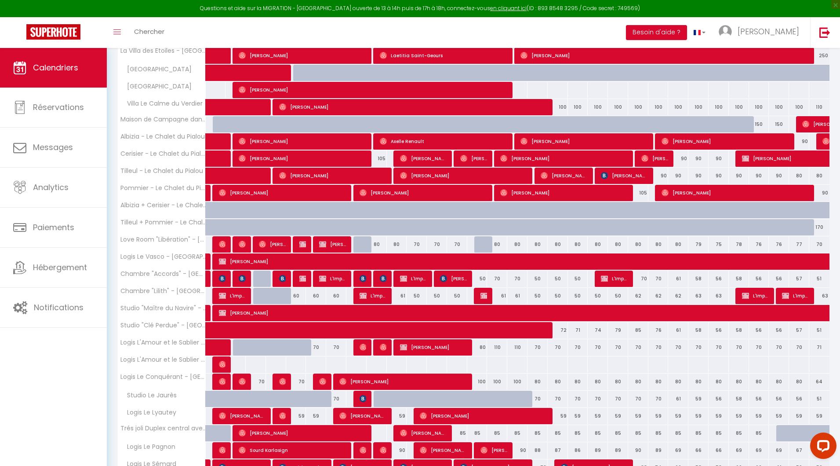
scroll to position [215, 0]
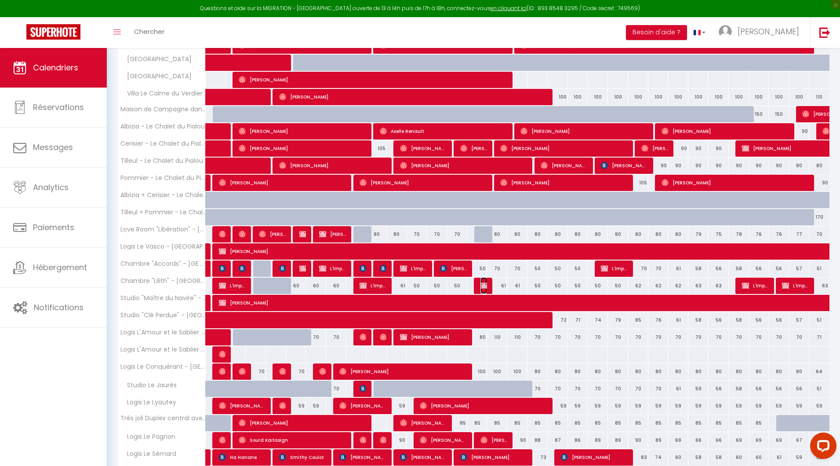
click at [484, 284] on img at bounding box center [484, 285] width 7 height 7
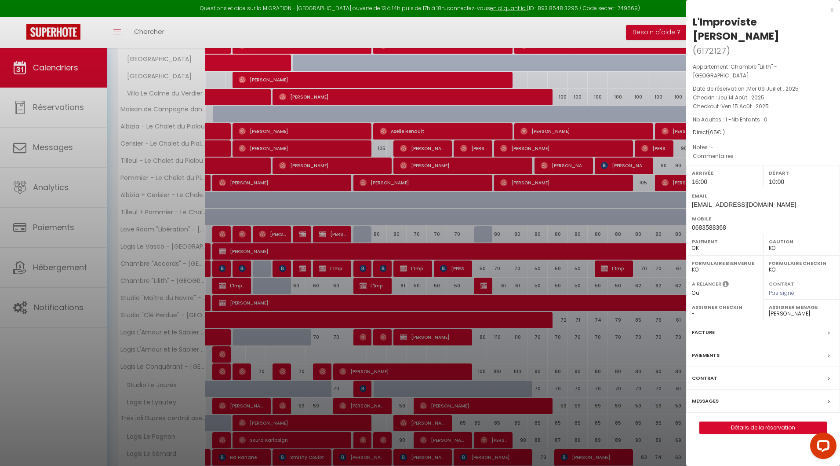
click at [215, 197] on div at bounding box center [420, 233] width 840 height 466
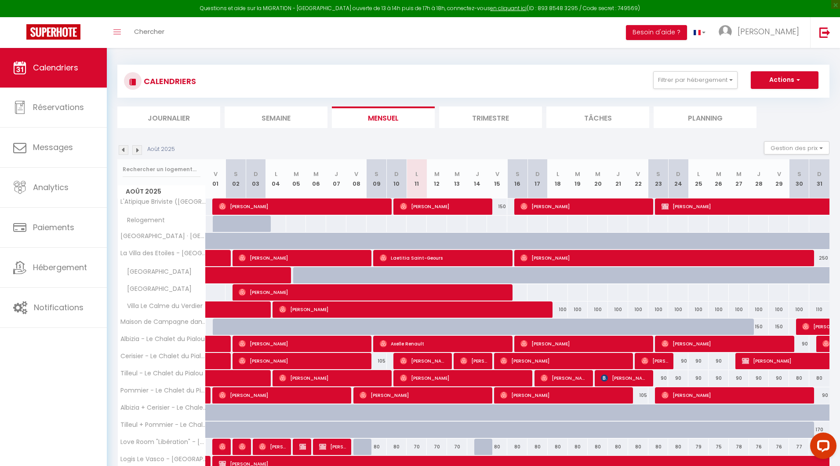
scroll to position [0, 0]
